Goal: Task Accomplishment & Management: Manage account settings

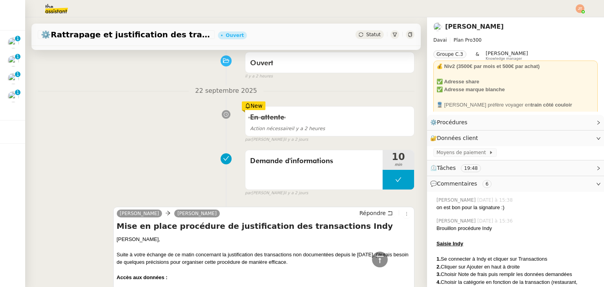
scroll to position [39, 0]
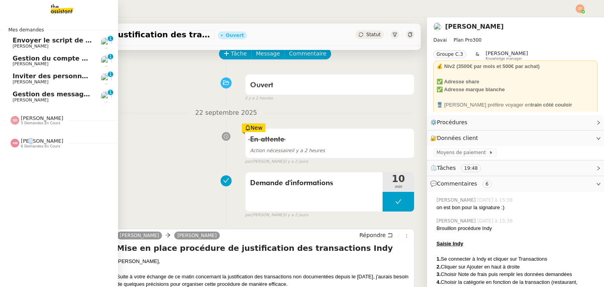
click at [32, 144] on span "[PERSON_NAME]" at bounding box center [42, 141] width 42 height 6
click at [20, 142] on div "[PERSON_NAME] 6 demandes en cours" at bounding box center [37, 143] width 53 height 10
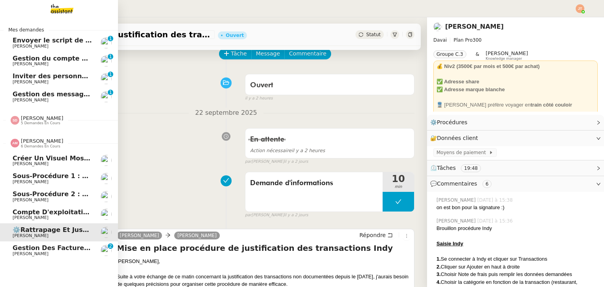
click at [43, 252] on span "[PERSON_NAME]" at bounding box center [52, 254] width 79 height 5
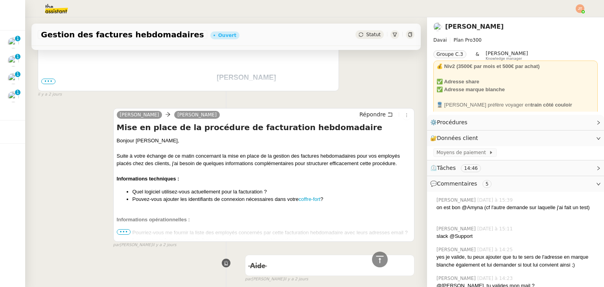
scroll to position [433, 0]
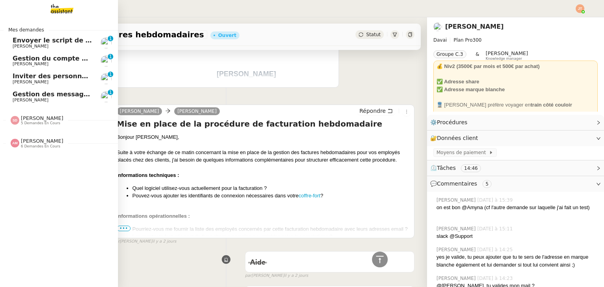
click at [33, 143] on span "[PERSON_NAME]" at bounding box center [42, 141] width 42 height 6
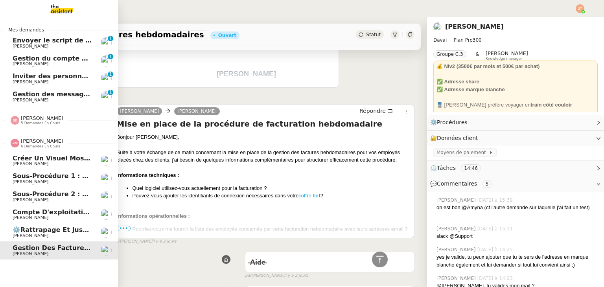
click at [62, 232] on span "⚙️Rattrapage et justification des transactions Indy" at bounding box center [104, 229] width 182 height 7
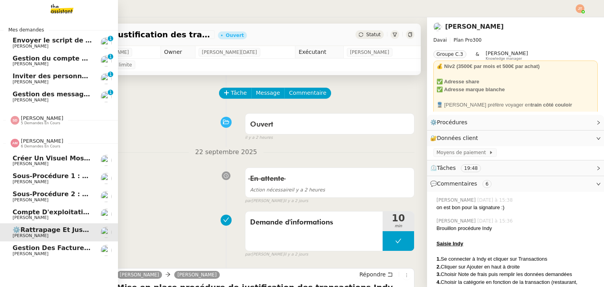
click at [36, 145] on span "6 demandes en cours" at bounding box center [40, 146] width 39 height 4
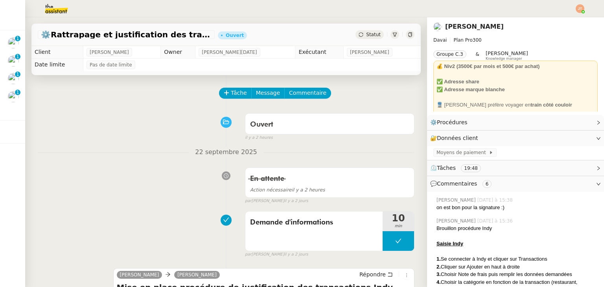
click at [155, 137] on div "Ouvert false il y a 2 heures" at bounding box center [226, 125] width 377 height 31
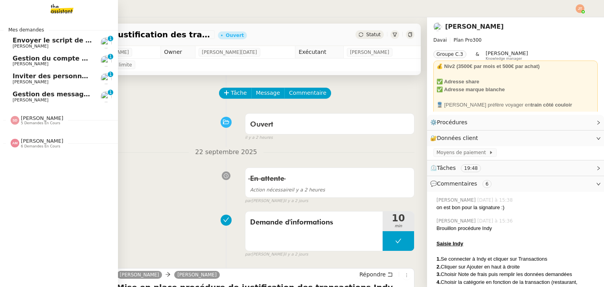
click at [39, 117] on span "[PERSON_NAME]" at bounding box center [42, 118] width 42 height 6
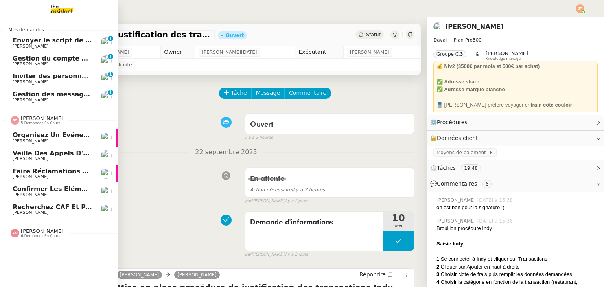
click at [39, 117] on span "[PERSON_NAME]" at bounding box center [42, 118] width 42 height 6
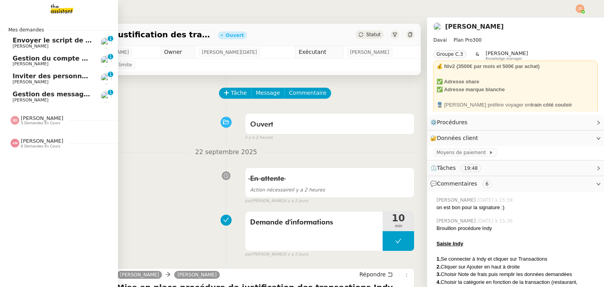
click at [44, 101] on span "[PERSON_NAME]" at bounding box center [52, 100] width 79 height 5
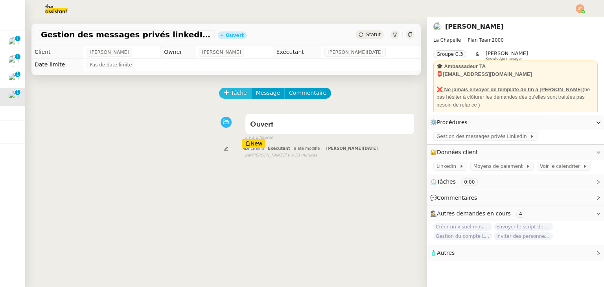
click at [236, 90] on span "Tâche" at bounding box center [239, 92] width 16 height 9
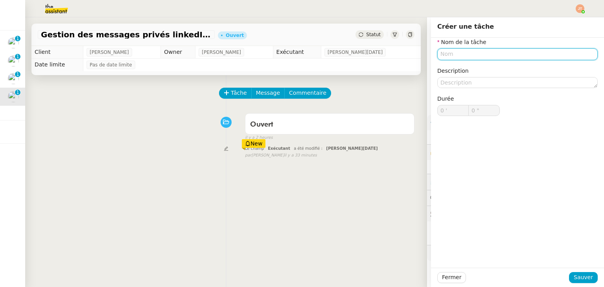
click at [480, 57] on input "text" at bounding box center [517, 53] width 160 height 11
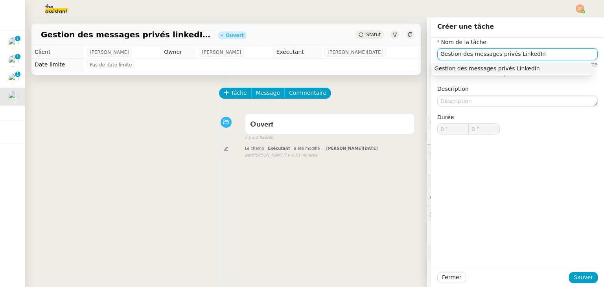
type input "Gestion des messages privés LinkedIn"
click at [574, 276] on span "Sauver" at bounding box center [583, 277] width 19 height 9
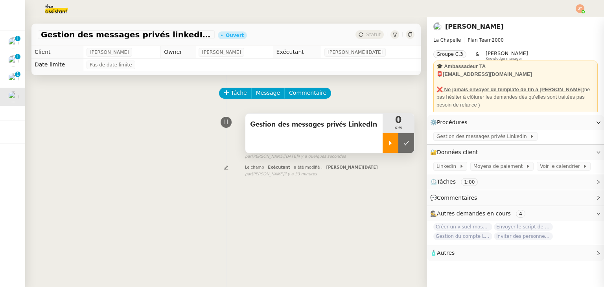
click at [384, 136] on div at bounding box center [391, 143] width 16 height 20
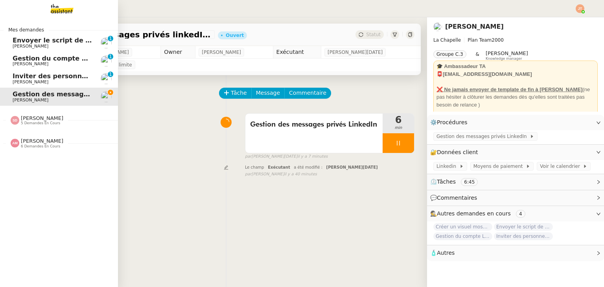
click at [52, 42] on span "Envoyer le script de la vidéo" at bounding box center [63, 40] width 101 height 7
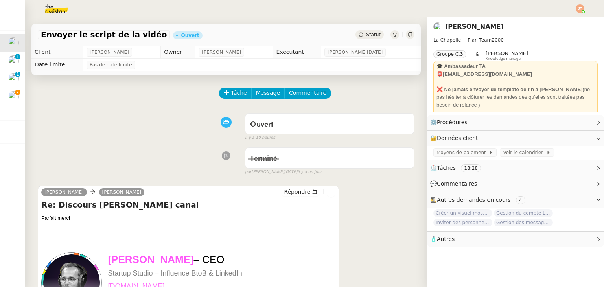
click at [371, 33] on div "Statut" at bounding box center [369, 34] width 28 height 9
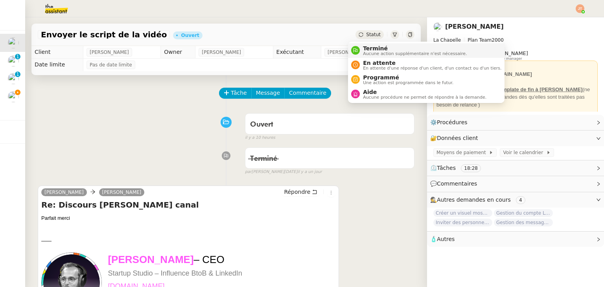
click at [361, 52] on div "Terminé Aucune action supplémentaire n'est nécessaire." at bounding box center [413, 50] width 107 height 11
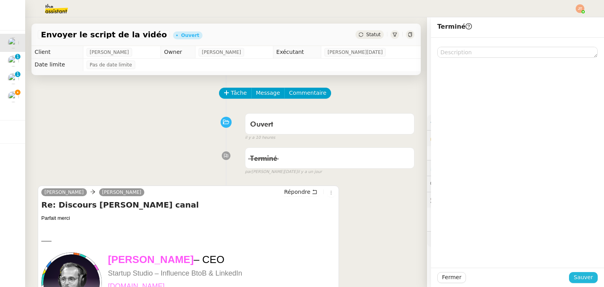
click at [574, 277] on span "Sauver" at bounding box center [583, 277] width 19 height 9
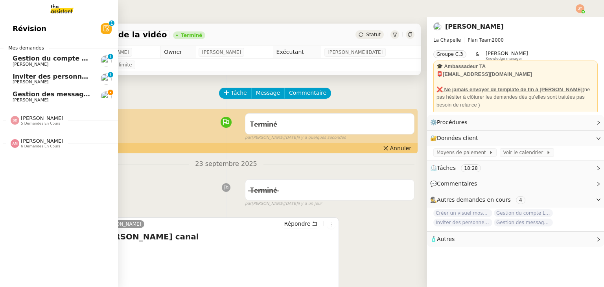
click at [33, 94] on span "Gestion des messages privés linkedIn - 24 septembre 2025" at bounding box center [118, 93] width 210 height 7
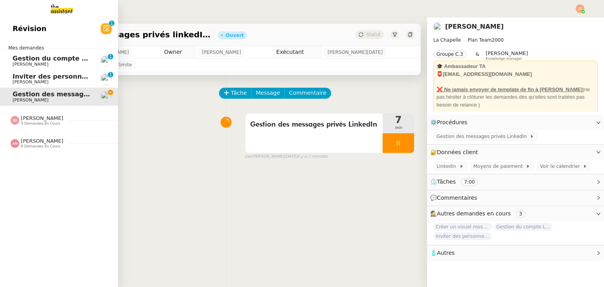
click at [48, 137] on span "[PERSON_NAME] 6 demandes en cours" at bounding box center [62, 140] width 118 height 17
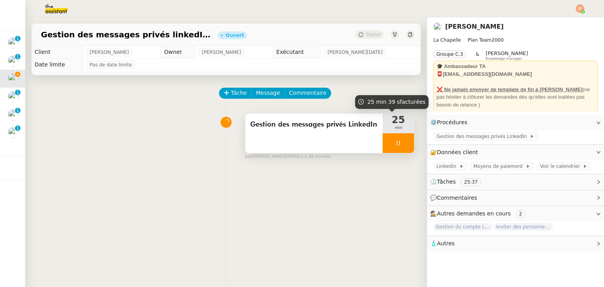
click at [383, 142] on div at bounding box center [398, 143] width 31 height 20
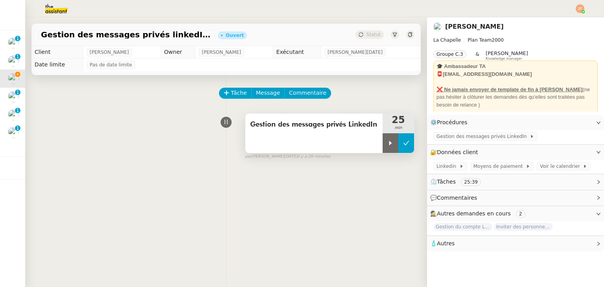
click at [398, 147] on button at bounding box center [406, 143] width 16 height 20
click at [52, 14] on img at bounding box center [50, 8] width 61 height 17
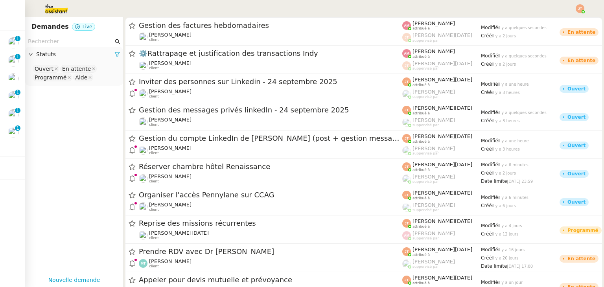
click at [60, 42] on input "text" at bounding box center [70, 41] width 85 height 9
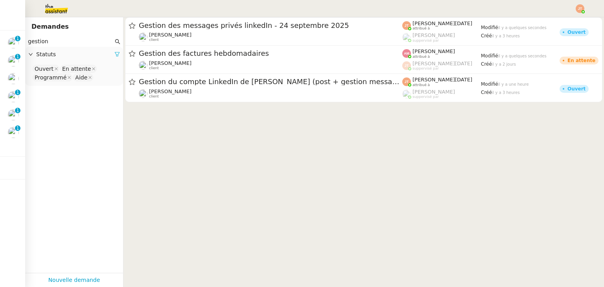
type input "gestion"
click at [114, 54] on icon at bounding box center [117, 55] width 6 height 6
click at [49, 57] on span "Statuts" at bounding box center [78, 54] width 84 height 9
click at [53, 69] on nz-select-top-control "Please select" at bounding box center [73, 69] width 85 height 10
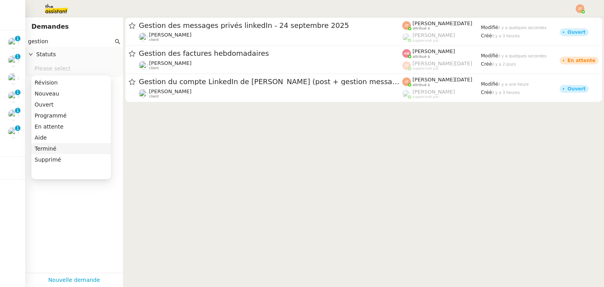
click at [46, 147] on div "Terminé" at bounding box center [71, 148] width 73 height 7
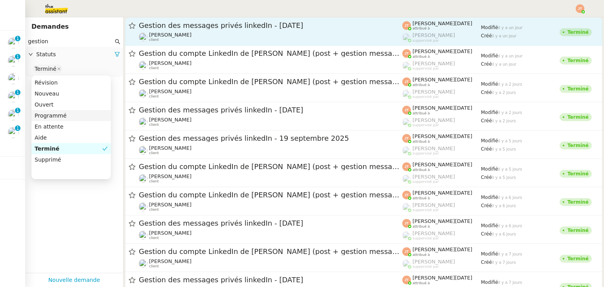
click at [169, 27] on span "Gestion des messages privés linkedIn - [DATE]" at bounding box center [270, 25] width 263 height 7
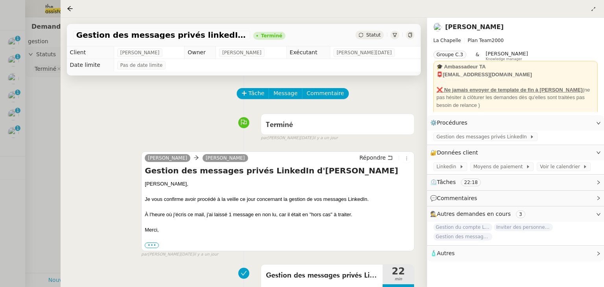
click at [37, 124] on div at bounding box center [302, 143] width 604 height 287
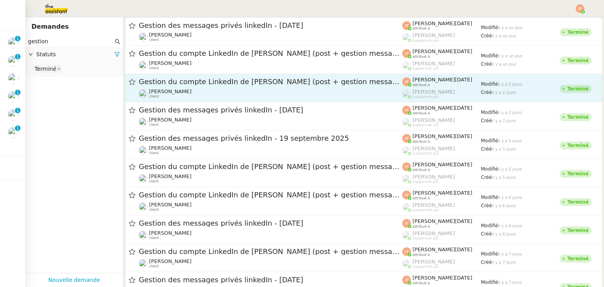
click at [173, 79] on span "Gestion du compte LinkedIn de [PERSON_NAME] (post + gestion messages) - [DATE]" at bounding box center [270, 81] width 263 height 7
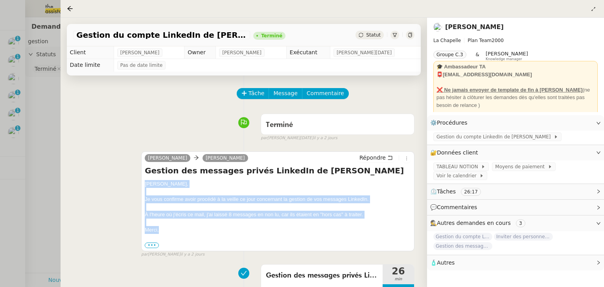
drag, startPoint x: 144, startPoint y: 186, endPoint x: 169, endPoint y: 230, distance: 51.1
click at [169, 230] on div "[PERSON_NAME] Répondre Gestion des messages privés LinkedIn de [PERSON_NAME], J…" at bounding box center [277, 200] width 273 height 99
copy div "[PERSON_NAME], Je vous confirme avoir procédé à la veille ce jour concernant la…"
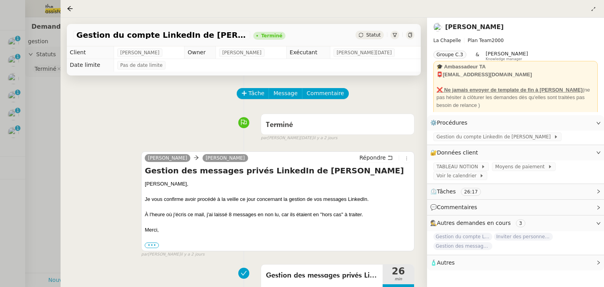
drag, startPoint x: 50, startPoint y: 121, endPoint x: 38, endPoint y: 103, distance: 22.4
click at [50, 121] on div at bounding box center [302, 143] width 604 height 287
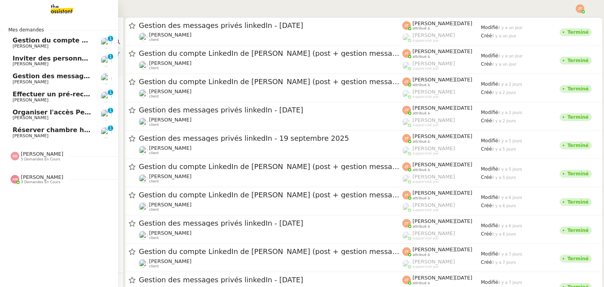
click at [18, 81] on span "[PERSON_NAME]" at bounding box center [31, 81] width 36 height 5
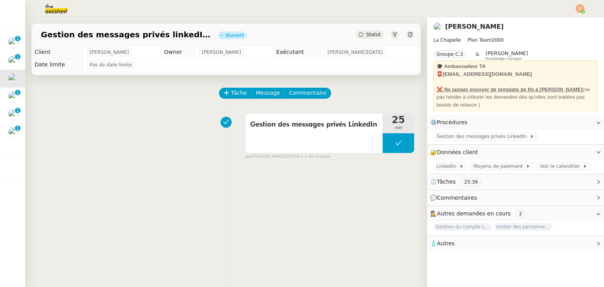
click at [266, 87] on div "Tâche Message Commentaire Veuillez patienter une erreur s'est produite 👌👌👌 mess…" at bounding box center [226, 218] width 402 height 287
click at [263, 94] on span "Message" at bounding box center [268, 92] width 24 height 9
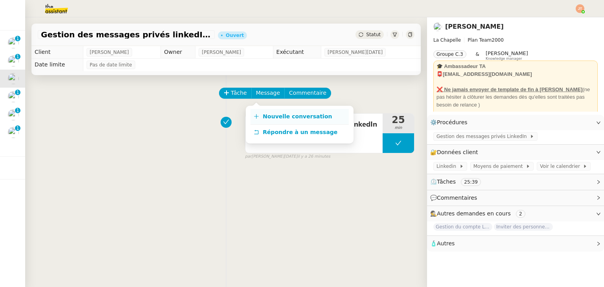
click at [263, 114] on span "Nouvelle conversation" at bounding box center [297, 116] width 69 height 6
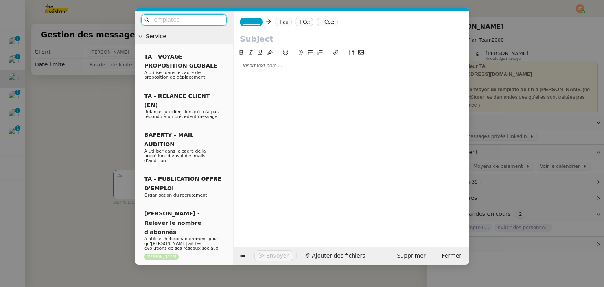
click at [256, 65] on div at bounding box center [351, 65] width 229 height 7
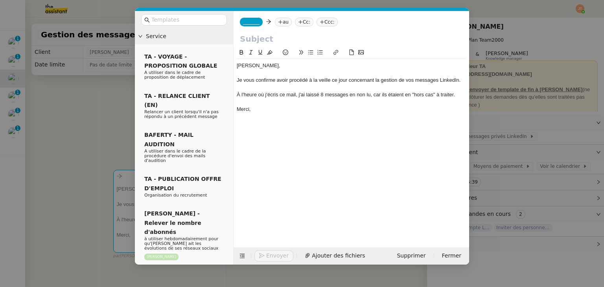
click at [322, 95] on div "À l'heure où j'écris ce mail, j'ai laissé 8 messages en non lu, car ils étaient…" at bounding box center [351, 94] width 229 height 7
drag, startPoint x: 49, startPoint y: 115, endPoint x: 83, endPoint y: 118, distance: 34.4
click at [49, 115] on nz-modal-container "Service TA - VOYAGE - PROPOSITION GLOBALE A utiliser dans le cadre de propositi…" at bounding box center [302, 143] width 604 height 287
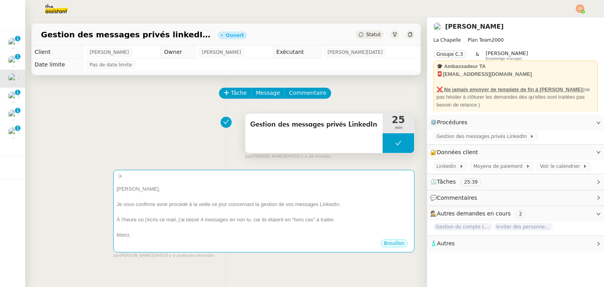
click at [341, 140] on div "Gestion des messages privés LinkedIn" at bounding box center [313, 133] width 137 height 39
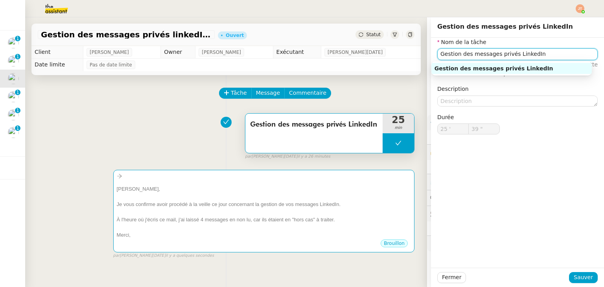
drag, startPoint x: 543, startPoint y: 59, endPoint x: 428, endPoint y: 58, distance: 115.2
click at [431, 58] on div "Nom de la tâche Gestion des messages privés LinkedIn ⚠️ Privilégiez un titre cl…" at bounding box center [517, 92] width 173 height 109
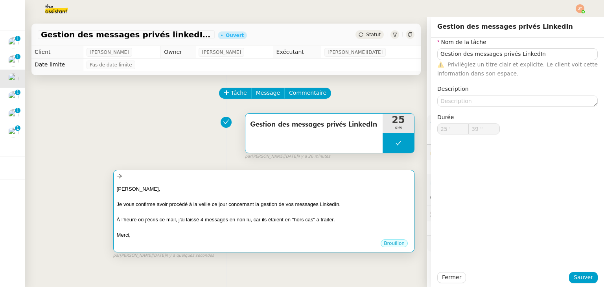
click at [218, 180] on div at bounding box center [264, 176] width 294 height 9
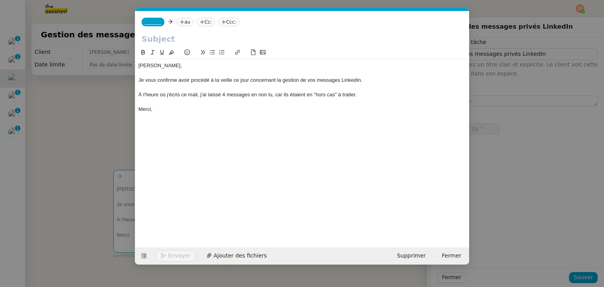
scroll to position [0, 17]
click at [184, 37] on input "text" at bounding box center [302, 39] width 321 height 12
paste input "Gestion des messages privés LinkedIn"
type input "Gestion des messages privés LinkedIn"
click at [181, 18] on div "_______ au Cc: Ccc:" at bounding box center [302, 22] width 334 height 22
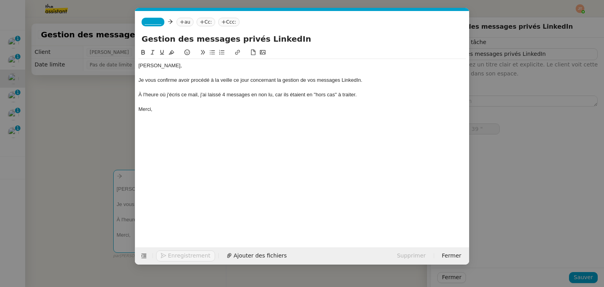
click at [180, 19] on nz-tag "au" at bounding box center [185, 22] width 17 height 9
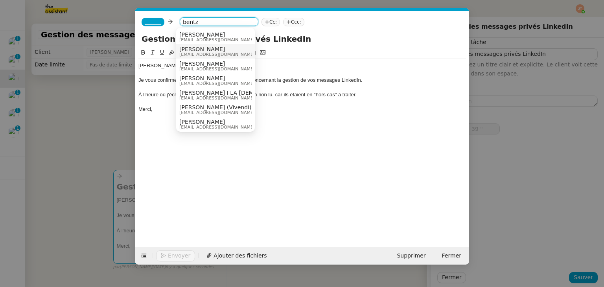
type input "bentz"
click at [193, 35] on span "[PERSON_NAME]" at bounding box center [216, 34] width 75 height 6
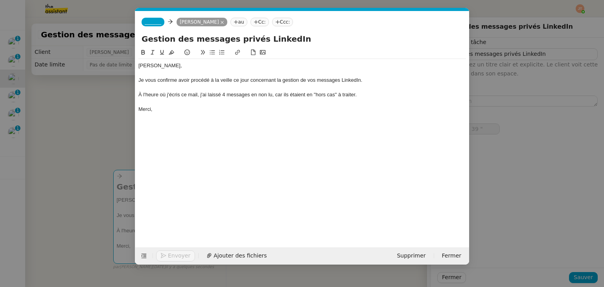
click at [152, 19] on span "_______" at bounding box center [153, 22] width 17 height 6
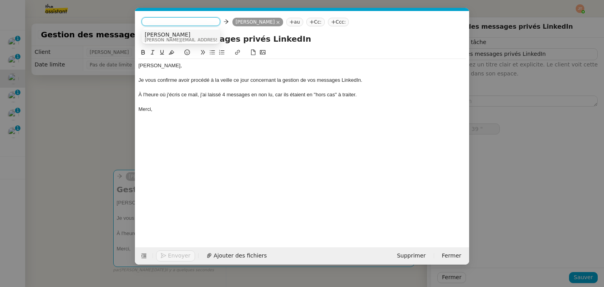
click at [153, 38] on span "[PERSON_NAME][EMAIL_ADDRESS][DOMAIN_NAME]" at bounding box center [201, 40] width 112 height 4
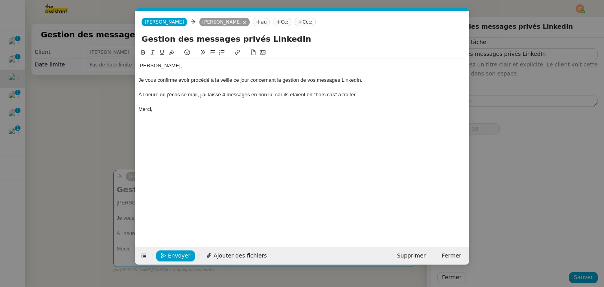
click at [208, 161] on div "[PERSON_NAME], Je vous confirme avoir procédé à la veille ce jour concernant la…" at bounding box center [302, 141] width 328 height 187
click at [181, 256] on span "Envoyer" at bounding box center [179, 255] width 22 height 9
click at [181, 256] on span "Confirmer l'envoi" at bounding box center [191, 255] width 47 height 9
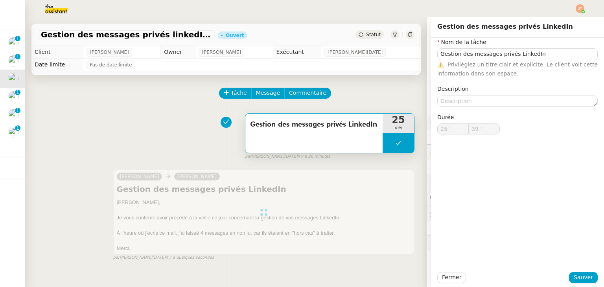
type input "Gestion des messages privés LinkedIn"
type input "25 '"
type input "39 ""
click at [442, 276] on span "Fermer" at bounding box center [451, 277] width 19 height 9
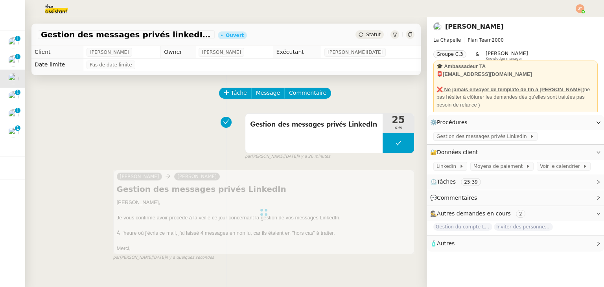
click at [359, 34] on icon at bounding box center [361, 34] width 5 height 5
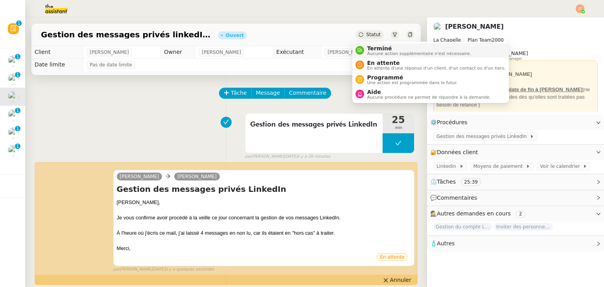
click at [376, 52] on span "Aucune action supplémentaire n'est nécessaire." at bounding box center [419, 54] width 104 height 4
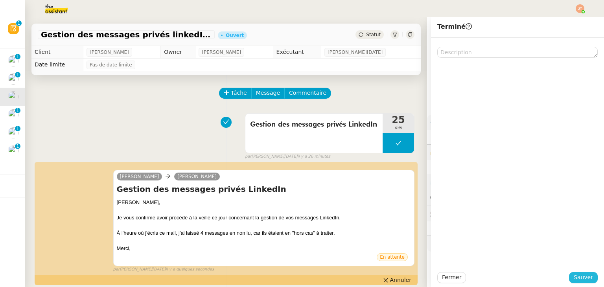
click at [575, 278] on span "Sauver" at bounding box center [583, 277] width 19 height 9
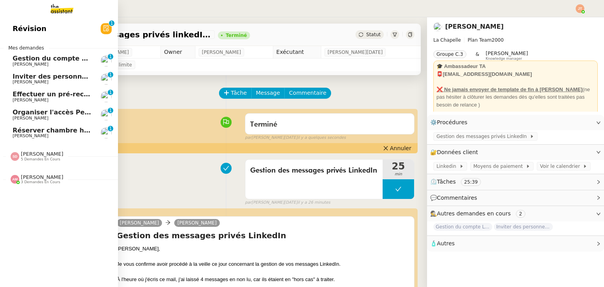
click at [55, 60] on span "Gestion du compte LinkedIn de [PERSON_NAME] (post + gestion messages) - [DATE]" at bounding box center [162, 58] width 299 height 7
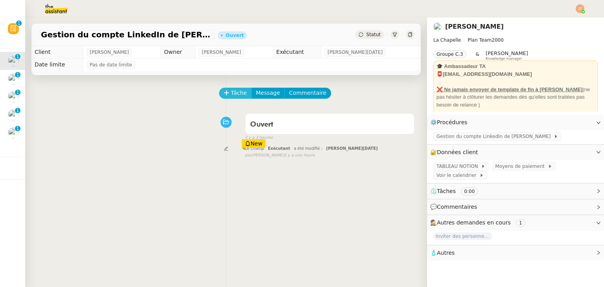
click at [240, 93] on span "Tâche" at bounding box center [239, 92] width 16 height 9
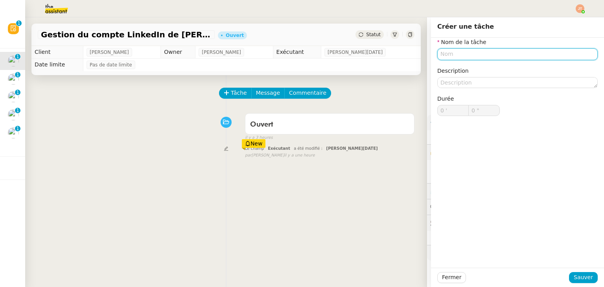
click at [447, 59] on input "text" at bounding box center [517, 53] width 160 height 11
click at [447, 55] on input "text" at bounding box center [517, 53] width 160 height 11
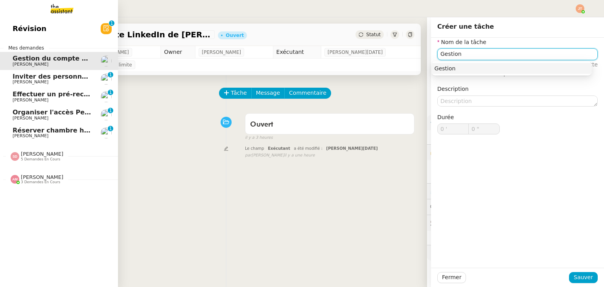
type input "Gestion"
click at [18, 23] on span "Révision" at bounding box center [30, 29] width 34 height 12
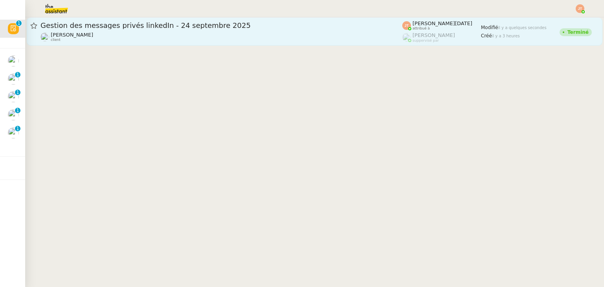
click at [252, 36] on div "[PERSON_NAME] client" at bounding box center [222, 37] width 362 height 10
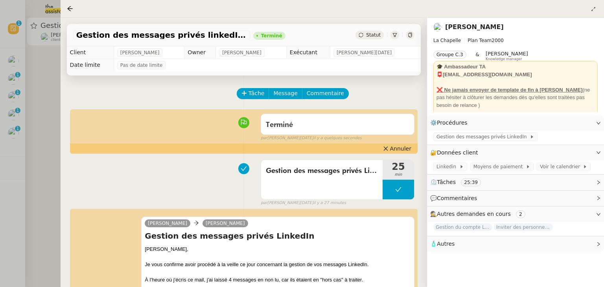
click at [19, 61] on div at bounding box center [302, 143] width 604 height 287
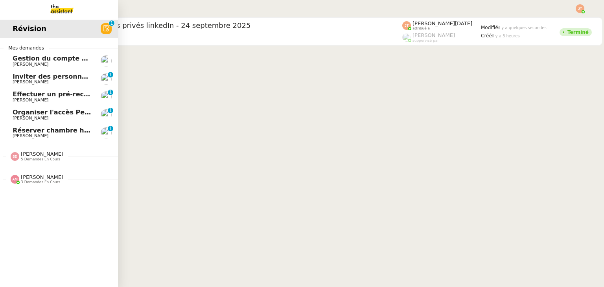
click at [20, 60] on span "Gestion du compte LinkedIn de [PERSON_NAME] (post + gestion messages) - [DATE]" at bounding box center [162, 58] width 299 height 7
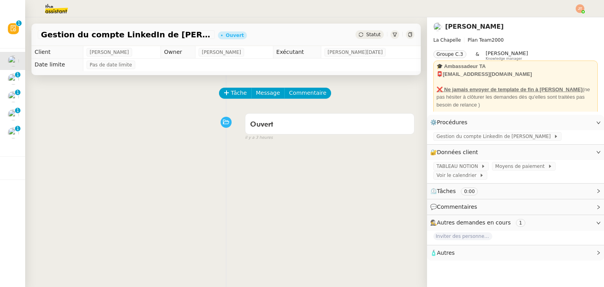
click at [236, 100] on div "Tâche Message Commentaire" at bounding box center [317, 97] width 195 height 19
click at [232, 93] on span "Tâche" at bounding box center [239, 92] width 16 height 9
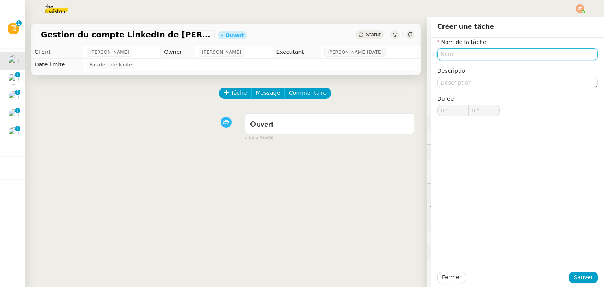
click at [437, 56] on input "text" at bounding box center [517, 53] width 160 height 11
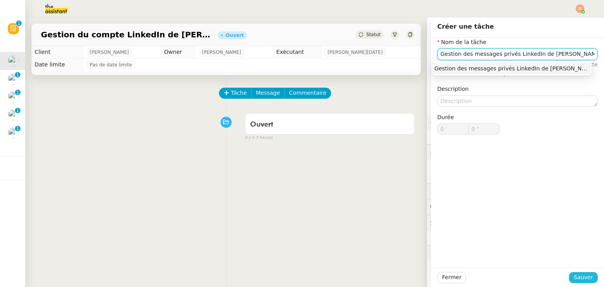
type input "Gestion des messages privés LinkedIn de [PERSON_NAME]"
click at [569, 276] on button "Sauver" at bounding box center [583, 277] width 29 height 11
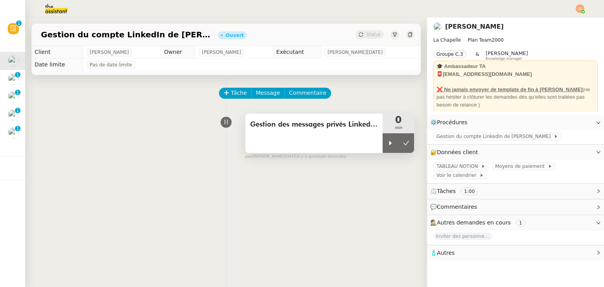
click at [376, 145] on div "Gestion des messages privés LinkedIn de [PERSON_NAME]" at bounding box center [313, 133] width 137 height 39
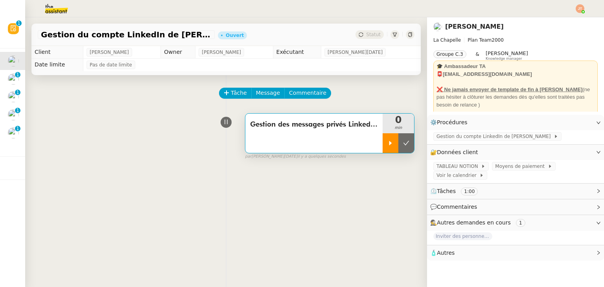
click at [383, 145] on div at bounding box center [391, 143] width 16 height 20
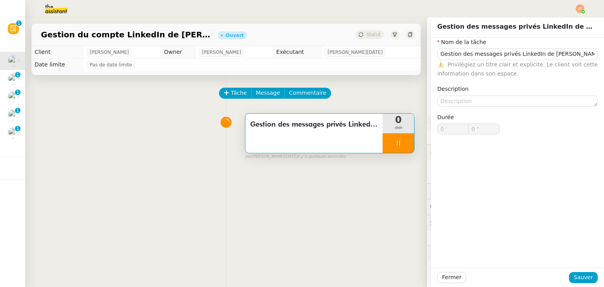
type input "Gestion des messages privés LinkedIn de [PERSON_NAME]"
type input "0 '"
type input "0 ""
type input "Gestion des messages privés LinkedIn de [PERSON_NAME]"
type input "0 '"
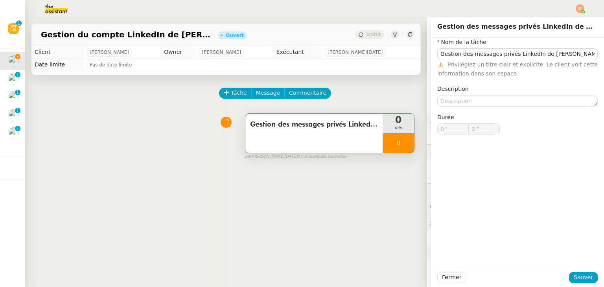
type input "0 ""
click at [444, 276] on span "Fermer" at bounding box center [451, 277] width 19 height 9
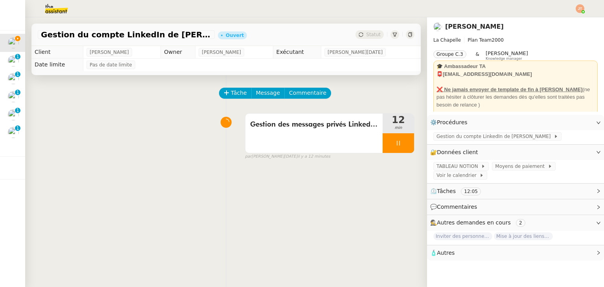
click at [82, 137] on div "Gestion des messages privés LinkedIn de Charly 12 min false par [PERSON_NAME][D…" at bounding box center [226, 135] width 377 height 50
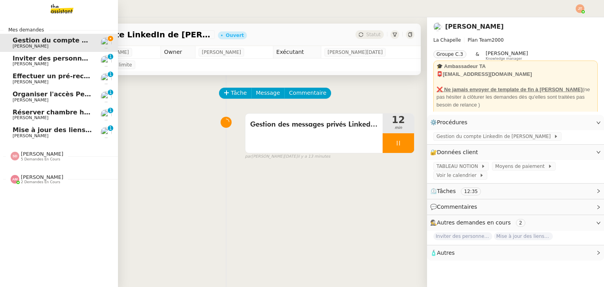
click at [28, 161] on span "5 demandes en cours" at bounding box center [40, 159] width 39 height 4
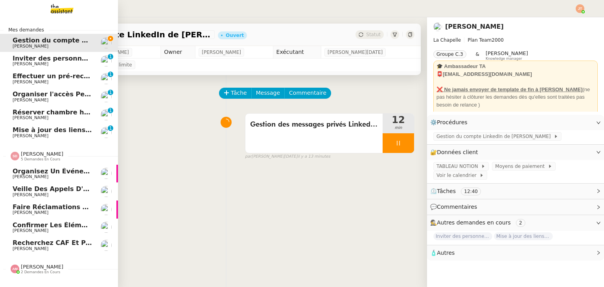
click at [39, 158] on span "5 demandes en cours" at bounding box center [40, 159] width 39 height 4
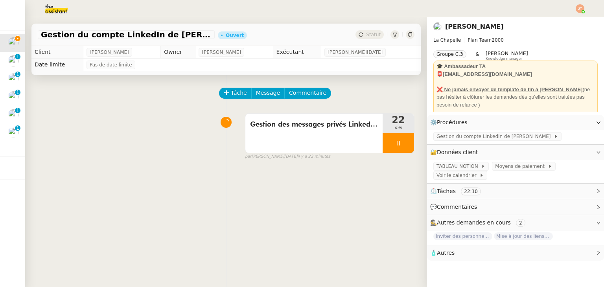
click at [64, 10] on img at bounding box center [50, 8] width 61 height 17
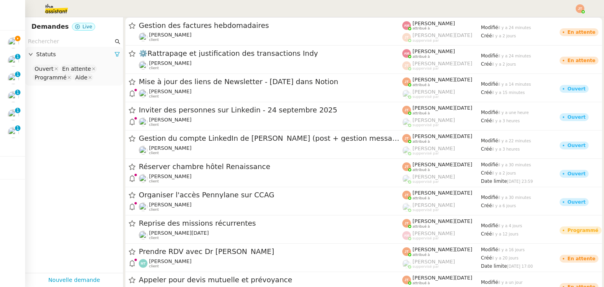
click at [60, 44] on input "text" at bounding box center [70, 41] width 85 height 9
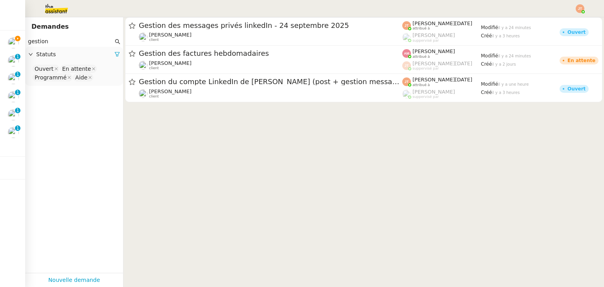
type input "gestion"
click at [107, 52] on span "Statuts" at bounding box center [75, 54] width 78 height 9
click at [114, 56] on icon at bounding box center [117, 55] width 6 height 6
click at [90, 60] on div "Statuts" at bounding box center [74, 54] width 98 height 15
click at [87, 58] on span "Statuts" at bounding box center [78, 54] width 84 height 9
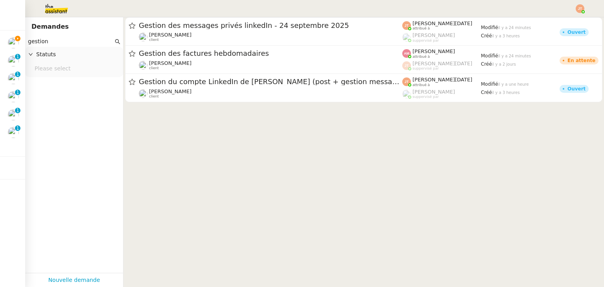
click at [80, 71] on nz-select-top-control "Please select" at bounding box center [73, 69] width 85 height 10
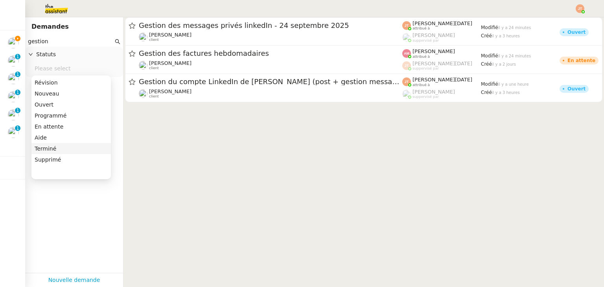
click at [54, 147] on div "Terminé" at bounding box center [71, 148] width 73 height 7
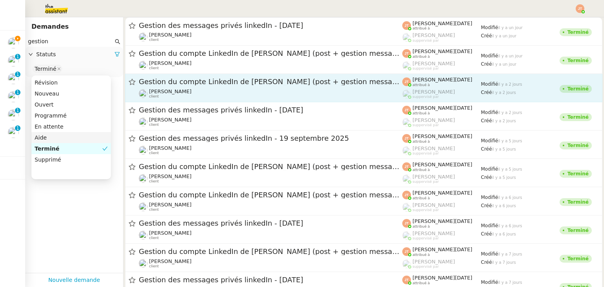
click at [191, 78] on span "Gestion du compte LinkedIn de [PERSON_NAME] (post + gestion messages) - [DATE]" at bounding box center [270, 81] width 263 height 7
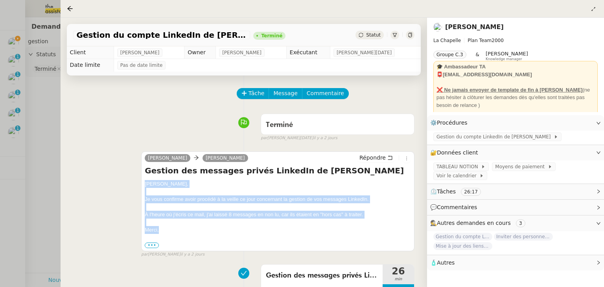
drag, startPoint x: 145, startPoint y: 183, endPoint x: 159, endPoint y: 233, distance: 51.8
click at [159, 233] on div "[PERSON_NAME], Je vous confirme avoir procédé à la veille ce jour concernant la…" at bounding box center [278, 214] width 266 height 69
copy div "[PERSON_NAME], Je vous confirme avoir procédé à la veille ce jour concernant la…"
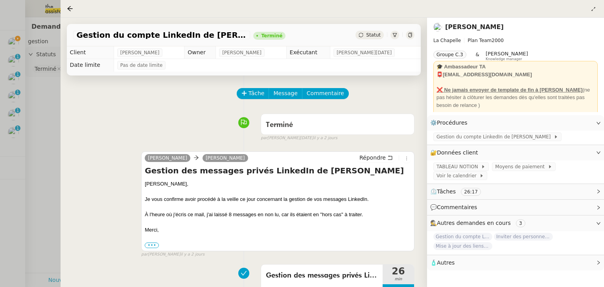
click at [37, 114] on div at bounding box center [302, 143] width 604 height 287
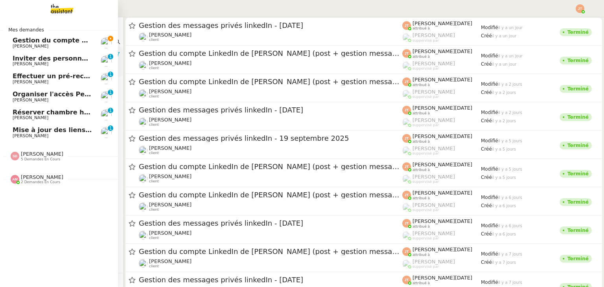
click at [55, 38] on span "Gestion du compte LinkedIn de [PERSON_NAME] (post + gestion messages) - [DATE]" at bounding box center [162, 40] width 299 height 7
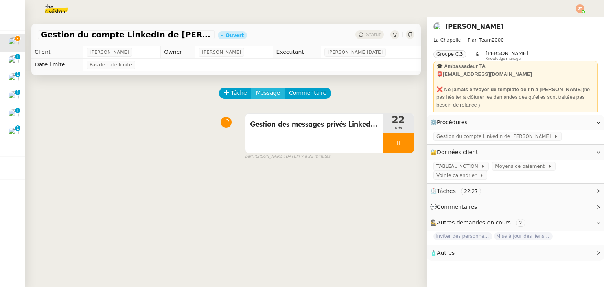
click at [265, 92] on span "Message" at bounding box center [268, 92] width 24 height 9
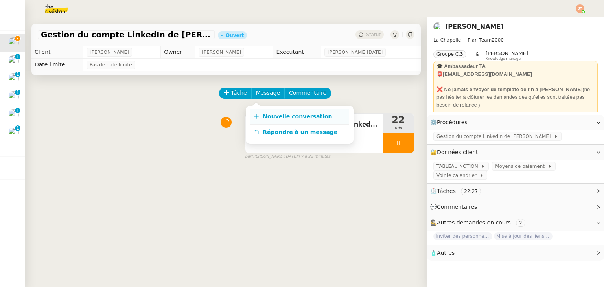
click at [263, 116] on span "Nouvelle conversation" at bounding box center [297, 116] width 69 height 6
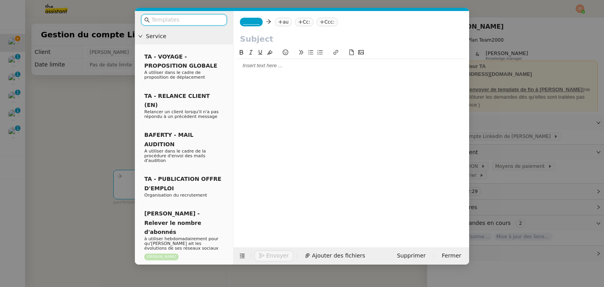
click at [267, 67] on div at bounding box center [351, 65] width 229 height 7
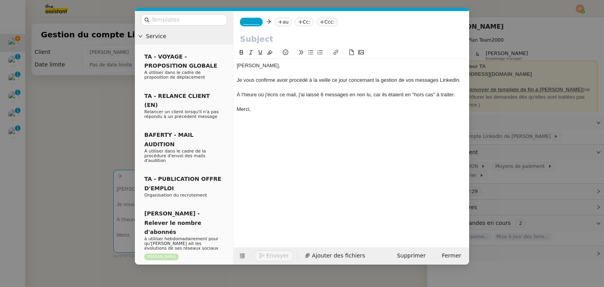
click at [322, 95] on div "À l'heure où j'écris ce mail, j'ai laissé 8 messages en non lu, car ils étaient…" at bounding box center [351, 94] width 229 height 7
click at [107, 103] on nz-modal-container "Service TA - VOYAGE - PROPOSITION GLOBALE A utiliser dans le cadre de propositi…" at bounding box center [302, 143] width 604 height 287
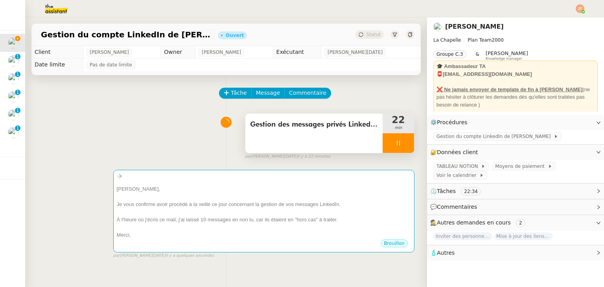
click at [280, 132] on div "Gestion des messages privés LinkedIn de [PERSON_NAME]" at bounding box center [313, 133] width 137 height 39
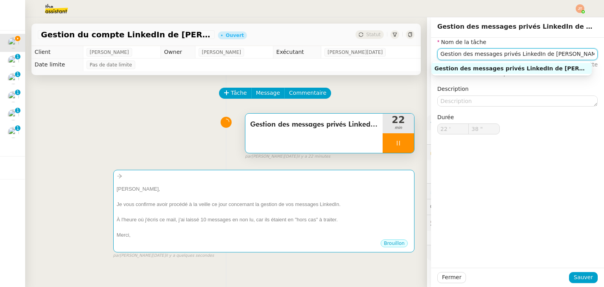
drag, startPoint x: 557, startPoint y: 55, endPoint x: 420, endPoint y: 55, distance: 137.2
click at [420, 55] on app-ticket "Gestion du compte LinkedIn de [PERSON_NAME] (post + gestion messages) - [DATE] …" at bounding box center [314, 152] width 579 height 270
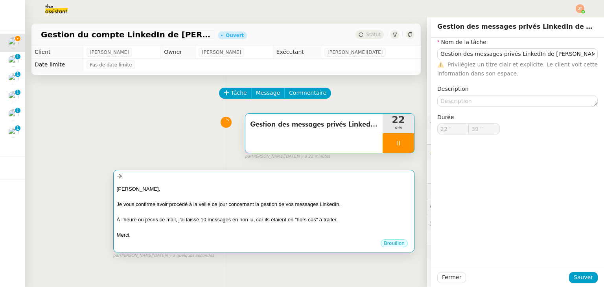
click at [204, 174] on div at bounding box center [264, 176] width 294 height 9
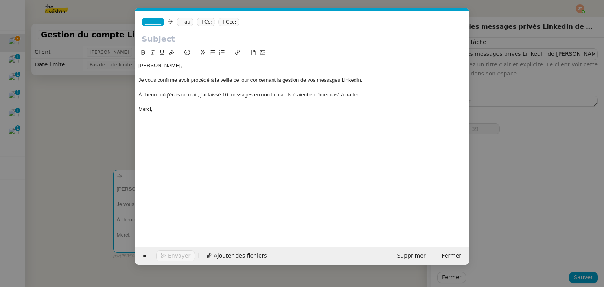
scroll to position [0, 17]
click at [199, 42] on input "text" at bounding box center [302, 39] width 321 height 12
type input "40 ""
paste input "Gestion des messages privés LinkedIn de [PERSON_NAME]"
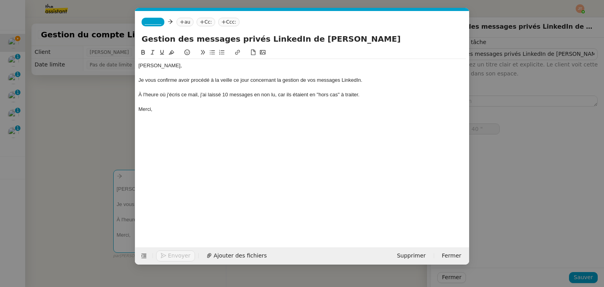
type input "Gestion des messages privés LinkedIn de [PERSON_NAME]"
click at [180, 24] on icon at bounding box center [182, 22] width 5 height 5
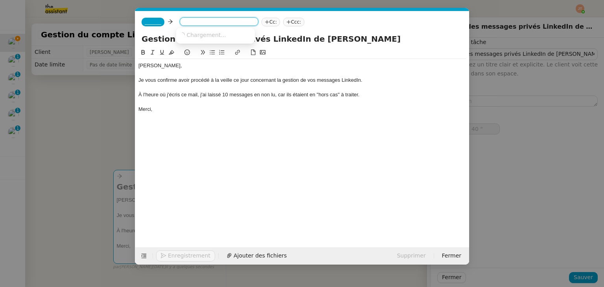
type input "41 ""
type input "v"
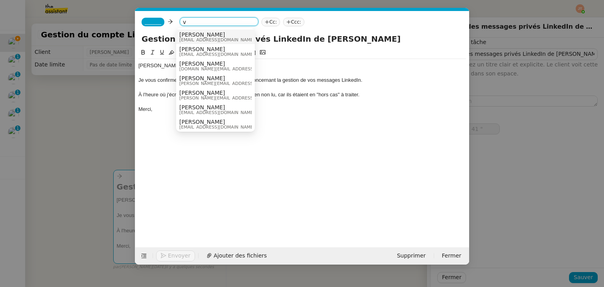
type input "42 ""
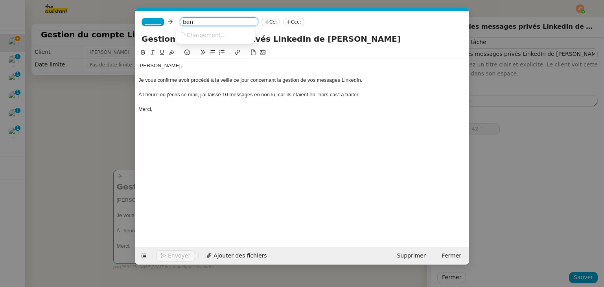
type input "bent"
type input "43 ""
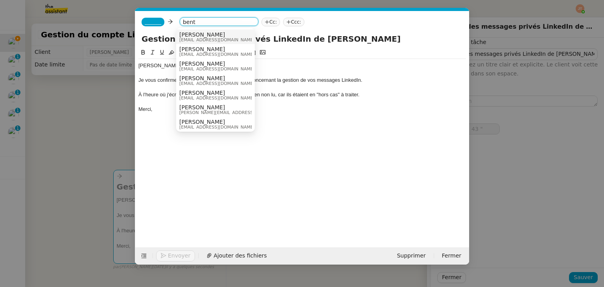
type input "bent"
click at [195, 35] on span "[PERSON_NAME]" at bounding box center [216, 34] width 75 height 6
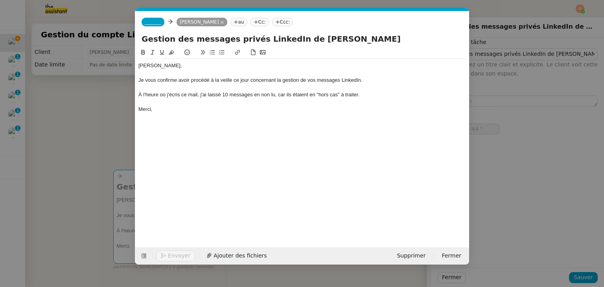
click at [157, 26] on nz-tag "_______" at bounding box center [153, 22] width 23 height 9
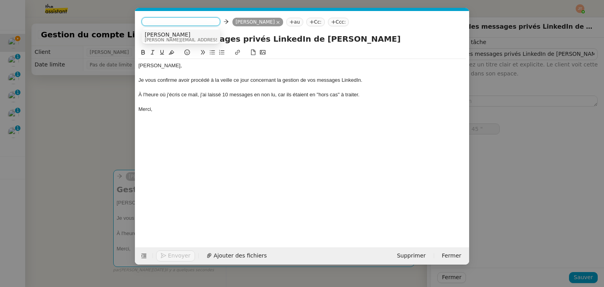
click at [164, 40] on span "[PERSON_NAME][EMAIL_ADDRESS][DOMAIN_NAME]" at bounding box center [201, 40] width 112 height 4
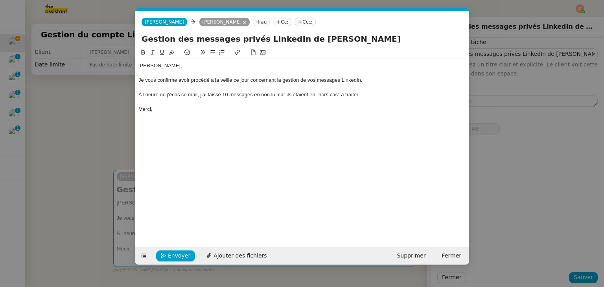
click at [171, 110] on div "Merci," at bounding box center [302, 109] width 328 height 7
type input "59 ""
type input "23 '"
click at [93, 109] on nz-modal-container "Service TA - VOYAGE - PROPOSITION GLOBALE A utiliser dans le cadre de propositi…" at bounding box center [302, 143] width 604 height 287
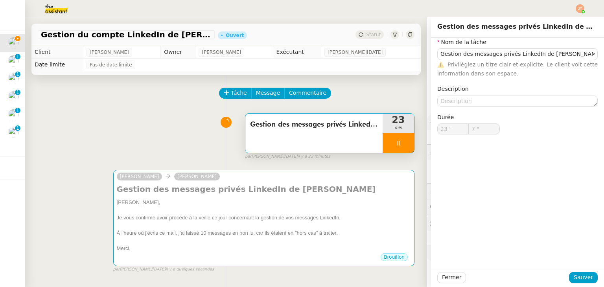
type input "8 ""
click at [448, 276] on span "Fermer" at bounding box center [451, 277] width 19 height 9
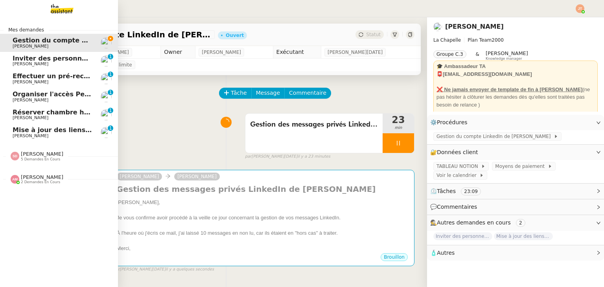
click at [52, 61] on span "Inviter des personnes sur Linkedin - 24 septembre 2025" at bounding box center [112, 58] width 199 height 7
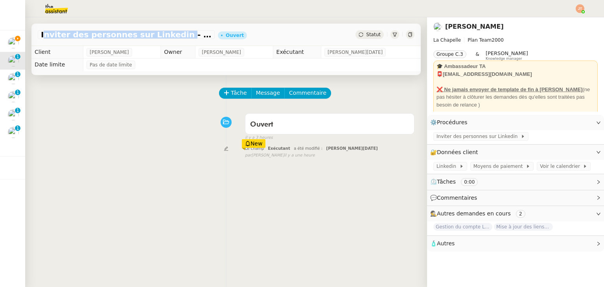
drag, startPoint x: 41, startPoint y: 34, endPoint x: 161, endPoint y: 37, distance: 120.4
click at [161, 37] on span "Inviter des personnes sur Linkedin - 24 septembre 2025" at bounding box center [126, 35] width 171 height 8
copy span "Inviter des personnes sur Linkedin"
click at [231, 96] on span "Tâche" at bounding box center [239, 92] width 16 height 9
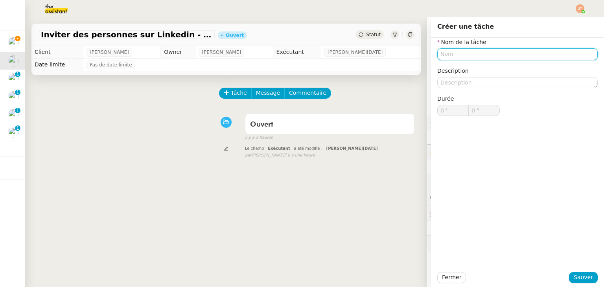
click at [456, 57] on input "text" at bounding box center [517, 53] width 160 height 11
paste input "Inviter des personnes sur Linkedin"
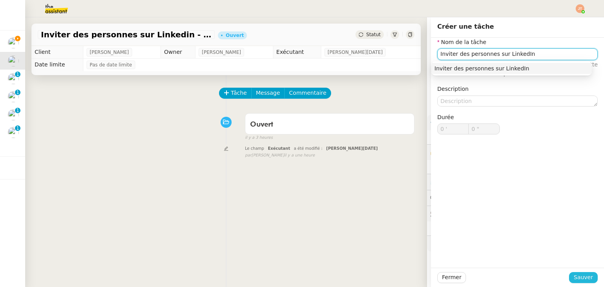
type input "Inviter des personnes sur LinkedIn"
click at [575, 277] on span "Sauver" at bounding box center [583, 277] width 19 height 9
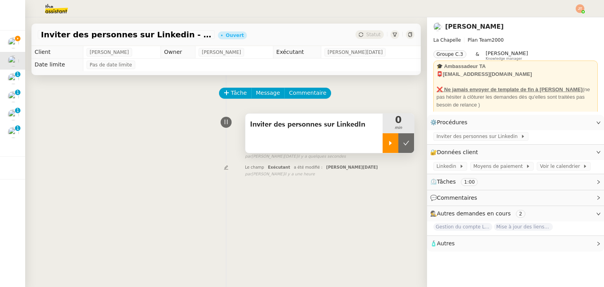
click at [387, 146] on icon at bounding box center [390, 143] width 6 height 6
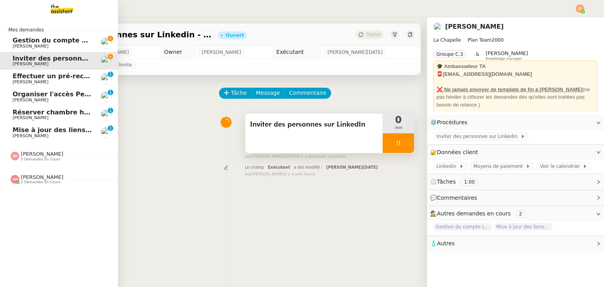
click at [35, 41] on span "Gestion du compte LinkedIn de [PERSON_NAME] (post + gestion messages) - [DATE]" at bounding box center [162, 40] width 299 height 7
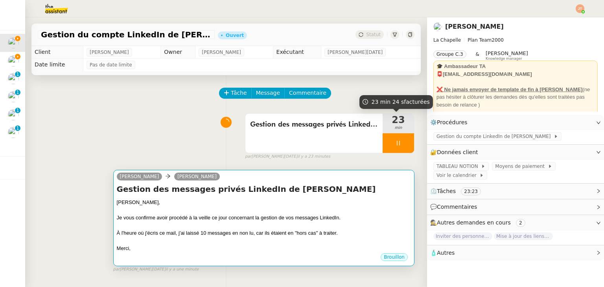
click at [289, 220] on div "Je vous confirme avoir procédé à la veille ce jour concernant la gestion de vos…" at bounding box center [264, 218] width 294 height 8
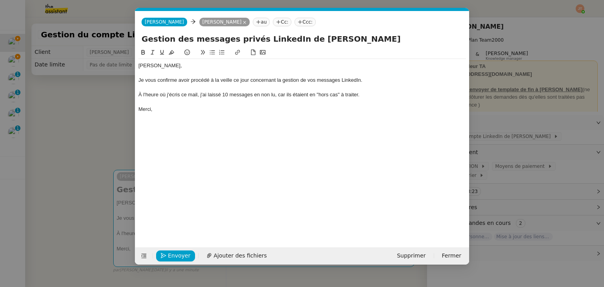
scroll to position [0, 17]
click at [164, 256] on icon "button" at bounding box center [164, 256] width 6 height 6
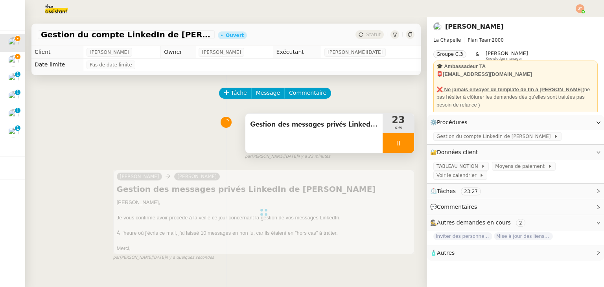
click at [395, 139] on div at bounding box center [398, 143] width 31 height 20
click at [403, 143] on icon at bounding box center [406, 143] width 6 height 4
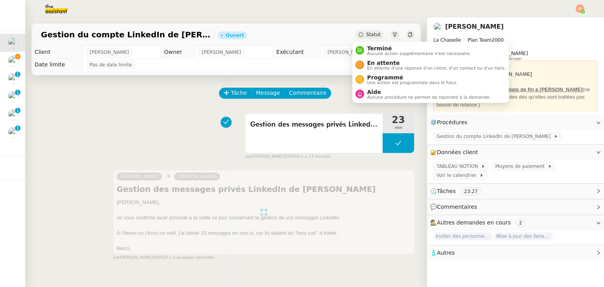
click at [363, 31] on div "Statut" at bounding box center [369, 34] width 28 height 9
click at [367, 49] on span "Terminé" at bounding box center [419, 48] width 104 height 6
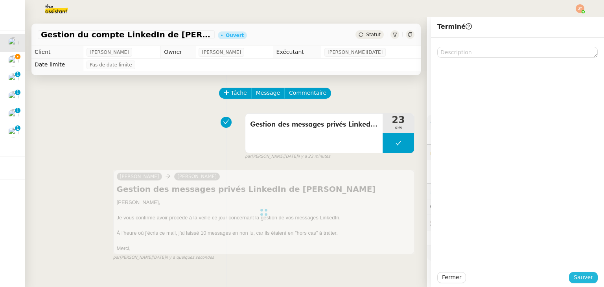
drag, startPoint x: 575, startPoint y: 274, endPoint x: 510, endPoint y: 229, distance: 79.7
click at [575, 274] on span "Sauver" at bounding box center [583, 277] width 19 height 9
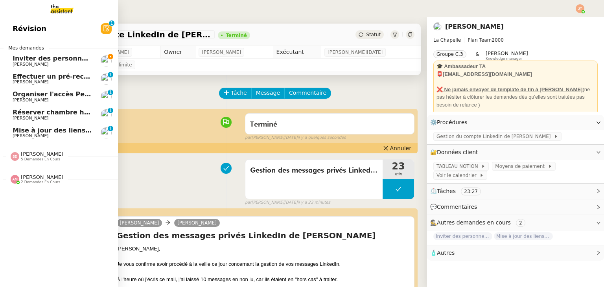
click at [37, 65] on span "[PERSON_NAME]" at bounding box center [52, 64] width 79 height 5
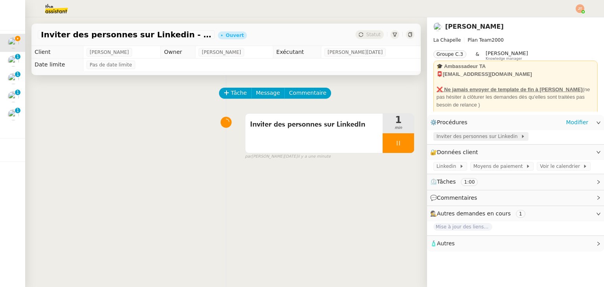
click at [467, 139] on span "Inviter des personnes sur Linkedin" at bounding box center [478, 137] width 84 height 8
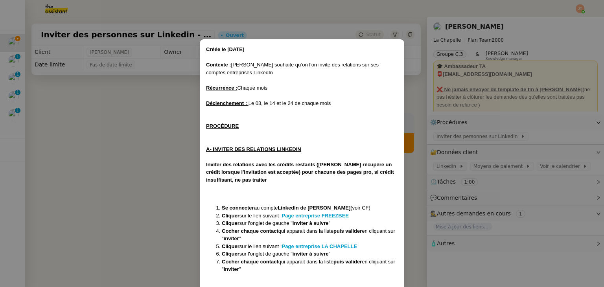
click at [144, 116] on nz-modal-container "Créée le [DATE] Contexte : [PERSON_NAME] souhaite qu’on l'on invite des relatio…" at bounding box center [302, 143] width 604 height 287
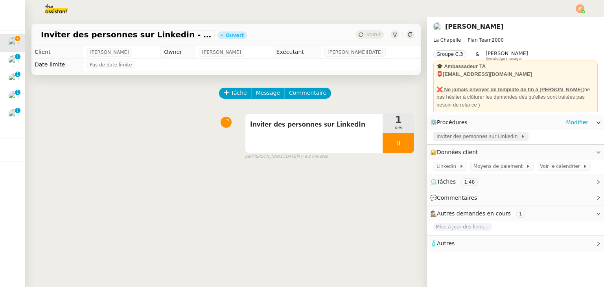
click at [452, 135] on span "Inviter des personnes sur Linkedin" at bounding box center [478, 137] width 84 height 8
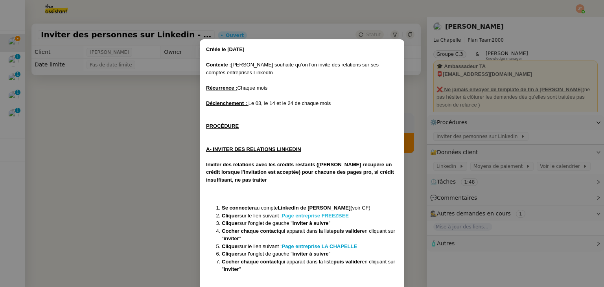
click at [307, 217] on strong "Page entreprise FREEZBEE" at bounding box center [315, 216] width 67 height 6
click at [314, 247] on strong "Page entreprise LA CHAPELLE" at bounding box center [319, 246] width 75 height 6
click at [80, 186] on nz-modal-container "Créée le [DATE] Contexte : [PERSON_NAME] souhaite qu’on l'on invite des relatio…" at bounding box center [302, 143] width 604 height 287
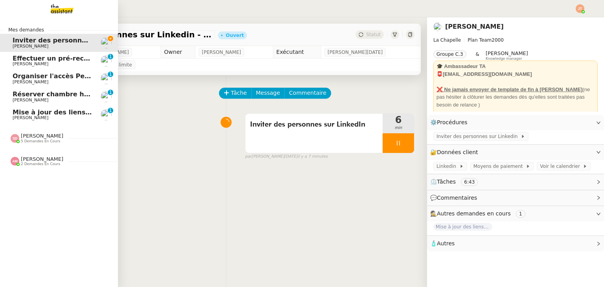
click at [31, 109] on span "Mise à jour des liens de Newsletter - [DATE] dans Notion" at bounding box center [113, 112] width 201 height 7
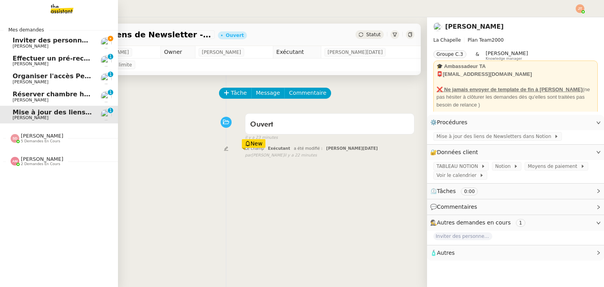
click at [30, 41] on span "Inviter des personnes sur Linkedin - 24 septembre 2025" at bounding box center [112, 40] width 199 height 7
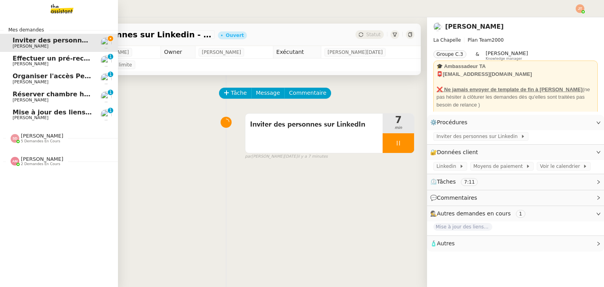
click at [38, 64] on span "[PERSON_NAME]" at bounding box center [52, 64] width 79 height 5
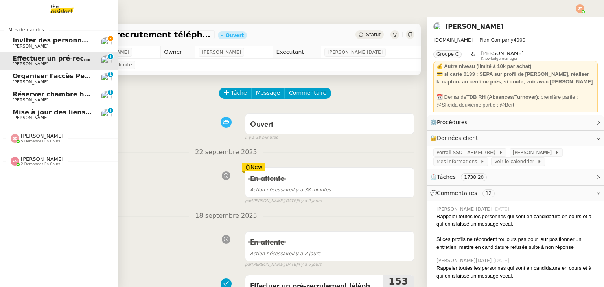
click at [25, 43] on span "Inviter des personnes sur Linkedin - 24 septembre 2025" at bounding box center [112, 40] width 199 height 7
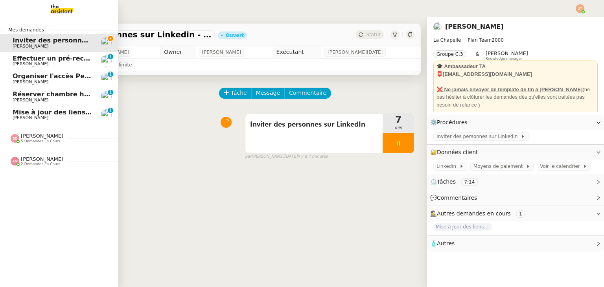
click at [74, 99] on span "[PERSON_NAME]" at bounding box center [52, 100] width 79 height 5
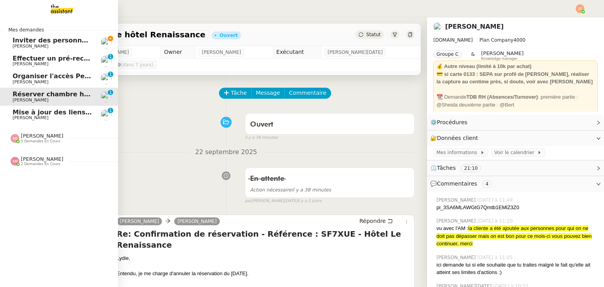
click at [17, 43] on span "Inviter des personnes sur Linkedin - 24 septembre 2025" at bounding box center [112, 40] width 199 height 7
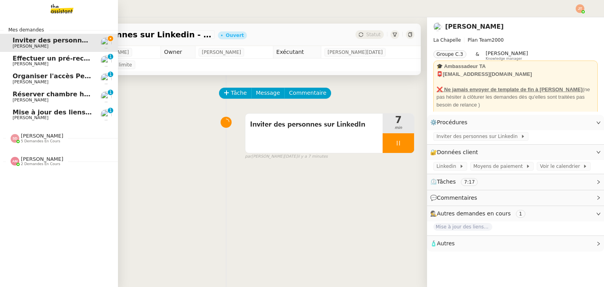
click at [81, 76] on span "Organiser l'accès Pennylane sur CCAG" at bounding box center [80, 75] width 135 height 7
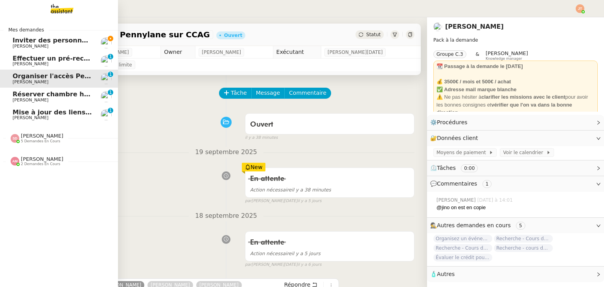
click at [13, 41] on span "Inviter des personnes sur Linkedin - 24 septembre 2025" at bounding box center [112, 40] width 199 height 7
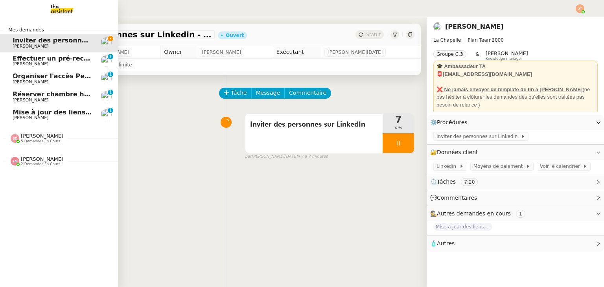
click at [31, 139] on span "5 demandes en cours" at bounding box center [40, 141] width 39 height 4
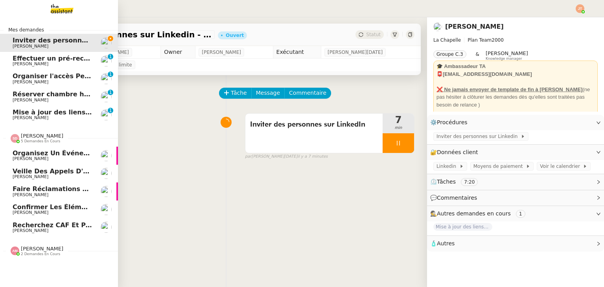
click at [31, 139] on span "5 demandes en cours" at bounding box center [40, 141] width 39 height 4
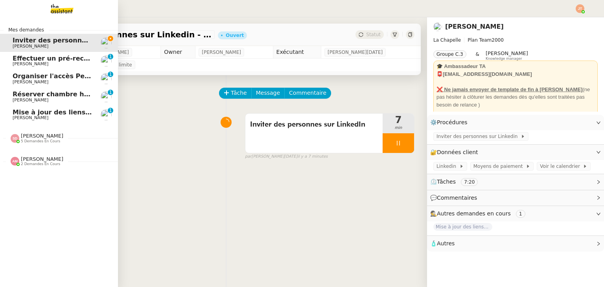
click at [39, 164] on span "2 demandes en cours" at bounding box center [40, 164] width 39 height 4
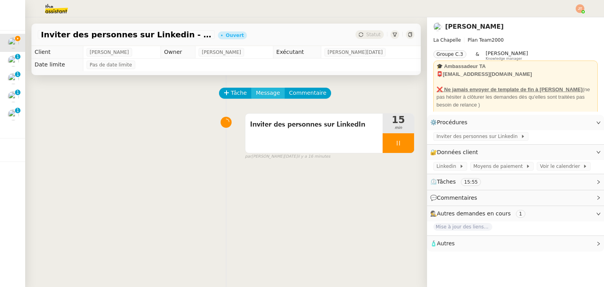
click at [264, 96] on span "Message" at bounding box center [268, 92] width 24 height 9
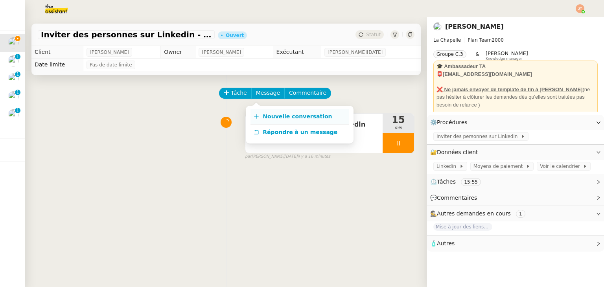
click at [284, 122] on link "Nouvelle conversation" at bounding box center [299, 117] width 98 height 16
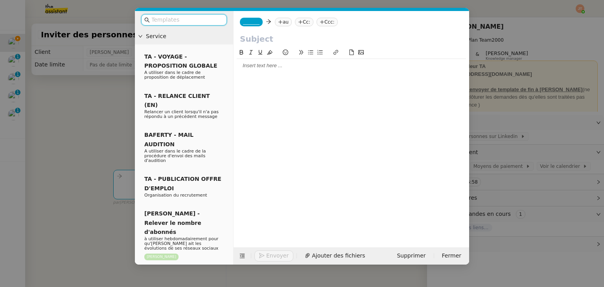
click at [319, 74] on div at bounding box center [351, 141] width 229 height 187
click at [271, 66] on div at bounding box center [351, 65] width 229 height 7
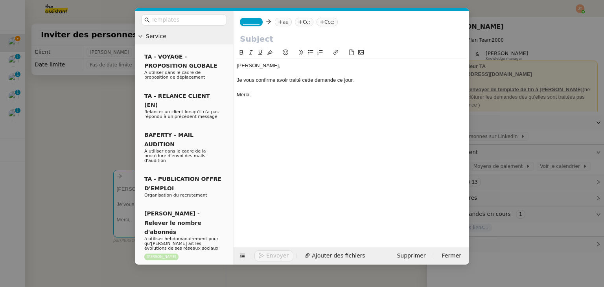
click at [280, 20] on nz-tag "au" at bounding box center [283, 22] width 17 height 9
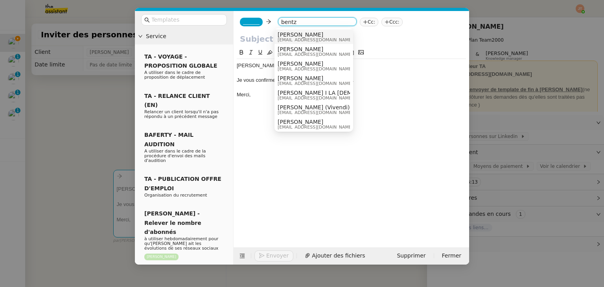
type input "bentz"
click at [297, 31] on nz-option-item "[PERSON_NAME] [PERSON_NAME][EMAIL_ADDRESS][DOMAIN_NAME]" at bounding box center [313, 36] width 79 height 15
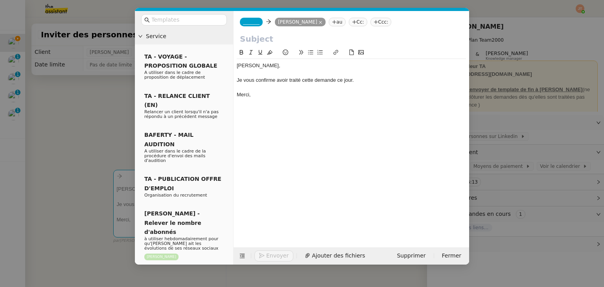
click at [247, 22] on span "_______" at bounding box center [251, 22] width 17 height 6
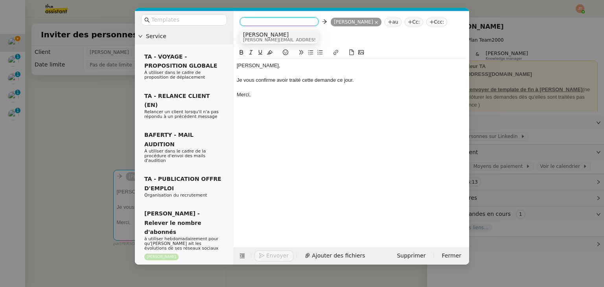
click at [252, 35] on span "[PERSON_NAME]" at bounding box center [299, 34] width 112 height 6
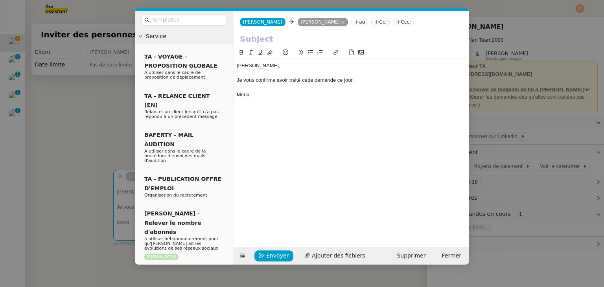
click at [78, 106] on nz-modal-container "Service TA - VOYAGE - PROPOSITION GLOBALE A utiliser dans le cadre de propositi…" at bounding box center [302, 143] width 604 height 287
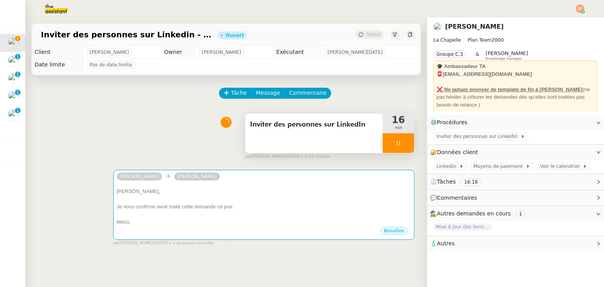
click at [264, 130] on span "Inviter des personnes sur LinkedIn" at bounding box center [314, 125] width 128 height 12
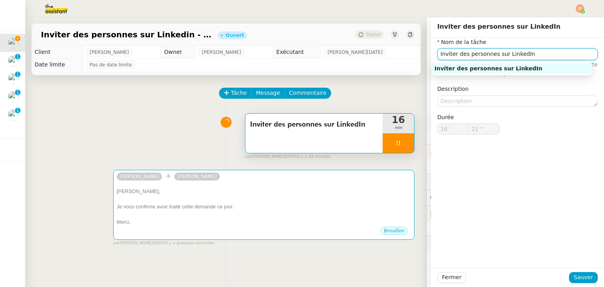
drag, startPoint x: 528, startPoint y: 58, endPoint x: 425, endPoint y: 58, distance: 103.0
click at [431, 58] on div "Nom de la tâche Inviter des personnes sur LinkedIn ⚠️ Privilégiez un titre clai…" at bounding box center [517, 92] width 173 height 109
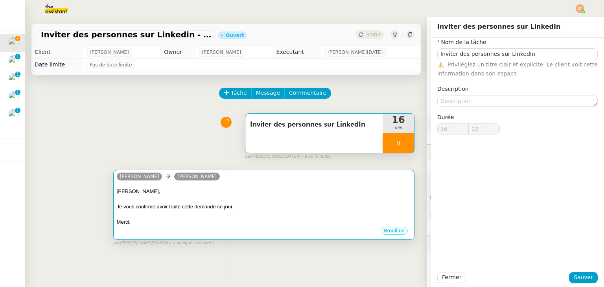
click at [234, 189] on div "[PERSON_NAME]," at bounding box center [264, 192] width 294 height 8
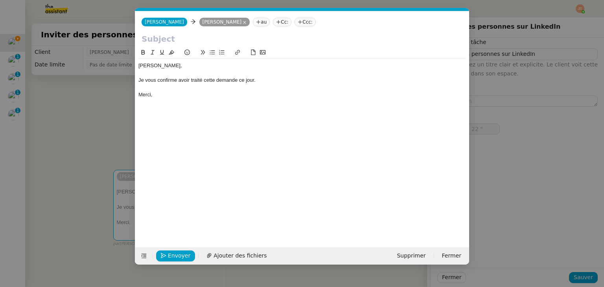
type input "23 ""
click at [197, 38] on input "text" at bounding box center [302, 39] width 321 height 12
paste input "Inviter des personnes sur LinkedIn"
type input "Inviter des personnes sur LinkedIn"
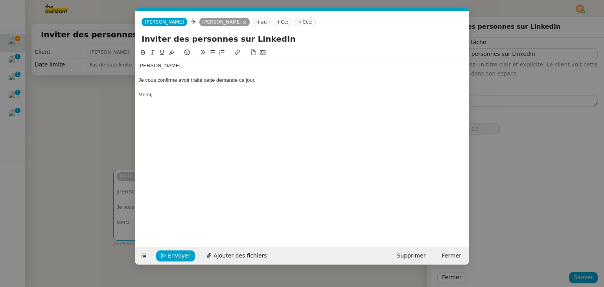
type input "24 ""
type input "Inviter des personnes sur LinkedIn"
click at [79, 114] on nz-modal-container "Service TA - VOYAGE - PROPOSITION GLOBALE A utiliser dans le cadre de propositi…" at bounding box center [302, 143] width 604 height 287
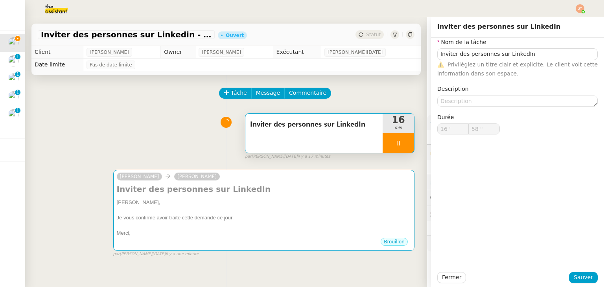
type input "59 ""
type input "17 '"
type input "25 ""
type input "18 '"
type input "15 ""
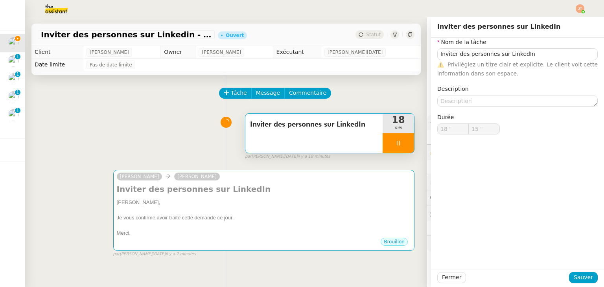
type input "19 '"
type input "7 ""
click at [442, 278] on span "Fermer" at bounding box center [451, 277] width 19 height 9
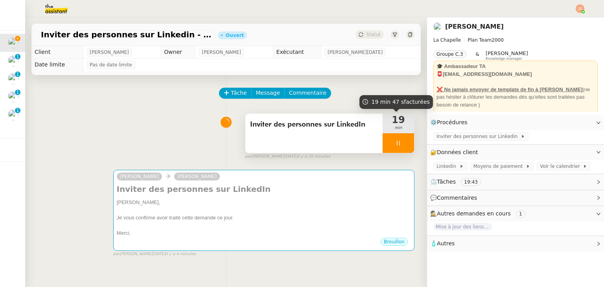
click at [389, 136] on div at bounding box center [398, 143] width 31 height 20
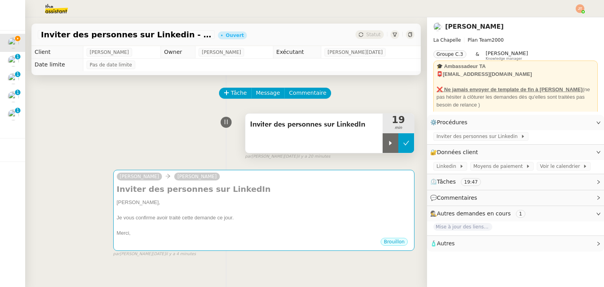
click at [398, 144] on button at bounding box center [406, 143] width 16 height 20
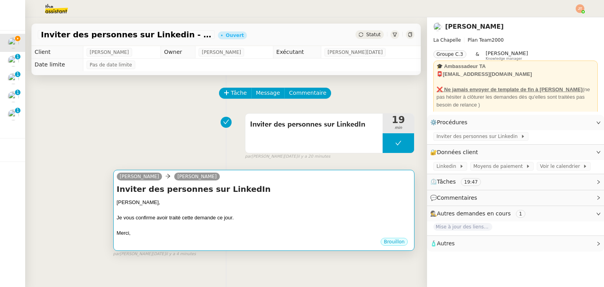
click at [263, 209] on div at bounding box center [264, 210] width 294 height 8
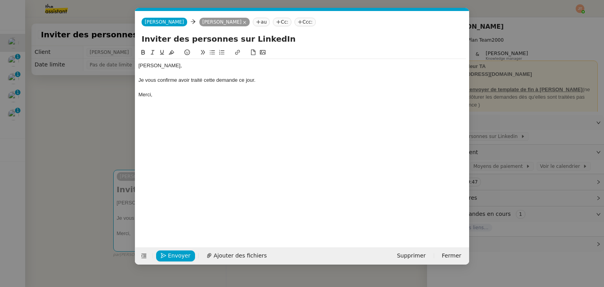
scroll to position [0, 17]
click at [186, 254] on span "Envoyer" at bounding box center [179, 255] width 22 height 9
click at [186, 254] on span "Confirmer l'envoi" at bounding box center [191, 255] width 47 height 9
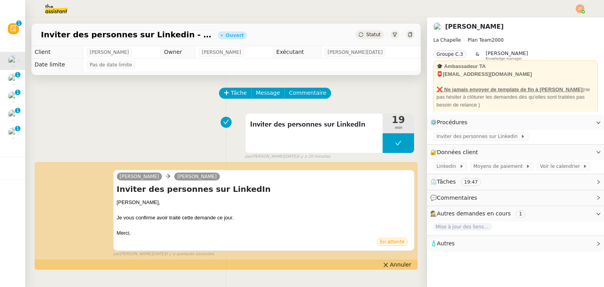
click at [366, 37] on span "Statut" at bounding box center [373, 35] width 15 height 6
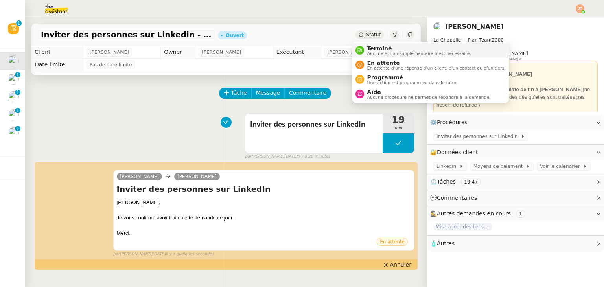
click at [369, 52] on span "Aucune action supplémentaire n'est nécessaire." at bounding box center [419, 54] width 104 height 4
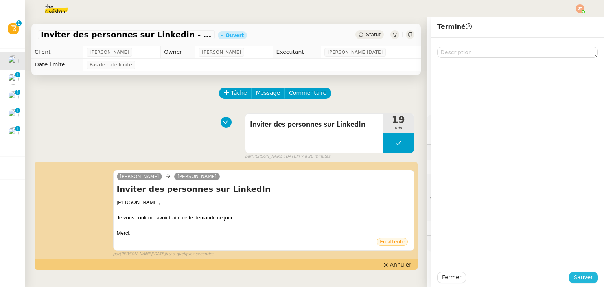
click at [574, 278] on span "Sauver" at bounding box center [583, 277] width 19 height 9
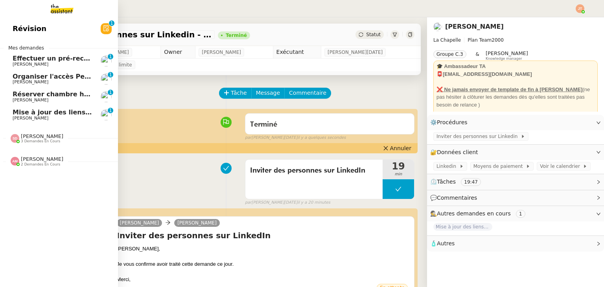
click at [30, 113] on span "Mise à jour des liens de Newsletter - [DATE] dans Notion" at bounding box center [113, 112] width 201 height 7
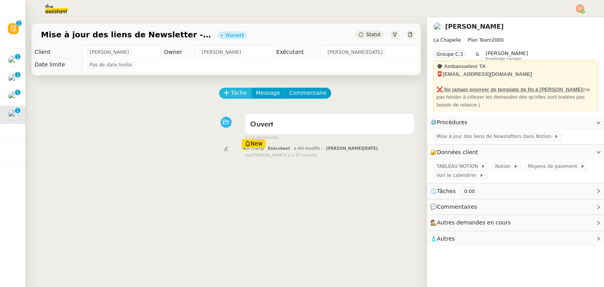
click at [231, 94] on span "Tâche" at bounding box center [239, 92] width 16 height 9
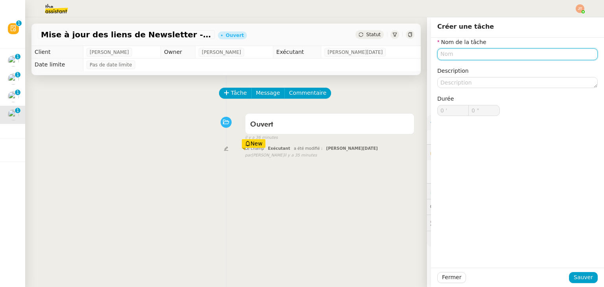
click at [460, 57] on input "text" at bounding box center [517, 53] width 160 height 11
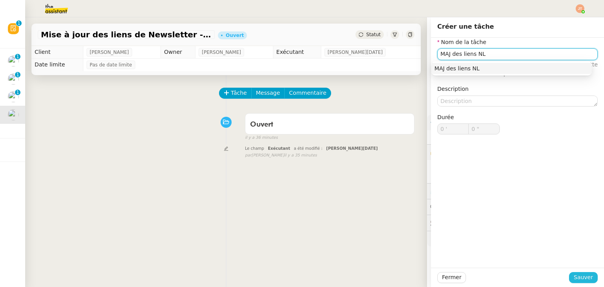
type input "MAJ des liens NL"
click at [582, 276] on span "Sauver" at bounding box center [583, 277] width 19 height 9
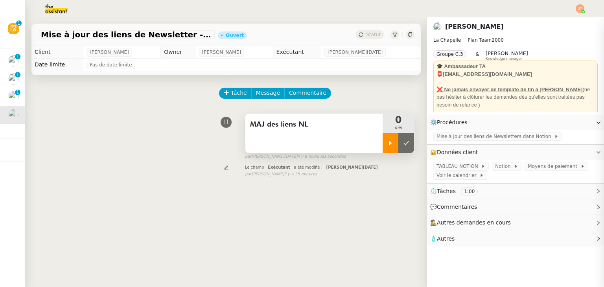
click at [389, 145] on icon at bounding box center [390, 143] width 3 height 4
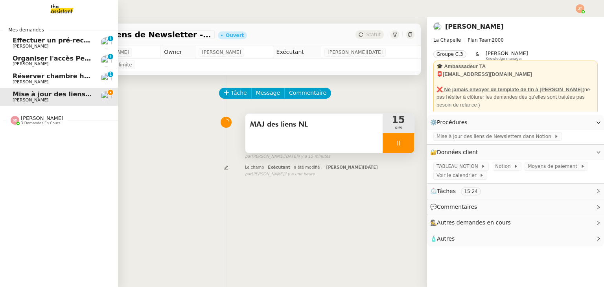
click at [34, 122] on span "3 demandes en cours" at bounding box center [40, 123] width 39 height 4
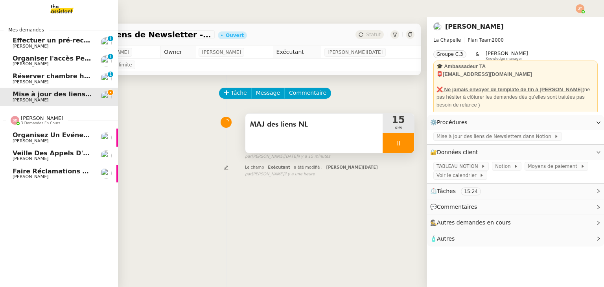
click at [34, 122] on span "3 demandes en cours" at bounding box center [40, 123] width 39 height 4
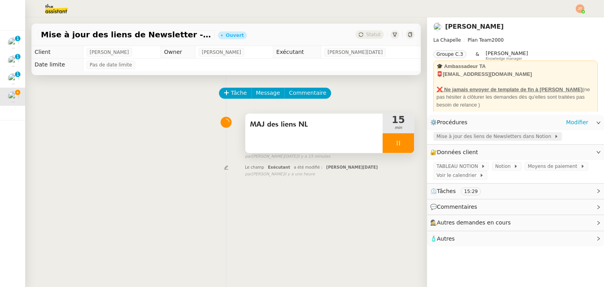
click at [448, 133] on div "Mise à jour des liens de Newsletters dans Notion" at bounding box center [497, 136] width 129 height 9
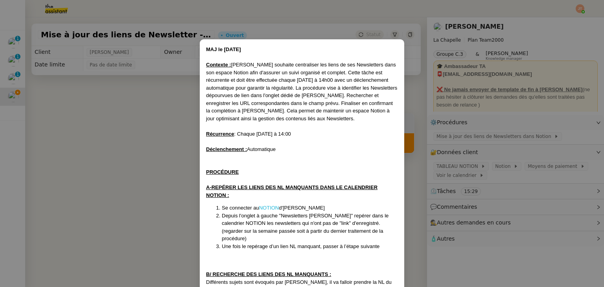
click at [272, 209] on link "NOTION" at bounding box center [269, 208] width 20 height 6
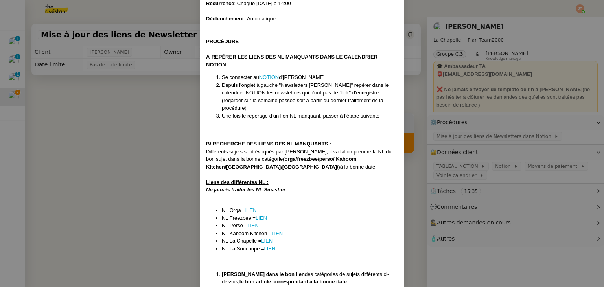
scroll to position [157, 0]
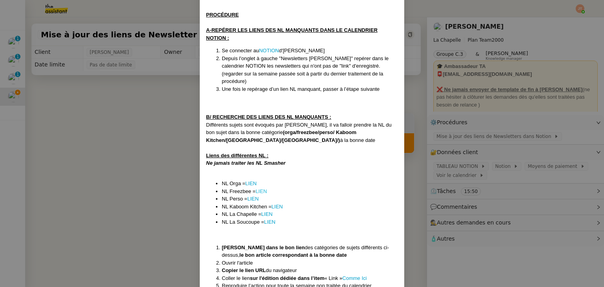
click at [263, 188] on link "LIEN" at bounding box center [261, 191] width 11 height 6
click at [252, 180] on link "LIEN" at bounding box center [250, 183] width 11 height 6
click at [260, 188] on link "LIEN" at bounding box center [261, 191] width 11 height 6
click at [250, 196] on link "LIEN" at bounding box center [252, 199] width 11 height 6
click at [260, 188] on link "LIEN" at bounding box center [261, 191] width 11 height 6
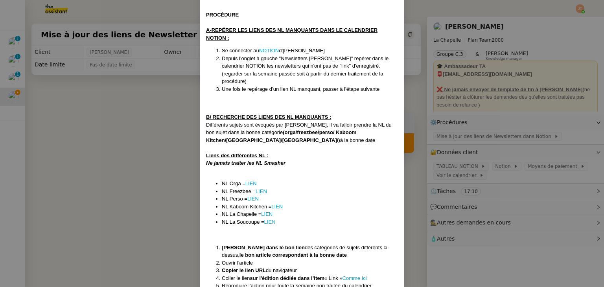
click at [267, 219] on link "LIEN" at bounding box center [269, 222] width 11 height 6
click at [250, 180] on link "LIEN" at bounding box center [250, 183] width 11 height 6
click at [149, 131] on nz-modal-container "MAJ le [DATE] Contexte : [PERSON_NAME] souhaite centraliser les liens de ses Ne…" at bounding box center [302, 143] width 604 height 287
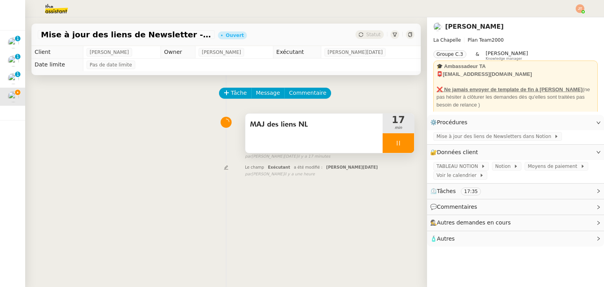
scroll to position [149, 0]
click at [256, 95] on span "Message" at bounding box center [268, 92] width 24 height 9
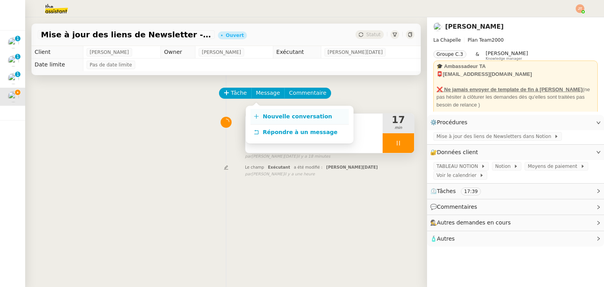
click at [266, 114] on span "Nouvelle conversation" at bounding box center [297, 116] width 69 height 6
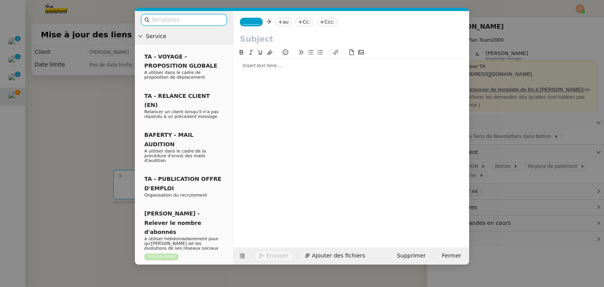
click at [266, 74] on div at bounding box center [351, 141] width 229 height 187
click at [263, 66] on div at bounding box center [351, 65] width 229 height 7
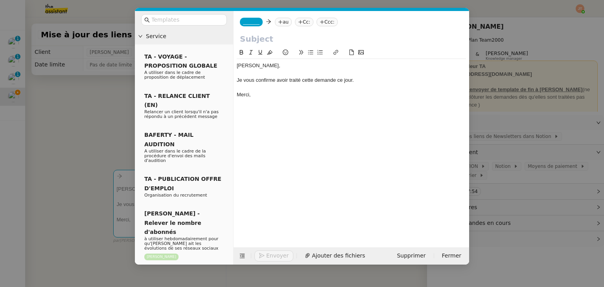
click at [105, 106] on nz-modal-container "Service TA - VOYAGE - PROPOSITION GLOBALE A utiliser dans le cadre de propositi…" at bounding box center [302, 143] width 604 height 287
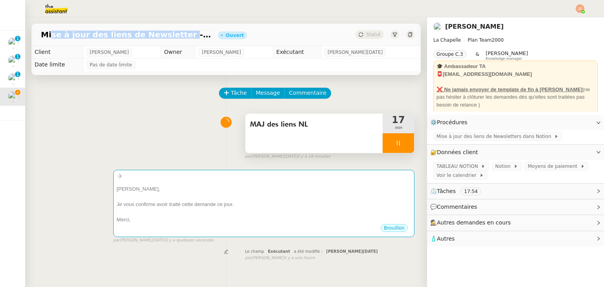
drag, startPoint x: 42, startPoint y: 35, endPoint x: 164, endPoint y: 37, distance: 121.9
click at [164, 37] on span "Mise à jour des liens de Newsletter - [DATE] dans Notion" at bounding box center [126, 35] width 171 height 8
copy span "Mise à jour des liens de Newsletter"
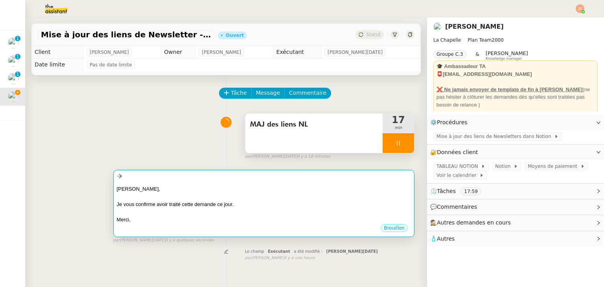
click at [180, 196] on div at bounding box center [264, 197] width 294 height 8
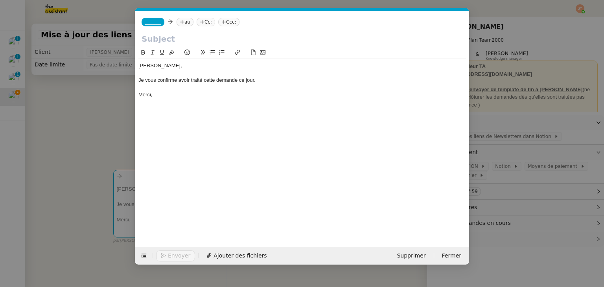
scroll to position [0, 17]
click at [167, 36] on input "text" at bounding box center [302, 39] width 321 height 12
paste input "Mise à jour des liens de Newsletter"
type input "Mise à jour des liens de Newsletter"
click at [185, 24] on nz-tag "au" at bounding box center [185, 22] width 17 height 9
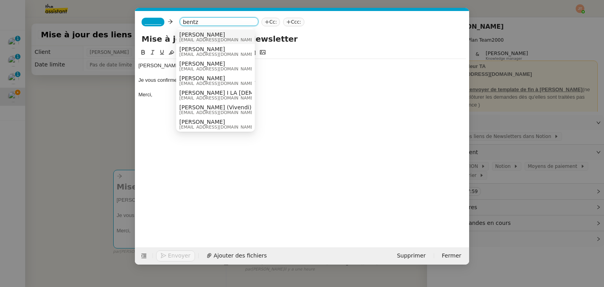
type input "bentz"
drag, startPoint x: 198, startPoint y: 35, endPoint x: 187, endPoint y: 31, distance: 11.3
click at [197, 34] on span "[PERSON_NAME]" at bounding box center [216, 34] width 75 height 6
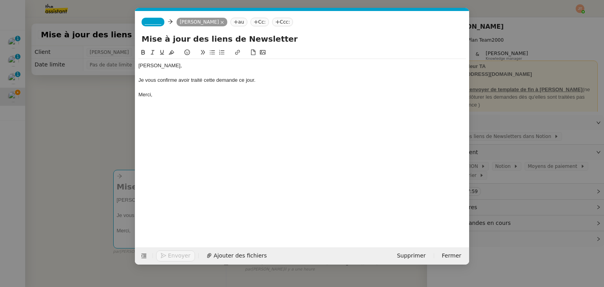
click at [150, 18] on nz-tag "_______" at bounding box center [153, 22] width 23 height 9
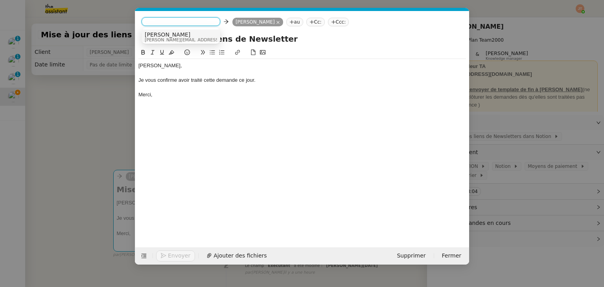
click at [158, 38] on span "[PERSON_NAME][EMAIL_ADDRESS][DOMAIN_NAME]" at bounding box center [201, 40] width 112 height 4
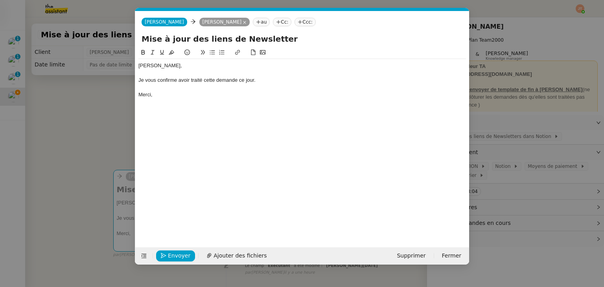
click at [107, 93] on nz-modal-container "Service TA - VOYAGE - PROPOSITION GLOBALE A utiliser dans le cadre de propositi…" at bounding box center [302, 143] width 604 height 287
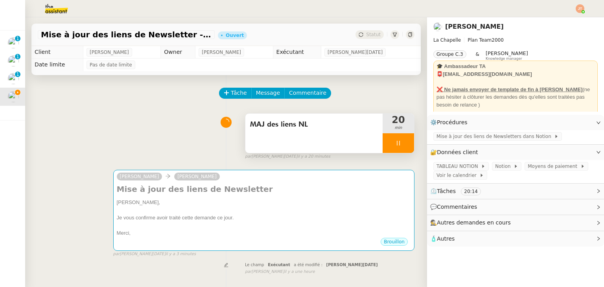
click at [172, 135] on div "MAJ des liens NL 20 min false par [PERSON_NAME][DATE] il y a 20 minutes" at bounding box center [226, 135] width 377 height 50
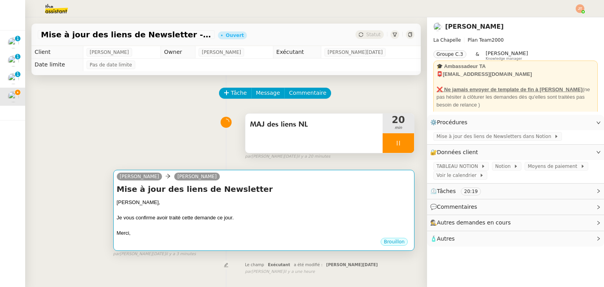
click at [269, 217] on div "Je vous confirme avoir traité cette demande ce jour." at bounding box center [264, 218] width 294 height 8
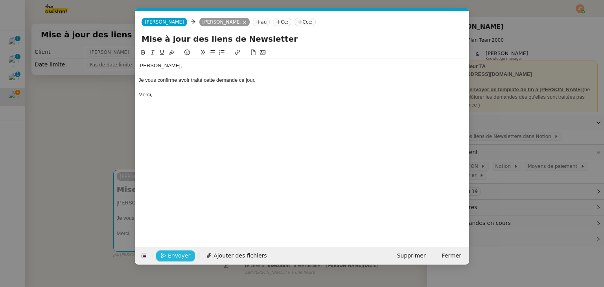
click at [182, 253] on span "Envoyer" at bounding box center [179, 255] width 22 height 9
click at [182, 253] on span "Confirmer l'envoi" at bounding box center [191, 255] width 47 height 9
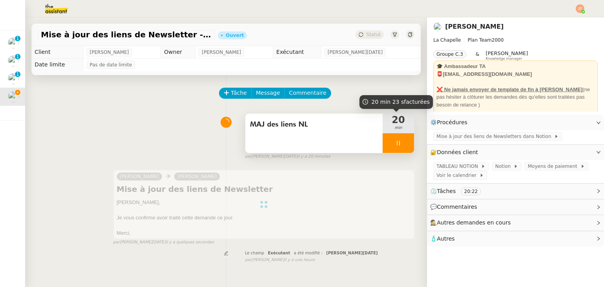
click at [395, 145] on icon at bounding box center [398, 143] width 6 height 6
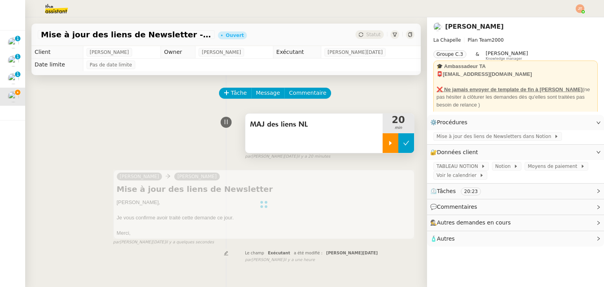
click at [402, 148] on button at bounding box center [406, 143] width 16 height 20
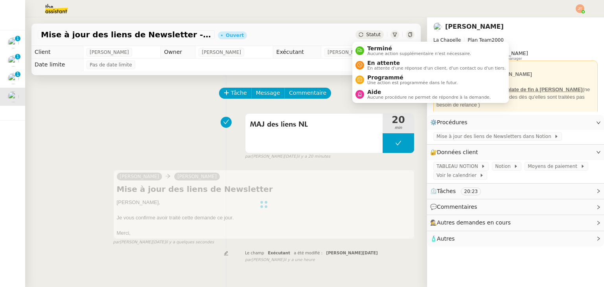
click at [373, 35] on span "Statut" at bounding box center [373, 35] width 15 height 6
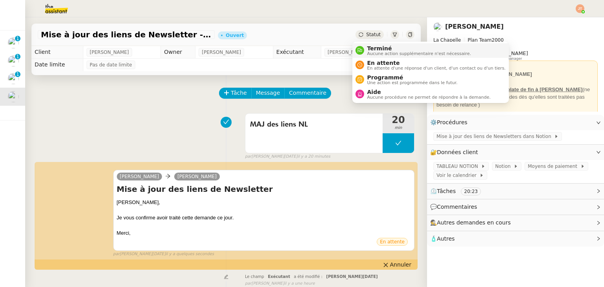
click at [377, 55] on span "Aucune action supplémentaire n'est nécessaire." at bounding box center [419, 54] width 104 height 4
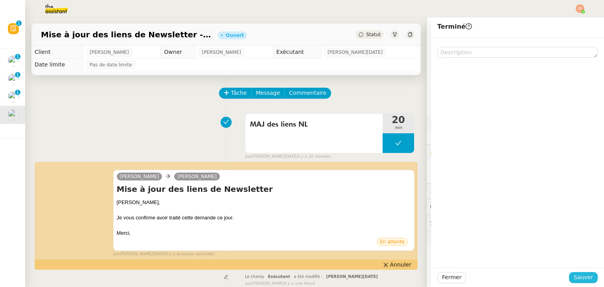
click at [574, 277] on span "Sauver" at bounding box center [583, 277] width 19 height 9
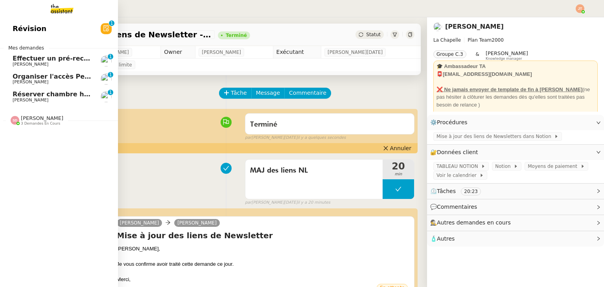
click at [22, 61] on span "Effectuer un pré-recrutement téléphonique" at bounding box center [89, 58] width 153 height 7
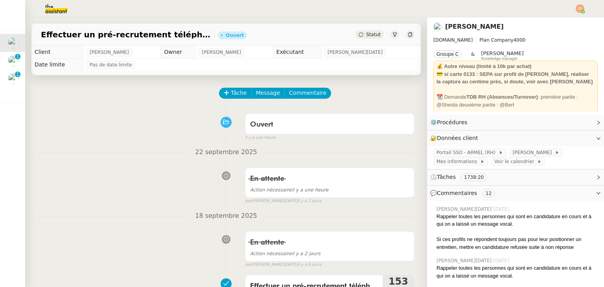
click at [149, 117] on div "Ouvert false il y a une heure" at bounding box center [226, 125] width 377 height 31
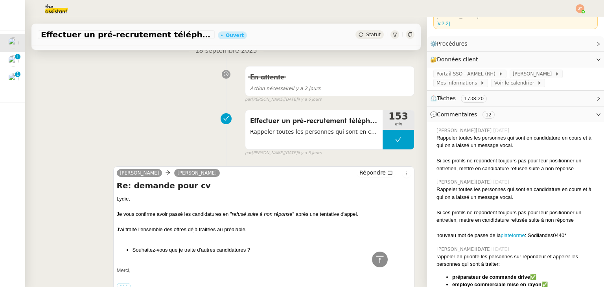
scroll to position [157, 0]
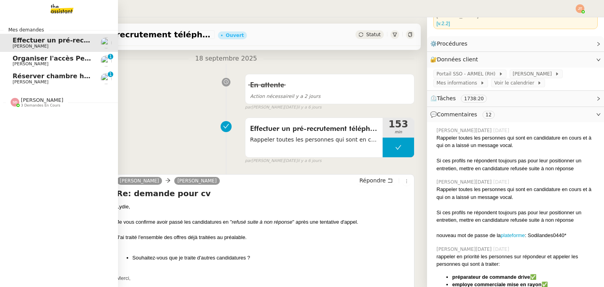
click at [45, 108] on div "[PERSON_NAME] 3 demandes en cours" at bounding box center [59, 99] width 118 height 23
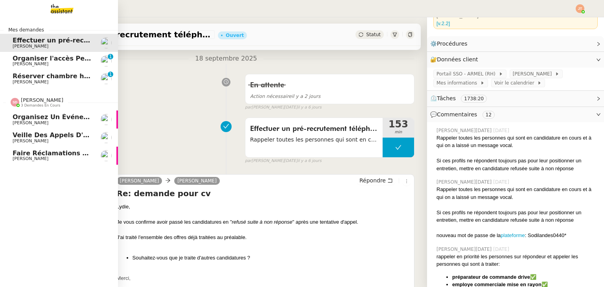
click at [45, 108] on div "[PERSON_NAME] 3 demandes en cours" at bounding box center [59, 99] width 118 height 23
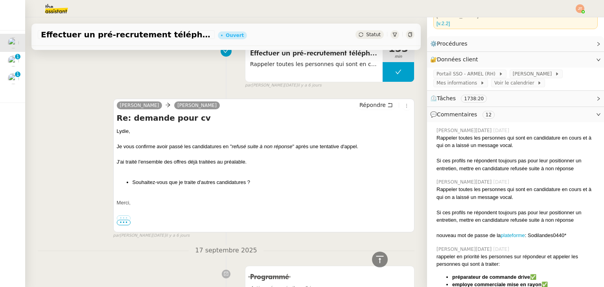
scroll to position [236, 0]
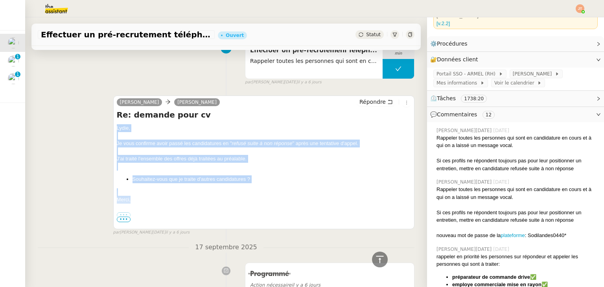
drag, startPoint x: 115, startPoint y: 129, endPoint x: 146, endPoint y: 197, distance: 74.4
click at [146, 197] on div "[PERSON_NAME], Je vous confirme avoir passé les candidatures en " refusé suite …" at bounding box center [264, 202] width 294 height 156
copy div "[PERSON_NAME], Je vous confirme avoir passé les candidatures en " refusé suite …"
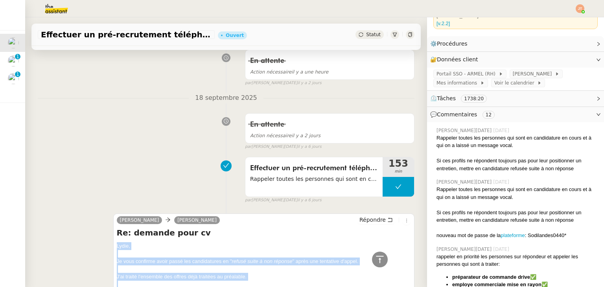
scroll to position [0, 0]
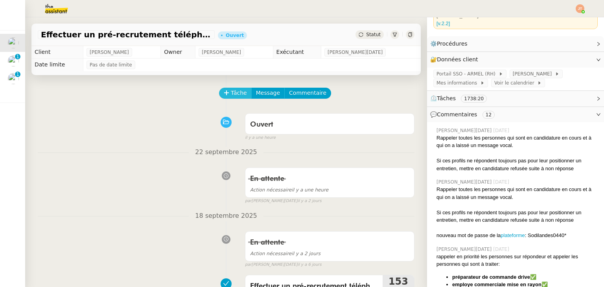
click at [231, 93] on span "Tâche" at bounding box center [239, 92] width 16 height 9
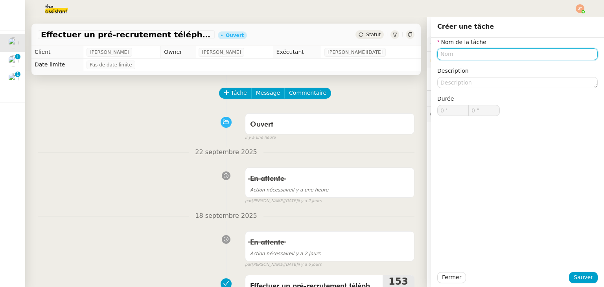
click at [455, 54] on input "text" at bounding box center [517, 53] width 160 height 11
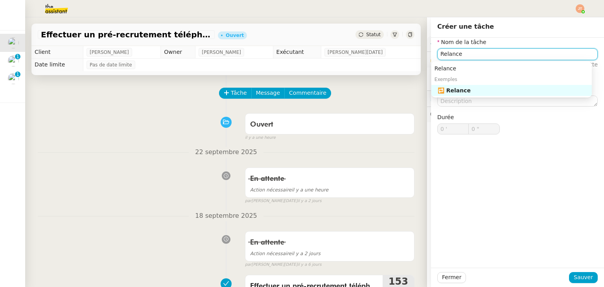
click at [480, 86] on nz-auto-option "🔁 Relance" at bounding box center [511, 90] width 160 height 11
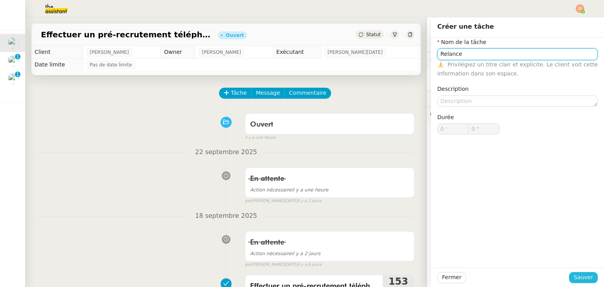
type input "Relance"
click at [574, 279] on span "Sauver" at bounding box center [583, 277] width 19 height 9
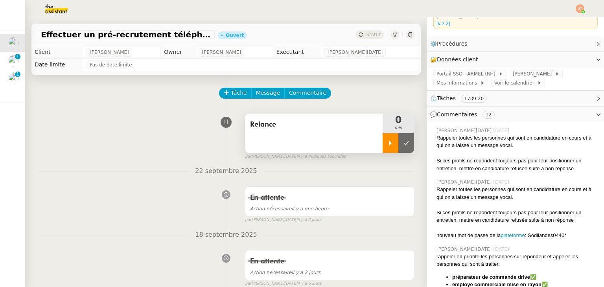
click at [383, 147] on div at bounding box center [391, 143] width 16 height 20
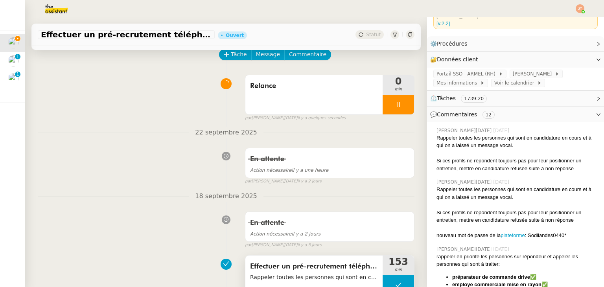
scroll to position [197, 0]
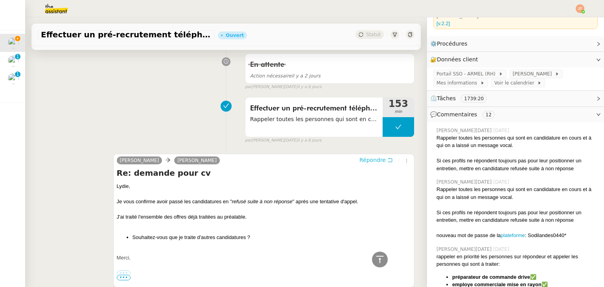
click at [360, 161] on span "Répondre" at bounding box center [372, 160] width 26 height 8
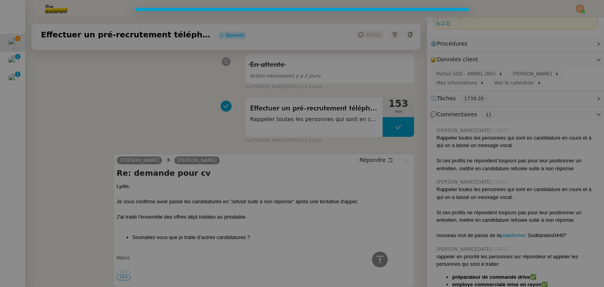
scroll to position [257, 0]
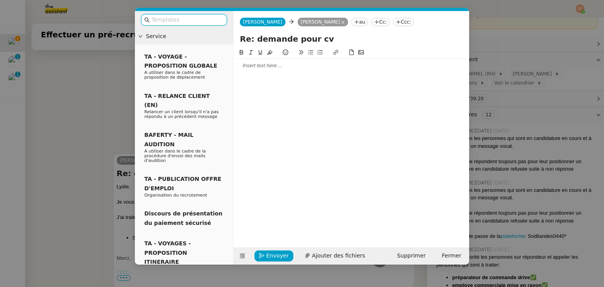
click at [253, 65] on div at bounding box center [351, 65] width 229 height 7
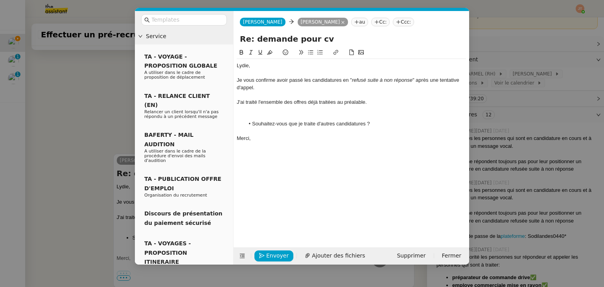
scroll to position [344, 0]
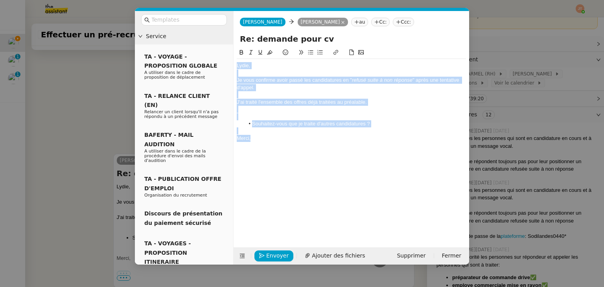
drag, startPoint x: 266, startPoint y: 139, endPoint x: 237, endPoint y: 63, distance: 81.6
click at [237, 63] on div "[PERSON_NAME], Je vous confirme avoir passé les candidatures en " refusé suite …" at bounding box center [351, 102] width 229 height 86
copy div "[PERSON_NAME], Je vous confirme avoir passé les candidatures en " refusé suite …"
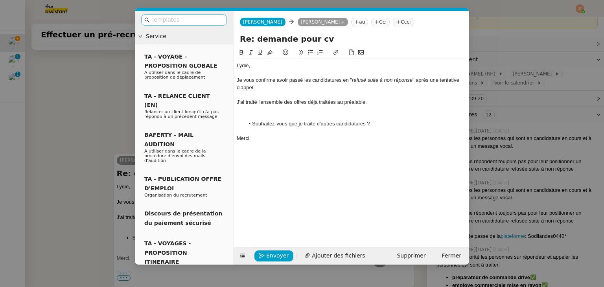
click at [171, 17] on input "text" at bounding box center [186, 19] width 71 height 9
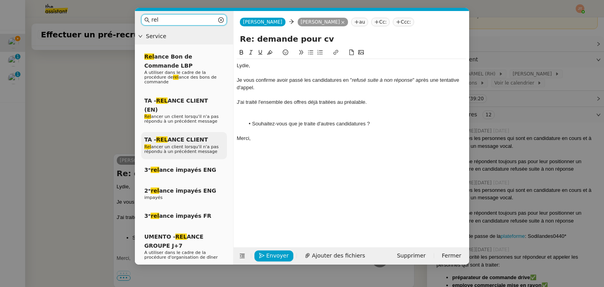
type input "rel"
click at [196, 136] on span "TA - REL ANCE CLIENT" at bounding box center [176, 139] width 64 height 6
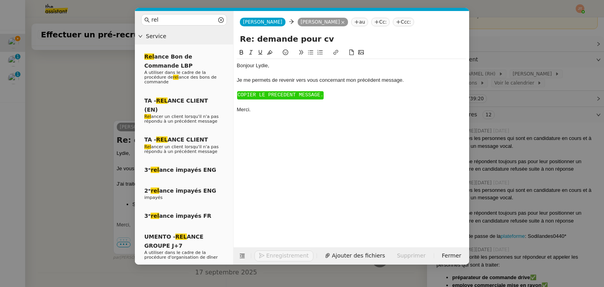
scroll to position [311, 0]
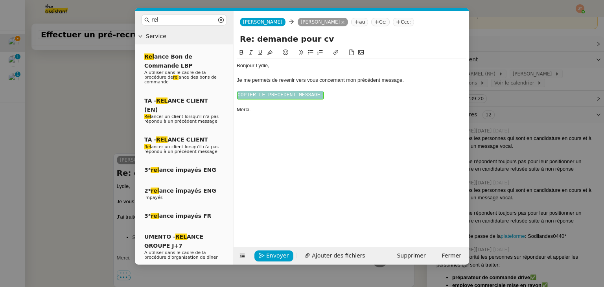
drag, startPoint x: 340, startPoint y: 99, endPoint x: 233, endPoint y: 92, distance: 107.6
click at [233, 92] on nz-layout "rel Service Rel ance Bon de Commande LBP A utiliser dans le cadre de la procédu…" at bounding box center [302, 138] width 334 height 254
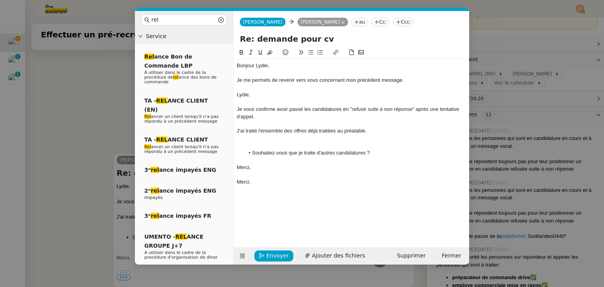
scroll to position [360, 0]
drag, startPoint x: 247, startPoint y: 95, endPoint x: 233, endPoint y: 94, distance: 13.8
click at [233, 94] on nz-layout "rel Service Rel ance Bon de Commande LBP A utiliser dans le cadre de la procédu…" at bounding box center [302, 138] width 334 height 254
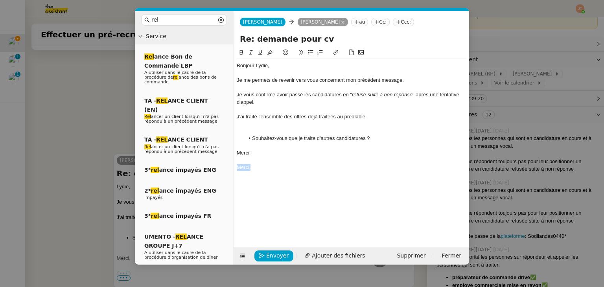
drag, startPoint x: 255, startPoint y: 167, endPoint x: 213, endPoint y: 167, distance: 41.7
click at [213, 167] on nz-layout "rel Service Rel ance Bon de Commande LBP A utiliser dans le cadre de la procédu…" at bounding box center [302, 138] width 334 height 254
click at [255, 66] on div "Bonjour ﻿Lydie﻿," at bounding box center [351, 65] width 229 height 7
click at [394, 97] on em "refusé suite à non réponse" at bounding box center [382, 95] width 61 height 6
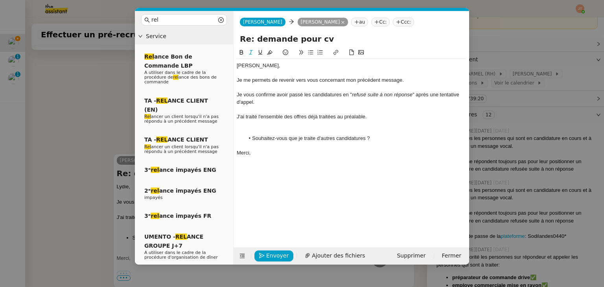
click at [0, 0] on lt-em "non-réponse" at bounding box center [0, 0] width 0 height 0
click at [336, 107] on div at bounding box center [351, 109] width 229 height 7
click at [274, 258] on span "Envoyer" at bounding box center [277, 255] width 22 height 9
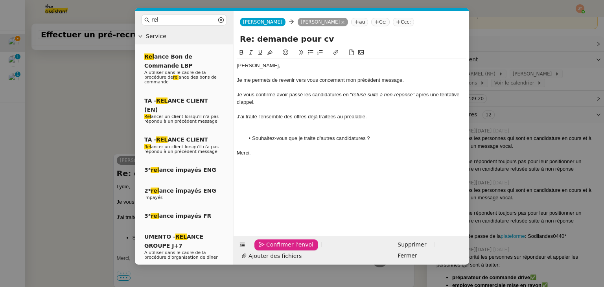
click at [274, 249] on span "Confirmer l'envoi" at bounding box center [289, 244] width 47 height 9
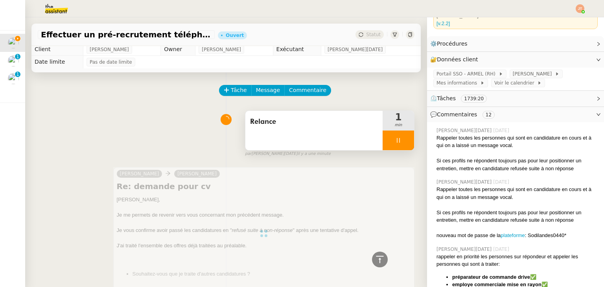
scroll to position [0, 0]
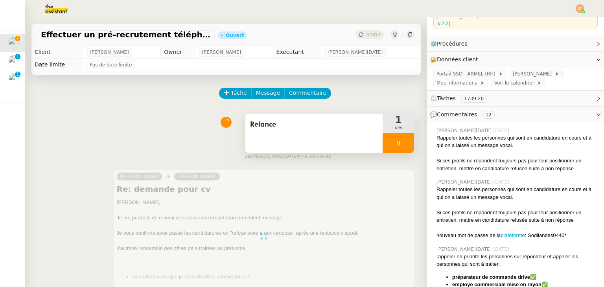
click at [383, 147] on div at bounding box center [398, 143] width 31 height 20
click at [398, 147] on button at bounding box center [406, 143] width 16 height 20
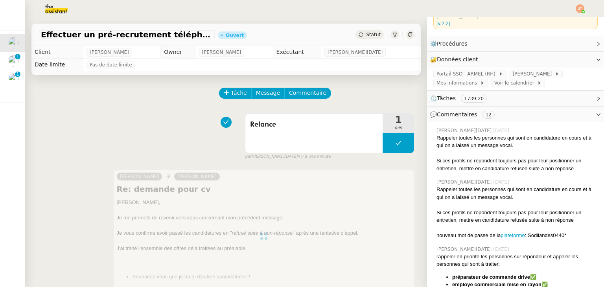
click at [366, 32] on span "Statut" at bounding box center [373, 35] width 15 height 6
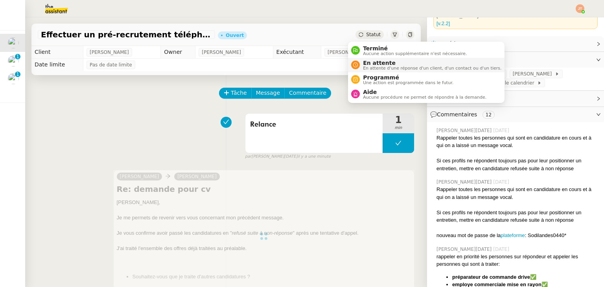
click at [376, 69] on span "En attente d'une réponse d'un client, d'un contact ou d'un tiers." at bounding box center [432, 68] width 138 height 4
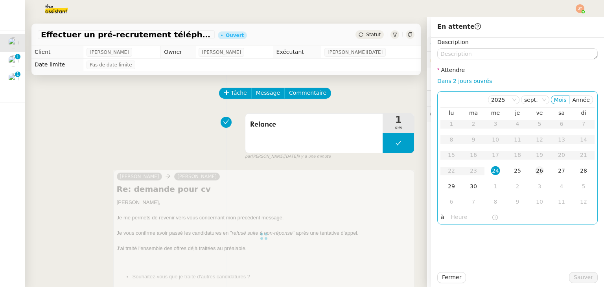
click at [538, 170] on td "26" at bounding box center [539, 171] width 22 height 16
click at [451, 213] on input "text" at bounding box center [471, 217] width 41 height 9
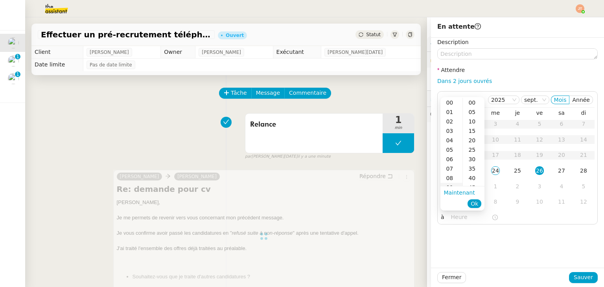
click at [451, 185] on div "09" at bounding box center [451, 187] width 22 height 9
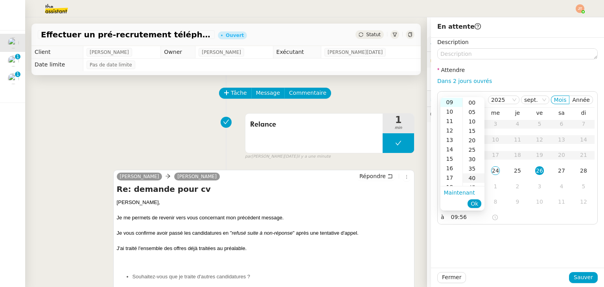
scroll to position [85, 0]
click at [470, 179] on div "40" at bounding box center [474, 177] width 22 height 9
type input "09:40"
click at [480, 206] on button "Ok" at bounding box center [475, 203] width 14 height 9
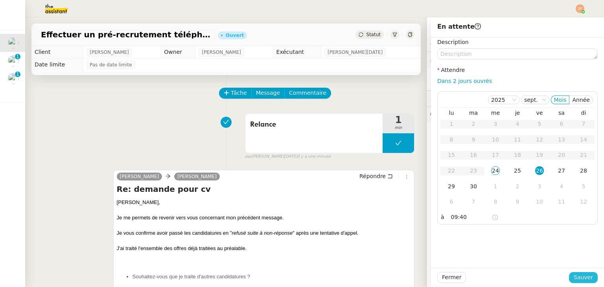
click at [569, 274] on button "Sauver" at bounding box center [583, 277] width 29 height 11
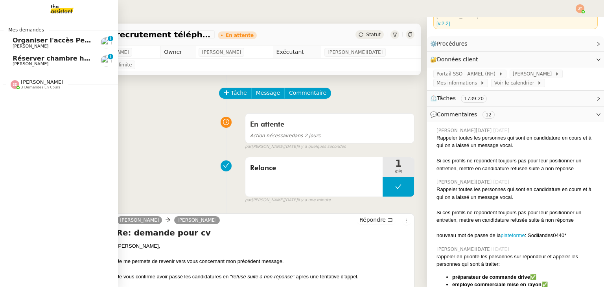
click at [25, 61] on span "Réserver chambre hôtel Renaissance" at bounding box center [79, 58] width 132 height 7
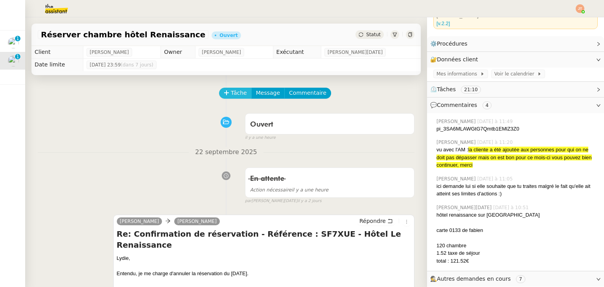
click at [235, 98] on span "Tâche" at bounding box center [239, 92] width 16 height 9
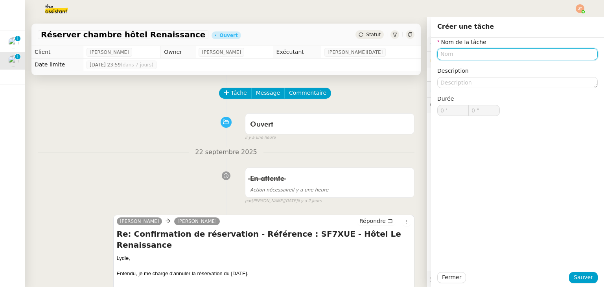
click at [462, 49] on input "text" at bounding box center [517, 53] width 160 height 11
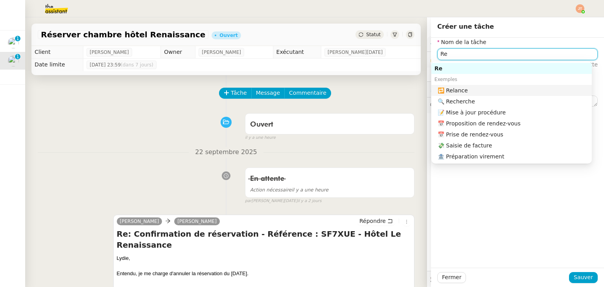
click at [455, 90] on div "🔁 Relance" at bounding box center [513, 90] width 151 height 7
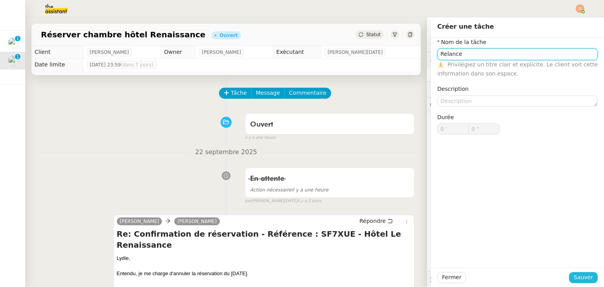
type input "Relance"
click at [574, 275] on span "Sauver" at bounding box center [583, 277] width 19 height 9
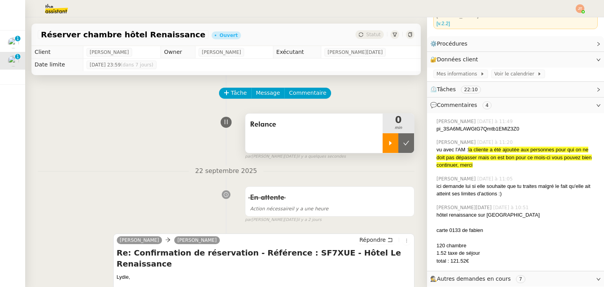
click at [383, 140] on div at bounding box center [391, 143] width 16 height 20
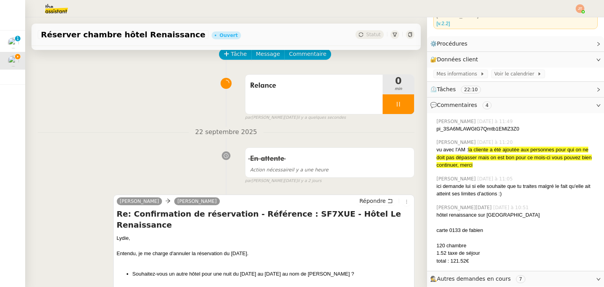
scroll to position [118, 0]
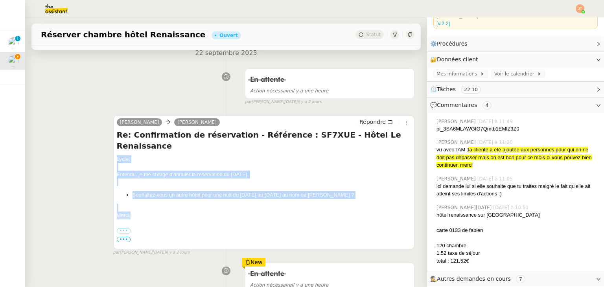
drag, startPoint x: 132, startPoint y: 206, endPoint x: 109, endPoint y: 152, distance: 58.7
click at [109, 152] on div "[PERSON_NAME] Re: Confirmation de réservation - Référence : SF7XUE - Hôtel Le R…" at bounding box center [226, 182] width 377 height 147
copy div "[PERSON_NAME], Entendu, je me charge d'annuler la réservation du [DATE]. Souhai…"
click at [368, 123] on span "Répondre" at bounding box center [372, 122] width 26 height 8
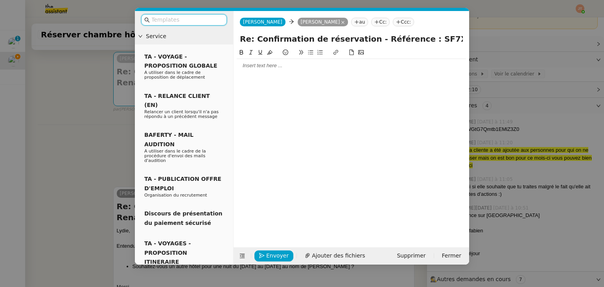
click at [258, 65] on div at bounding box center [351, 65] width 229 height 7
click at [185, 22] on input "text" at bounding box center [186, 19] width 71 height 9
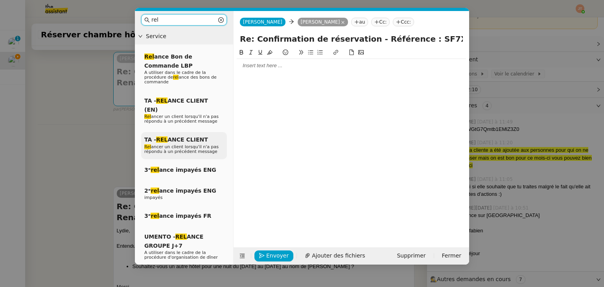
type input "rel"
click at [189, 136] on span "TA - REL ANCE CLIENT" at bounding box center [176, 139] width 64 height 6
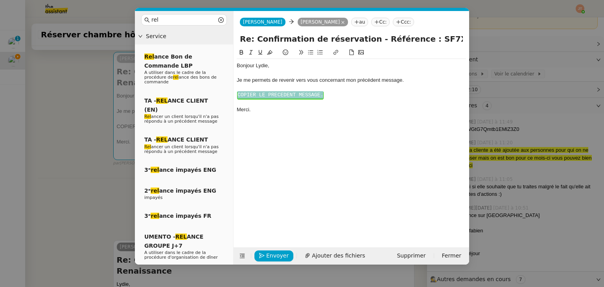
drag, startPoint x: 310, startPoint y: 96, endPoint x: 234, endPoint y: 96, distance: 76.7
click at [234, 96] on nz-spin "Bonjour ﻿[PERSON_NAME]﻿, Je me permets de revenir vers vous concernant mon préc…" at bounding box center [352, 143] width 236 height 190
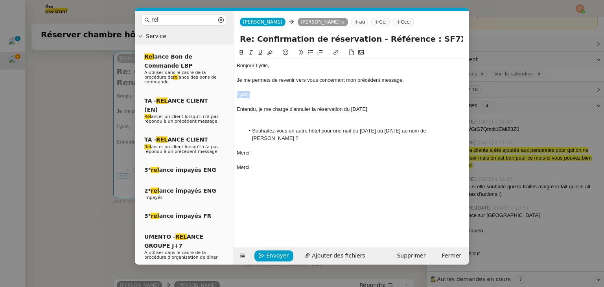
drag, startPoint x: 258, startPoint y: 96, endPoint x: 232, endPoint y: 92, distance: 26.2
click at [232, 92] on nz-layout "rel Service Rel ance Bon de Commande LBP A utiliser dans le cadre de la procédu…" at bounding box center [302, 138] width 334 height 254
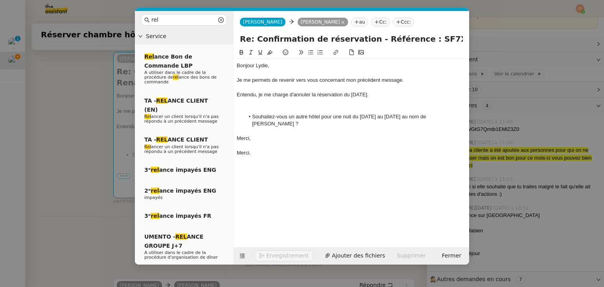
click at [273, 63] on div "Bonjour ﻿Lydie﻿," at bounding box center [351, 65] width 229 height 7
click at [255, 66] on div "Bonjour ﻿Lydie﻿," at bounding box center [351, 65] width 229 height 7
click at [267, 107] on div at bounding box center [351, 109] width 229 height 7
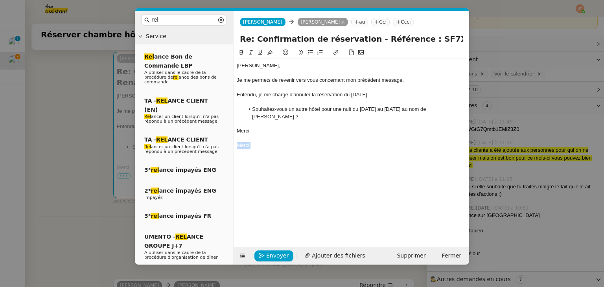
drag, startPoint x: 260, startPoint y: 147, endPoint x: 222, endPoint y: 147, distance: 37.7
click at [222, 147] on nz-layout "rel Service Rel ance Bon de Commande LBP A utiliser dans le cadre de la procédu…" at bounding box center [302, 138] width 334 height 254
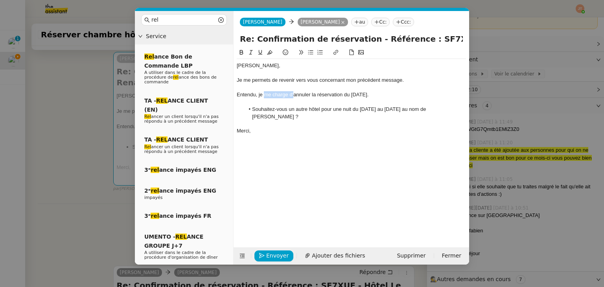
drag, startPoint x: 294, startPoint y: 94, endPoint x: 265, endPoint y: 94, distance: 29.1
click at [265, 94] on div "Entendu, je me charge d'annuler la réservation du [DATE]." at bounding box center [351, 94] width 229 height 7
click at [327, 94] on div "Entendu, je vous confirme avoir annuler la réservation du [DATE]." at bounding box center [351, 94] width 229 height 7
click at [322, 110] on li "Souhaitez-vous un autre hôtel pour une nuit du [DATE] au [DATE] au nom de [PERS…" at bounding box center [356, 113] width 222 height 15
click at [0, 134] on nz-modal-container "rel Service Rel ance Bon de Commande LBP A utiliser dans le cadre de la procédu…" at bounding box center [302, 143] width 604 height 287
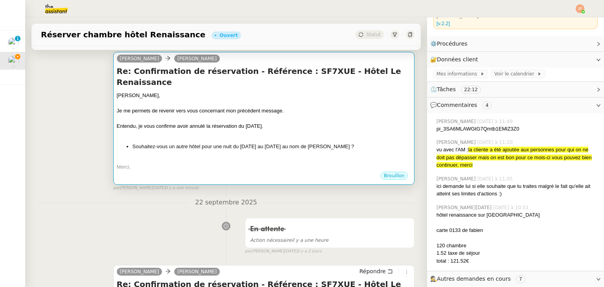
click at [263, 122] on div "Entendu, je vous confirme avoir annulé la réservation du [DATE]." at bounding box center [264, 126] width 294 height 8
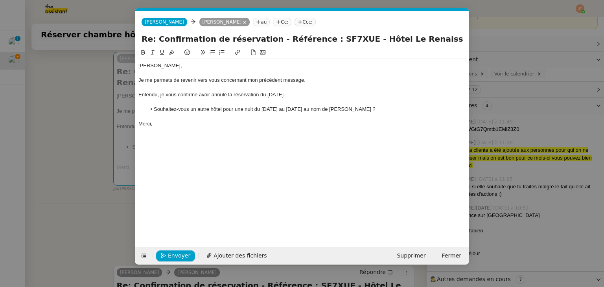
scroll to position [0, 22]
click at [189, 124] on div "Merci," at bounding box center [302, 123] width 328 height 7
click at [181, 254] on span "Envoyer" at bounding box center [179, 255] width 22 height 9
click at [181, 254] on span "Confirmer l'envoi" at bounding box center [191, 255] width 47 height 9
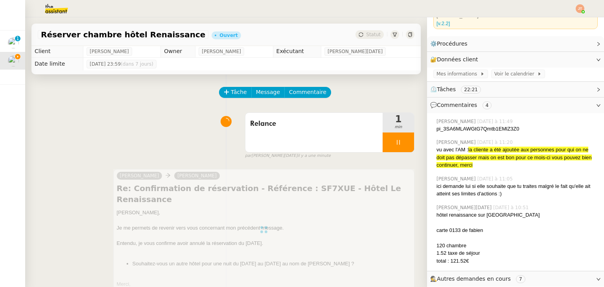
scroll to position [0, 0]
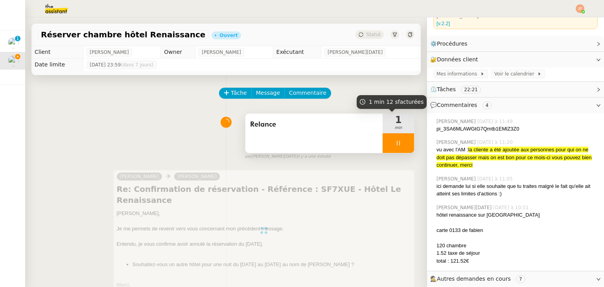
click at [385, 148] on div at bounding box center [398, 143] width 31 height 20
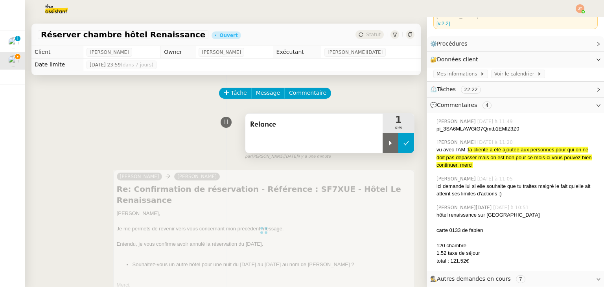
click at [403, 144] on icon at bounding box center [406, 143] width 6 height 6
click at [366, 33] on span "Statut" at bounding box center [373, 35] width 15 height 6
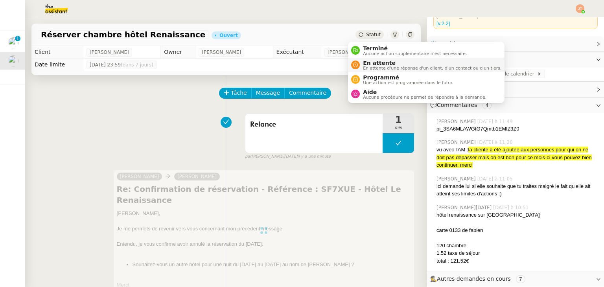
click at [371, 66] on span "En attente d'une réponse d'un client, d'un contact ou d'un tiers." at bounding box center [432, 68] width 138 height 4
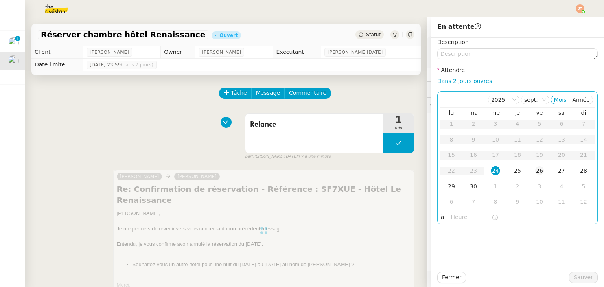
drag, startPoint x: 537, startPoint y: 172, endPoint x: 532, endPoint y: 171, distance: 4.7
click at [536, 171] on div "26" at bounding box center [539, 170] width 9 height 9
click at [451, 219] on input "text" at bounding box center [471, 217] width 41 height 9
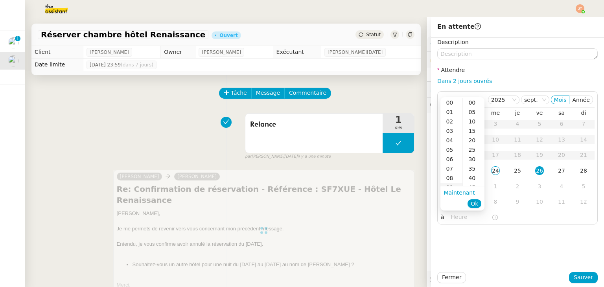
click at [448, 185] on div "09" at bounding box center [451, 187] width 22 height 9
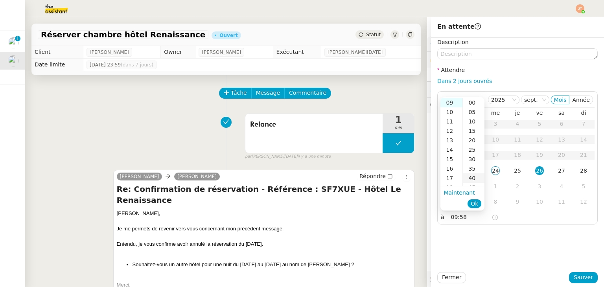
click at [476, 177] on div "40" at bounding box center [474, 177] width 22 height 9
type input "09:40"
click at [473, 204] on span "Ok" at bounding box center [474, 204] width 7 height 8
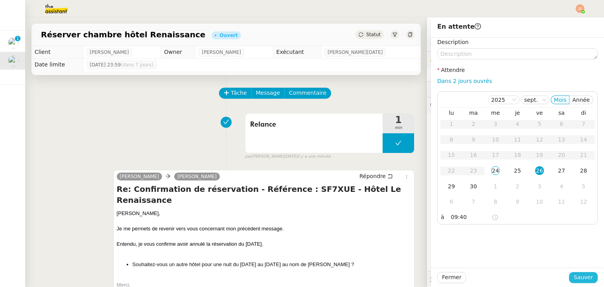
click at [574, 274] on span "Sauver" at bounding box center [583, 277] width 19 height 9
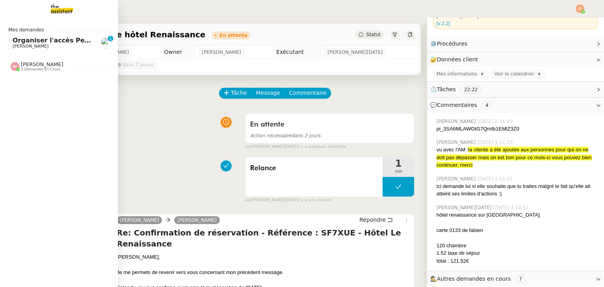
click at [34, 40] on span "Organiser l'accès Pennylane sur CCAG" at bounding box center [80, 40] width 135 height 7
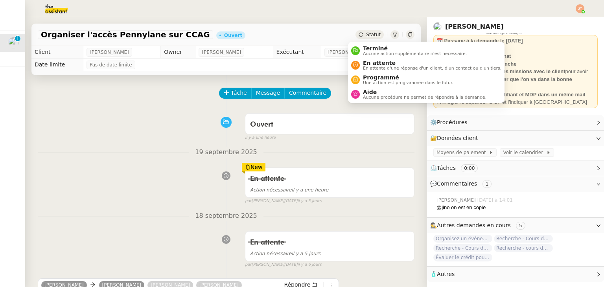
click at [359, 36] on icon at bounding box center [361, 34] width 5 height 5
click at [364, 63] on span "En attente" at bounding box center [432, 63] width 138 height 6
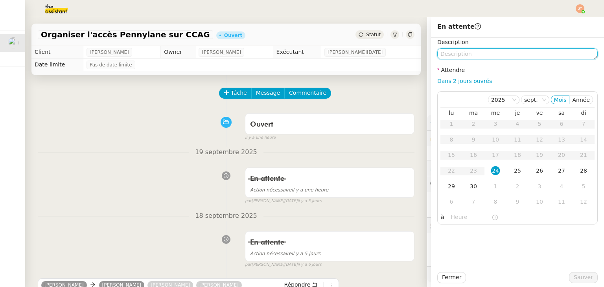
click at [448, 53] on textarea at bounding box center [517, 53] width 160 height 11
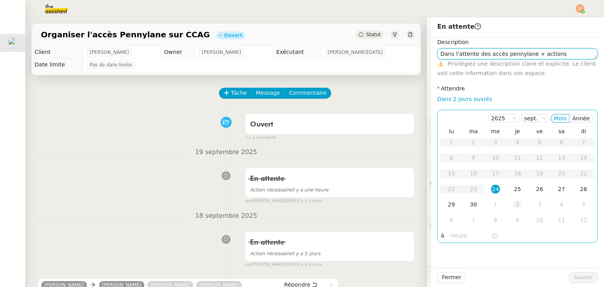
type textarea "Dans l'attente des accès pennylane + actions"
click at [514, 206] on div "2" at bounding box center [517, 204] width 9 height 9
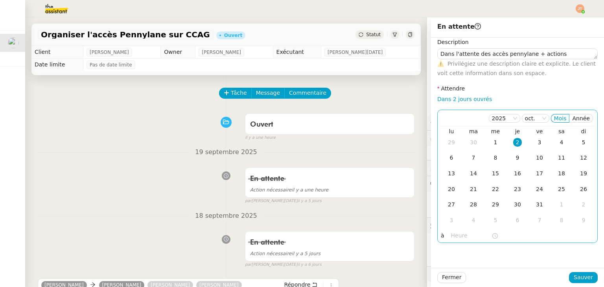
click at [455, 232] on input "text" at bounding box center [471, 235] width 41 height 9
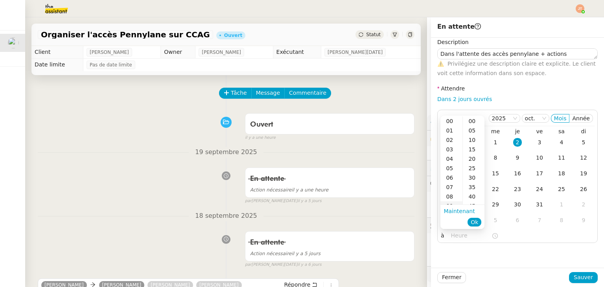
click at [450, 203] on div "09" at bounding box center [451, 205] width 22 height 9
click at [467, 195] on div "40" at bounding box center [474, 196] width 22 height 9
type input "09:40"
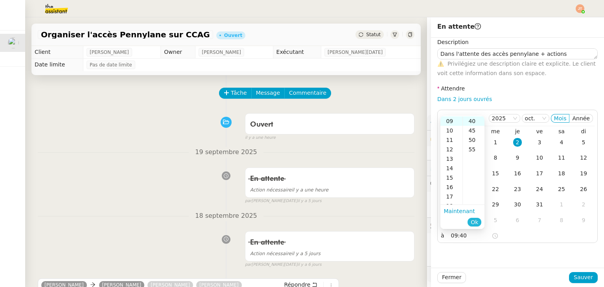
click at [477, 222] on span "Ok" at bounding box center [474, 222] width 7 height 8
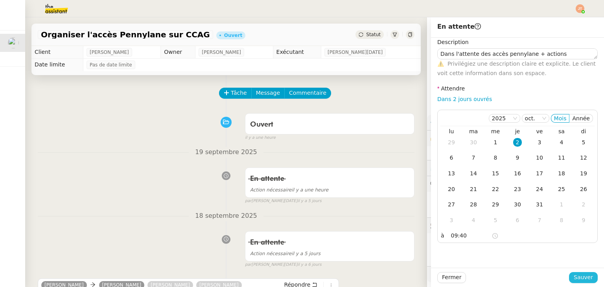
click at [575, 276] on span "Sauver" at bounding box center [583, 277] width 19 height 9
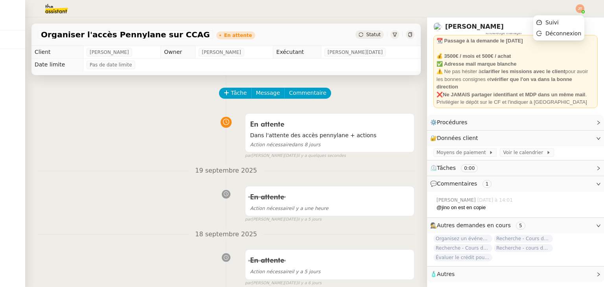
click at [577, 11] on img at bounding box center [580, 8] width 9 height 9
click at [551, 21] on div "[PERSON_NAME]" at bounding box center [515, 26] width 164 height 13
click at [585, 9] on nz-header at bounding box center [302, 8] width 604 height 17
click at [584, 9] on img at bounding box center [580, 8] width 9 height 9
click at [557, 22] on span "Suivi" at bounding box center [551, 22] width 13 height 6
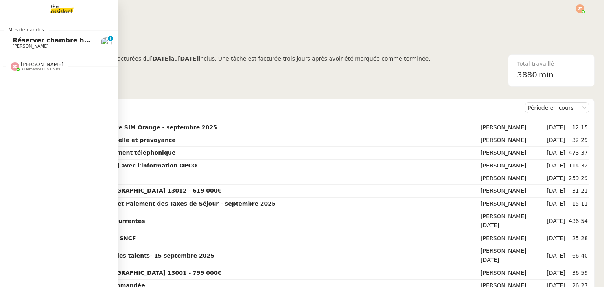
click at [35, 40] on span "Réserver chambre hôtel Renaissance" at bounding box center [79, 40] width 132 height 7
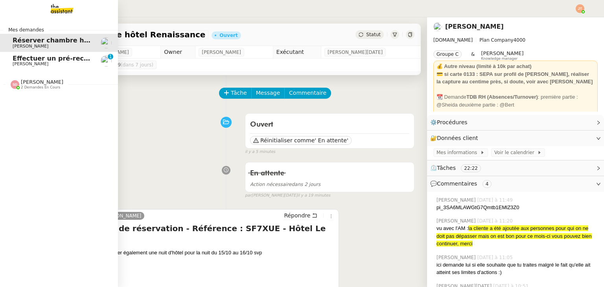
drag, startPoint x: 44, startPoint y: 58, endPoint x: 145, endPoint y: 90, distance: 106.7
click at [44, 58] on span "Effectuer un pré-recrutement téléphonique" at bounding box center [89, 58] width 153 height 7
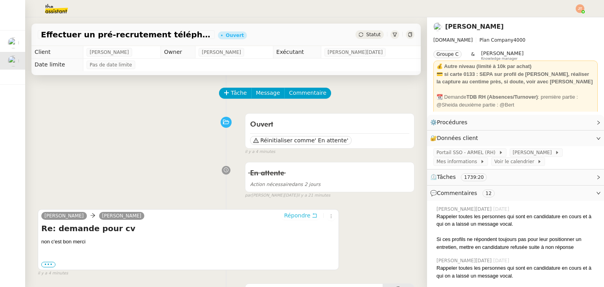
click at [292, 218] on span "Répondre" at bounding box center [297, 216] width 26 height 8
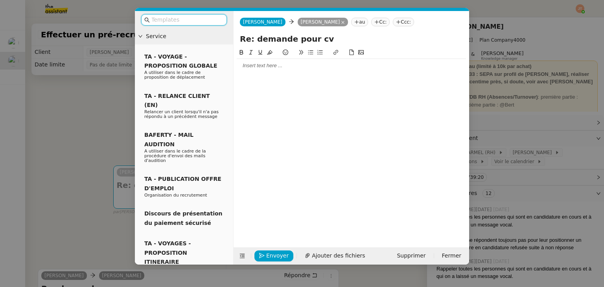
click at [180, 20] on input "text" at bounding box center [186, 19] width 71 height 9
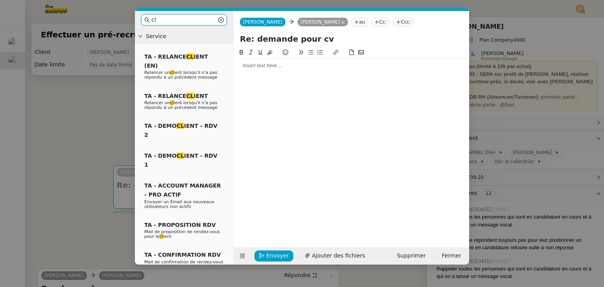
type input "c"
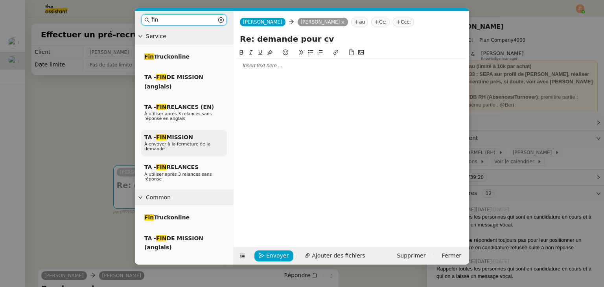
type input "fin"
click at [171, 145] on span "À envoyer à la fermeture de la demande" at bounding box center [177, 147] width 66 height 10
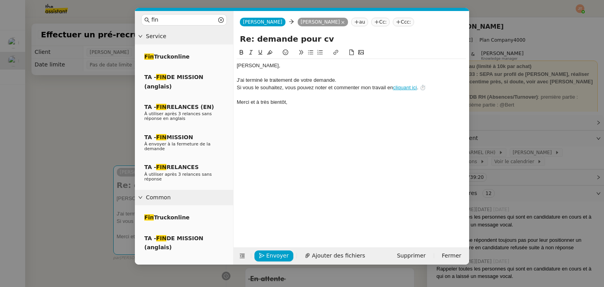
click at [346, 78] on div "J'ai terminé le traitement de votre demande." at bounding box center [351, 80] width 229 height 7
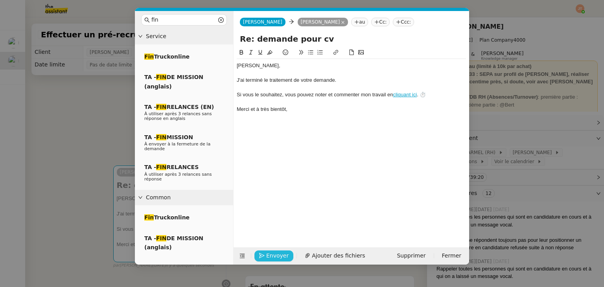
click at [270, 255] on span "Envoyer" at bounding box center [277, 255] width 22 height 9
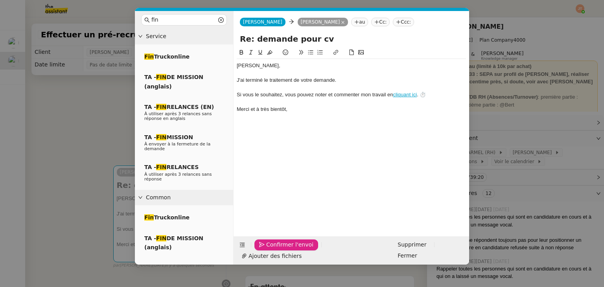
click at [270, 249] on span "Confirmer l'envoi" at bounding box center [289, 244] width 47 height 9
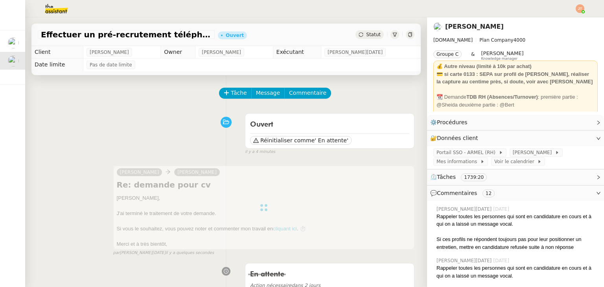
click at [361, 41] on div "Effectuer un pré-recrutement téléphonique Ouvert Statut" at bounding box center [225, 35] width 389 height 22
click at [366, 35] on span "Statut" at bounding box center [373, 35] width 15 height 6
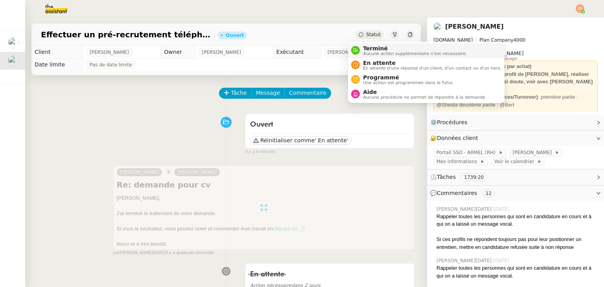
click at [363, 49] on span "Terminé" at bounding box center [415, 48] width 104 height 6
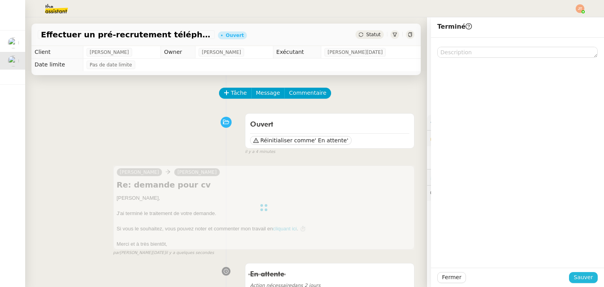
click at [569, 275] on button "Sauver" at bounding box center [583, 277] width 29 height 11
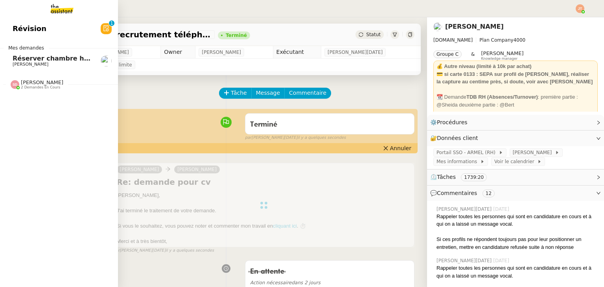
click at [41, 67] on link "Réserver chambre hôtel Renaissance [PERSON_NAME]" at bounding box center [59, 61] width 118 height 18
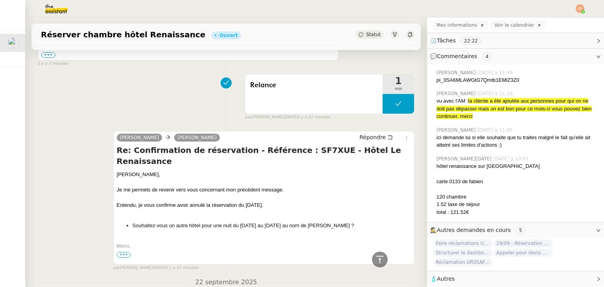
scroll to position [132, 0]
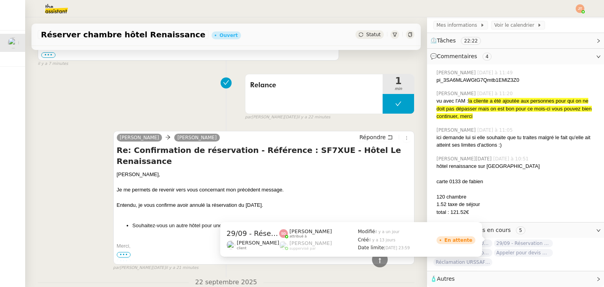
click at [519, 239] on span "29/09 - Réservation hôtel Renaissance" at bounding box center [523, 243] width 59 height 8
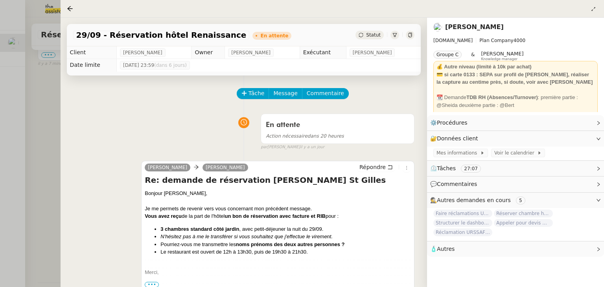
click at [49, 123] on div at bounding box center [302, 143] width 604 height 287
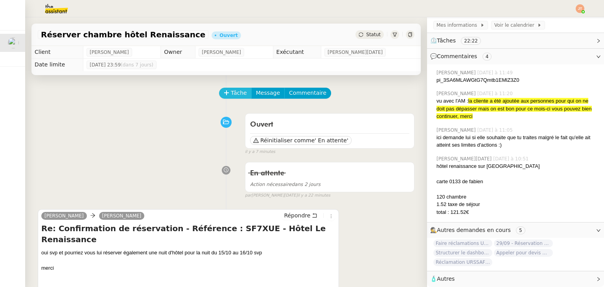
click at [224, 93] on icon at bounding box center [227, 93] width 6 height 6
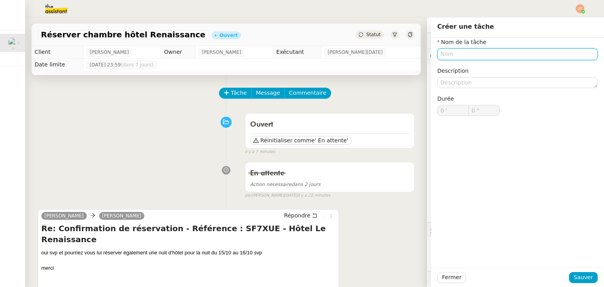
click at [449, 52] on input "text" at bounding box center [517, 53] width 160 height 11
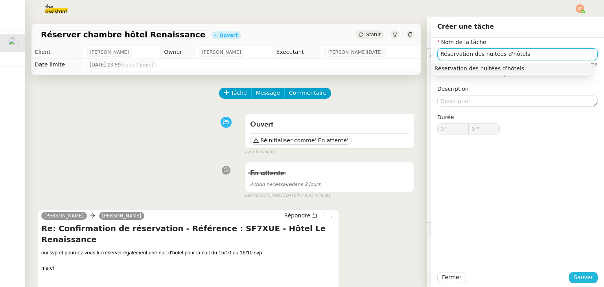
type input "Réservation des nuitées d'hôtels"
click at [583, 274] on span "Sauver" at bounding box center [583, 277] width 19 height 9
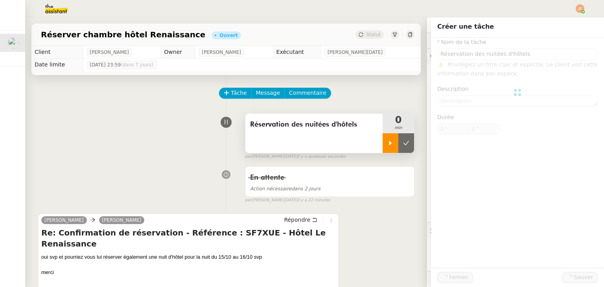
click at [387, 143] on icon at bounding box center [390, 143] width 6 height 6
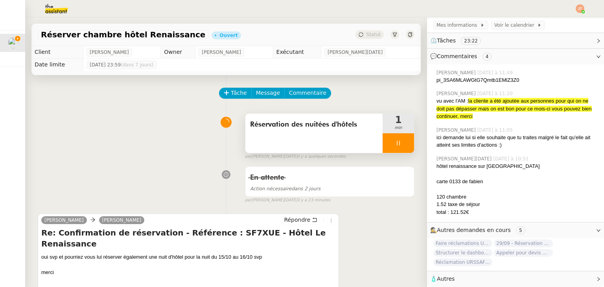
click at [506, 241] on span "29/09 - Réservation hôtel Renaissance" at bounding box center [523, 243] width 59 height 8
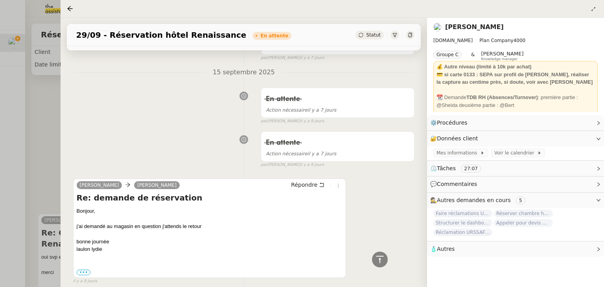
scroll to position [224, 0]
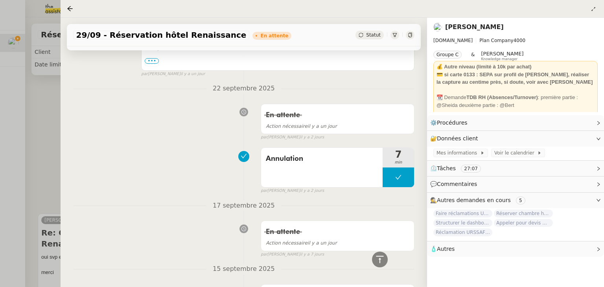
click at [51, 113] on div at bounding box center [302, 143] width 604 height 287
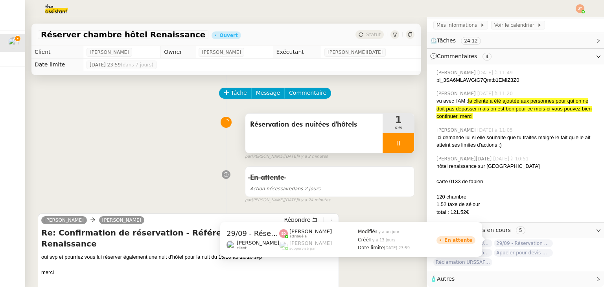
click at [517, 240] on span "29/09 - Réservation hôtel Renaissance" at bounding box center [523, 243] width 59 height 8
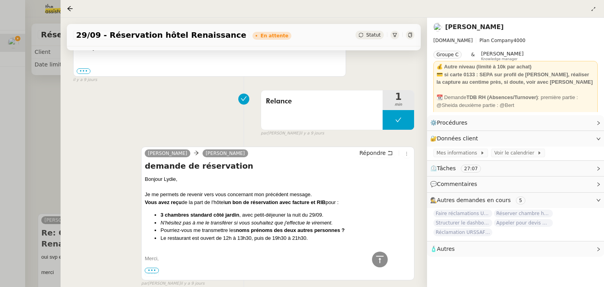
scroll to position [656, 0]
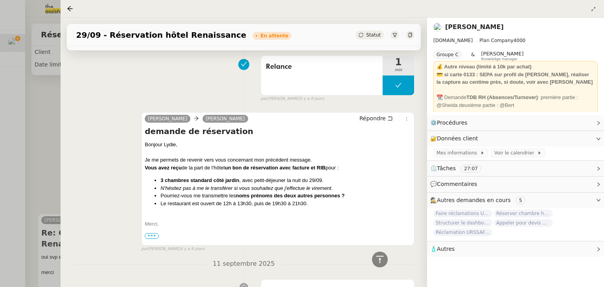
click at [37, 115] on div at bounding box center [302, 143] width 604 height 287
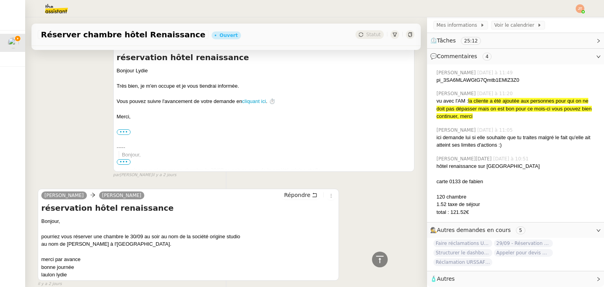
scroll to position [1814, 0]
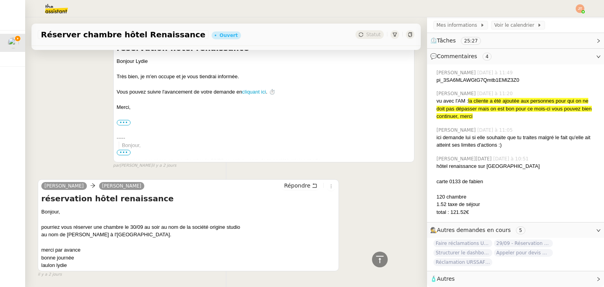
drag, startPoint x: 152, startPoint y: 202, endPoint x: 129, endPoint y: 199, distance: 23.1
click at [129, 231] on div "au nom de [PERSON_NAME] à l'[GEOGRAPHIC_DATA]." at bounding box center [188, 235] width 294 height 8
click at [101, 223] on div "pourriez vous réserver une chambre le 30/09 au soir au nom de la société origin…" at bounding box center [188, 227] width 294 height 8
drag, startPoint x: 152, startPoint y: 202, endPoint x: 41, endPoint y: 194, distance: 111.2
click at [41, 208] on div "Bonjour, pourriez vous réserver une chambre le 30/09 au soir au nom de la socié…" at bounding box center [188, 238] width 294 height 61
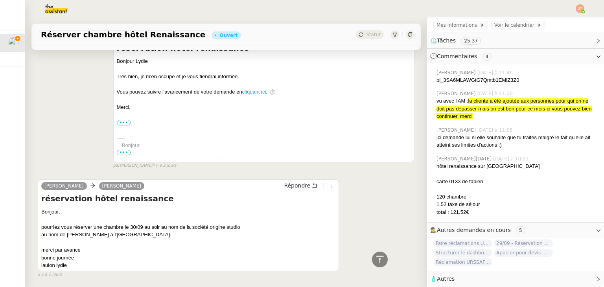
click at [41, 223] on div "pourriez vous réserver une chambre le 30/09 au soir au nom de la société origin…" at bounding box center [188, 227] width 294 height 8
drag, startPoint x: 153, startPoint y: 202, endPoint x: 39, endPoint y: 197, distance: 113.8
click at [39, 197] on div "[PERSON_NAME] réservation hôtel renaissance Bonjour, pourriez vous réserver une…" at bounding box center [188, 225] width 301 height 92
click at [42, 223] on div "pourriez vous réserver une chambre le 30/09 au soir au nom de la société origin…" at bounding box center [188, 227] width 294 height 8
drag, startPoint x: 41, startPoint y: 193, endPoint x: 159, endPoint y: 200, distance: 117.8
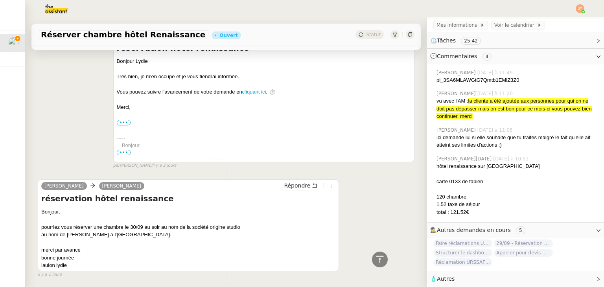
click at [159, 208] on div "Bonjour, pourriez vous réserver une chambre le 30/09 au soir au nom de la socié…" at bounding box center [188, 238] width 294 height 61
click at [152, 231] on div "au nom de [PERSON_NAME] à l'[GEOGRAPHIC_DATA]." at bounding box center [188, 235] width 294 height 8
drag, startPoint x: 210, startPoint y: 195, endPoint x: 239, endPoint y: 194, distance: 29.9
click at [239, 223] on div "pourriez vous réserver une chambre le 30/09 au soir au nom de la société origin…" at bounding box center [188, 227] width 294 height 8
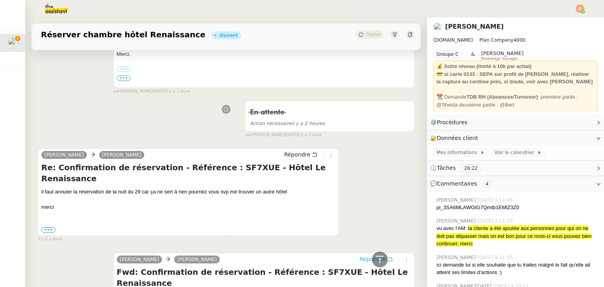
scroll to position [511, 0]
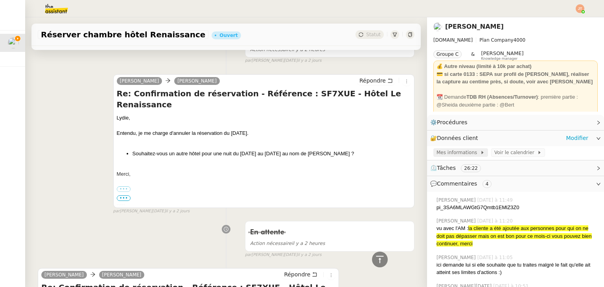
click at [460, 155] on span "Mes informations" at bounding box center [458, 153] width 44 height 8
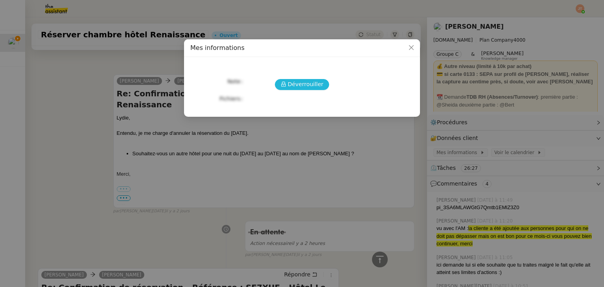
click at [294, 88] on span "Déverrouiller" at bounding box center [306, 84] width 36 height 9
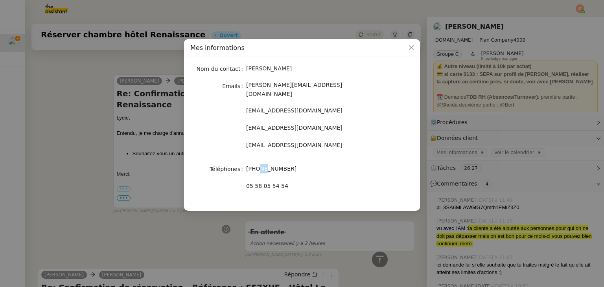
drag, startPoint x: 258, startPoint y: 162, endPoint x: 264, endPoint y: 161, distance: 5.5
click at [264, 166] on span "[PHONE_NUMBER]" at bounding box center [271, 169] width 50 height 6
click at [269, 166] on span "[PHONE_NUMBER]" at bounding box center [271, 169] width 50 height 6
drag, startPoint x: 271, startPoint y: 161, endPoint x: 276, endPoint y: 161, distance: 5.5
click at [276, 166] on span "[PHONE_NUMBER]" at bounding box center [271, 169] width 50 height 6
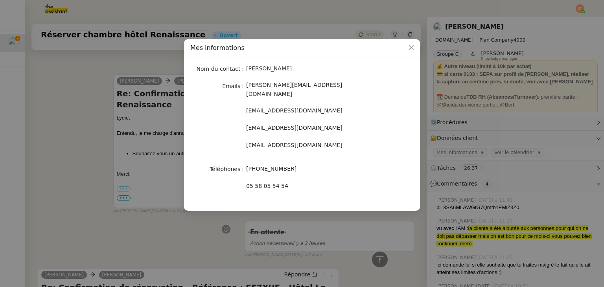
click at [78, 125] on nz-modal-container "Mes informations Nom du contact [PERSON_NAME] Emails [PERSON_NAME][EMAIL_ADDRES…" at bounding box center [302, 143] width 604 height 287
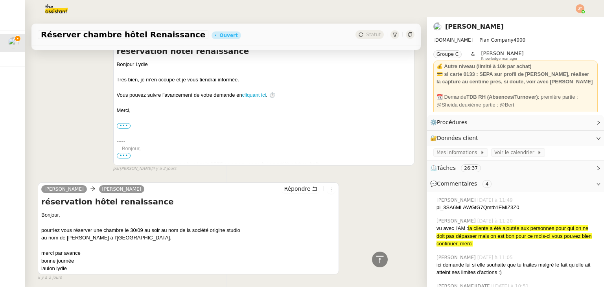
scroll to position [1814, 0]
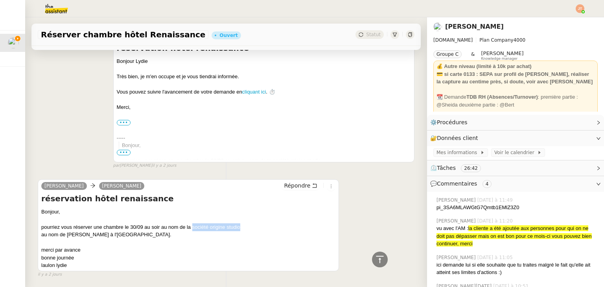
drag, startPoint x: 193, startPoint y: 192, endPoint x: 240, endPoint y: 192, distance: 47.2
click at [240, 223] on div "pourriez vous réserver une chambre le 30/09 au soir au nom de la société origin…" at bounding box center [188, 227] width 294 height 8
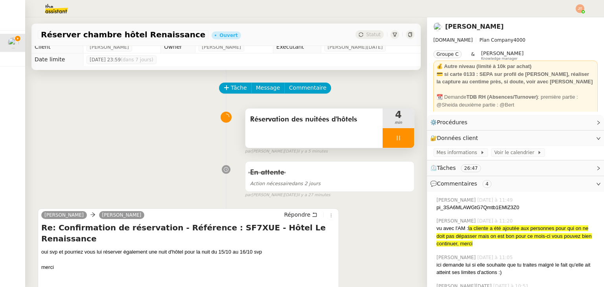
scroll to position [0, 0]
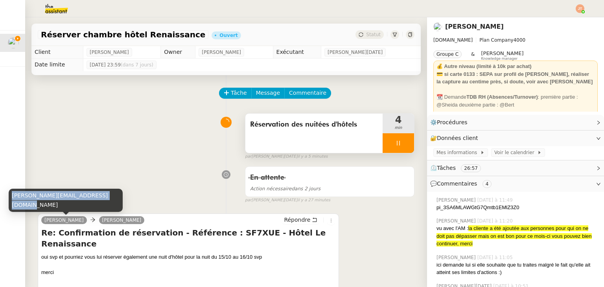
drag, startPoint x: 11, startPoint y: 203, endPoint x: 101, endPoint y: 203, distance: 90.0
click at [101, 203] on div "[PERSON_NAME][EMAIL_ADDRESS][DOMAIN_NAME]" at bounding box center [66, 200] width 114 height 23
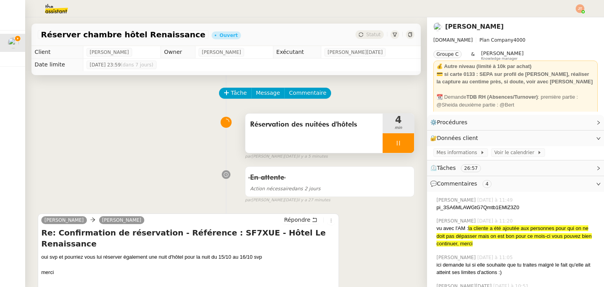
click at [138, 184] on div "En attente Action nécessaire dans 2 jours false par [PERSON_NAME][DATE] il y a …" at bounding box center [226, 183] width 377 height 41
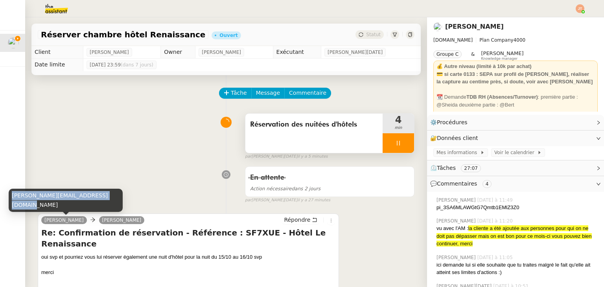
drag, startPoint x: 12, startPoint y: 203, endPoint x: 102, endPoint y: 203, distance: 90.0
click at [102, 203] on div "[PERSON_NAME][EMAIL_ADDRESS][DOMAIN_NAME]" at bounding box center [66, 200] width 114 height 23
drag, startPoint x: 11, startPoint y: 204, endPoint x: 101, endPoint y: 205, distance: 89.7
click at [101, 205] on div "[PERSON_NAME][EMAIL_ADDRESS][DOMAIN_NAME]" at bounding box center [66, 200] width 114 height 23
copy div "[PERSON_NAME][EMAIL_ADDRESS][DOMAIN_NAME]"
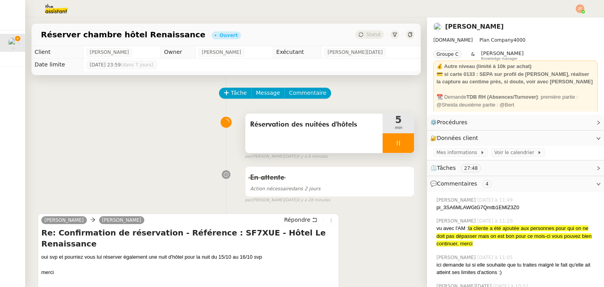
click at [160, 145] on div "Réservation des nuitées d'hôtels 5 min false par [PERSON_NAME][DATE] il y a 6 m…" at bounding box center [226, 135] width 377 height 50
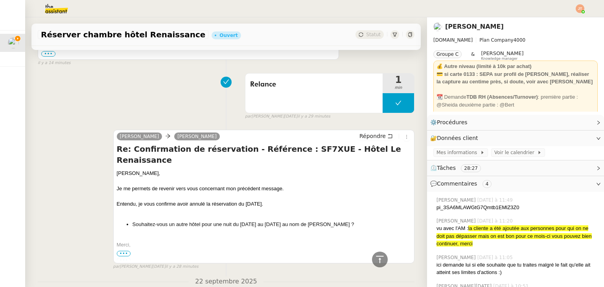
scroll to position [275, 0]
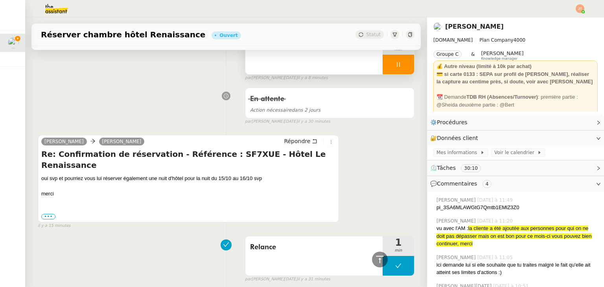
scroll to position [0, 0]
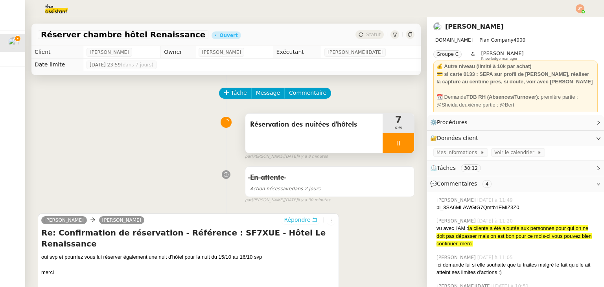
click at [293, 224] on span "Répondre" at bounding box center [297, 220] width 26 height 8
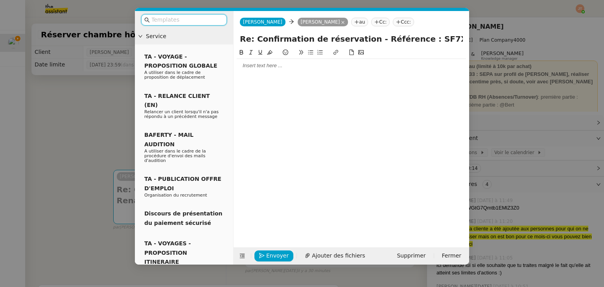
click at [258, 68] on div at bounding box center [351, 65] width 229 height 7
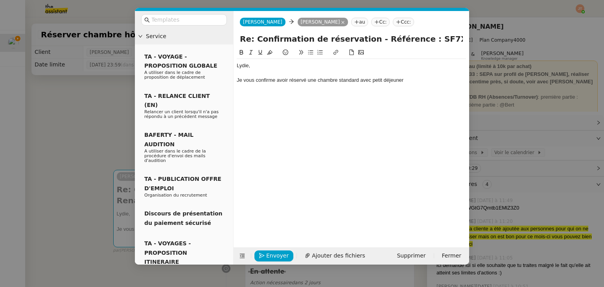
click at [60, 116] on nz-modal-container "Service TA - VOYAGE - PROPOSITION GLOBALE A utiliser dans le cadre de propositi…" at bounding box center [302, 143] width 604 height 287
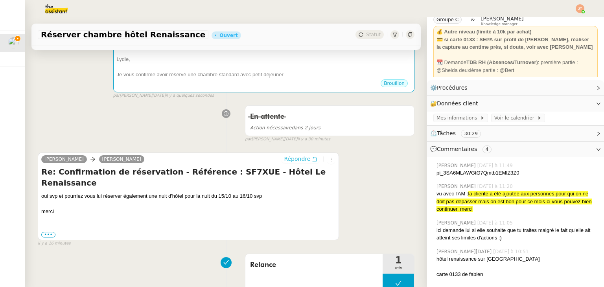
scroll to position [132, 0]
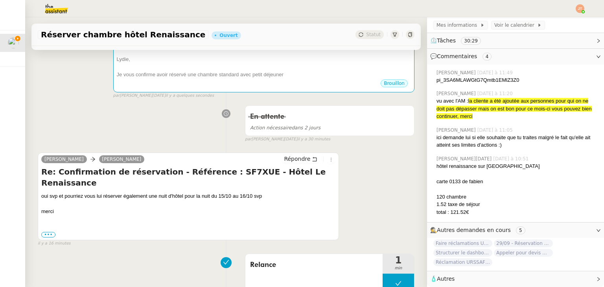
click at [500, 239] on span "29/09 - Réservation hôtel Renaissance" at bounding box center [523, 243] width 59 height 8
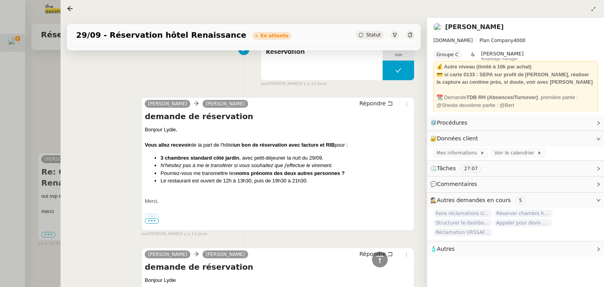
scroll to position [944, 0]
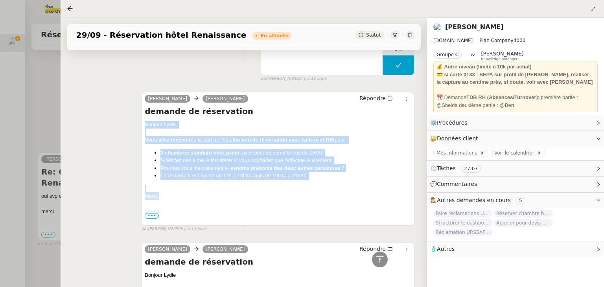
drag, startPoint x: 144, startPoint y: 123, endPoint x: 191, endPoint y: 196, distance: 86.7
click at [191, 196] on div "Bonjour [PERSON_NAME], Vous allez recevoir de la part de l'hôtel un bon de rése…" at bounding box center [278, 214] width 266 height 186
copy div "Bonjour [PERSON_NAME], Vous allez recevoir de la part de l'hôtel un bon de rése…"
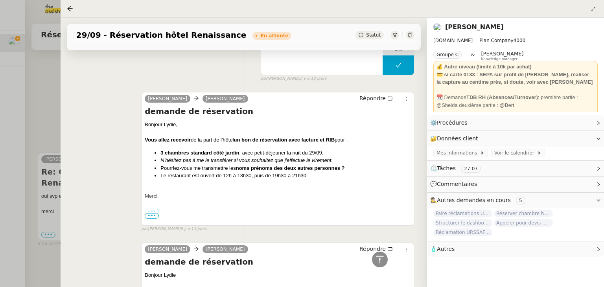
click at [57, 103] on div at bounding box center [302, 143] width 604 height 287
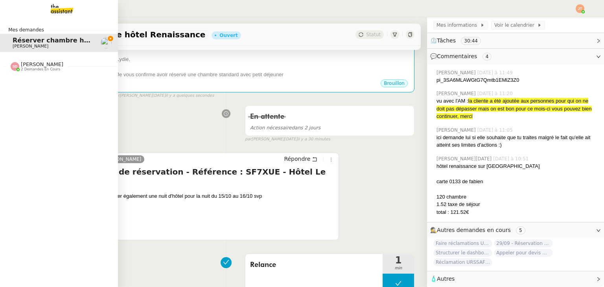
click at [13, 46] on span "[PERSON_NAME]" at bounding box center [52, 46] width 79 height 5
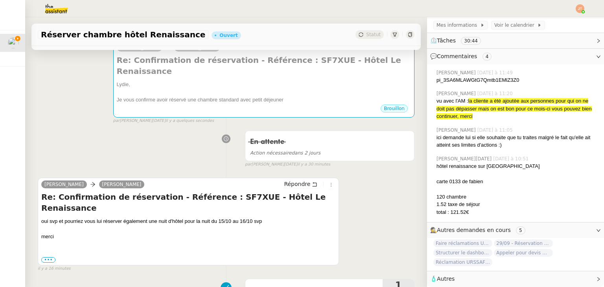
scroll to position [36, 0]
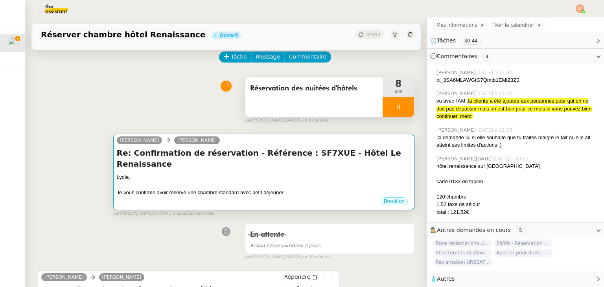
click at [221, 189] on div "Je vous confirme avoir réservé une chambre standard avec petit déjeuner" at bounding box center [264, 193] width 294 height 8
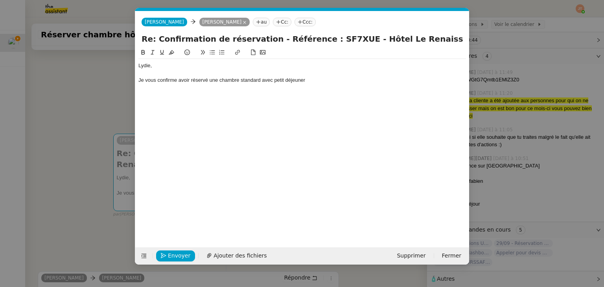
scroll to position [0, 17]
click at [319, 84] on div "Je vous confirme avoir réservé une chambre standard avec petit déjeuner" at bounding box center [302, 80] width 328 height 7
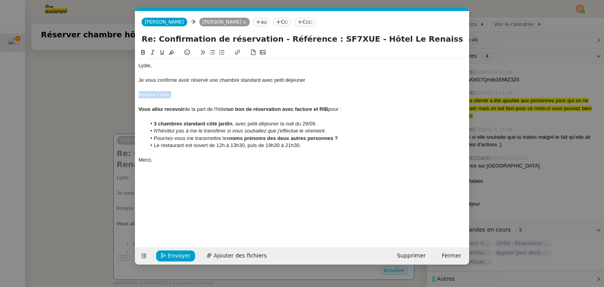
drag, startPoint x: 181, startPoint y: 96, endPoint x: 131, endPoint y: 98, distance: 49.6
click at [131, 98] on nz-modal-container "Service TA - VOYAGE - PROPOSITION GLOBALE A utiliser dans le cadre de propositi…" at bounding box center [302, 143] width 604 height 287
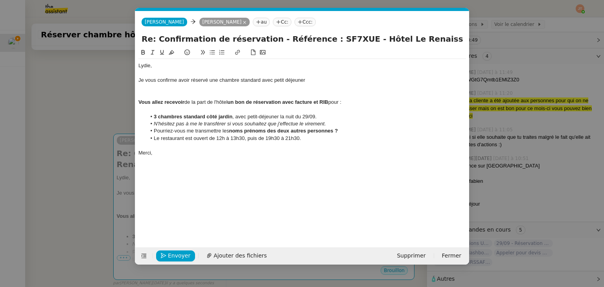
click at [310, 81] on div "Je vous confirme avoir réservé une chambre standard avec petit déjeuner" at bounding box center [302, 80] width 328 height 7
click at [208, 93] on div at bounding box center [302, 94] width 328 height 7
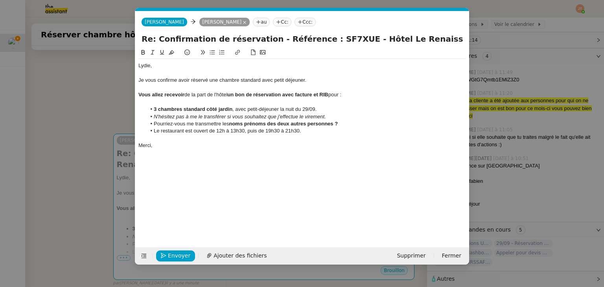
click at [355, 97] on div "Vous allez recevoir de la part de l'hôtel un bon de réservation avec facture et…" at bounding box center [302, 94] width 328 height 7
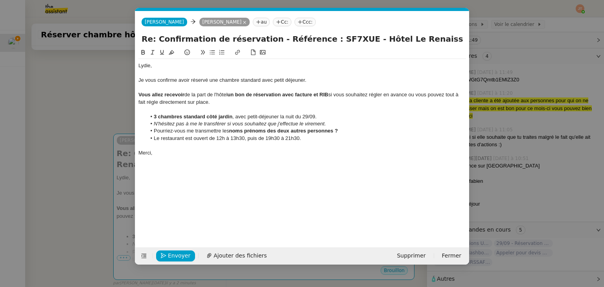
click at [157, 102] on div "Vous allez recevoir de la part de l'hôtel un bon de réservation avec facture et…" at bounding box center [302, 98] width 328 height 15
click at [222, 105] on div "Vous allez recevoir de la part de l'hôtel un bon de réservation avec facture et…" at bounding box center [302, 98] width 328 height 15
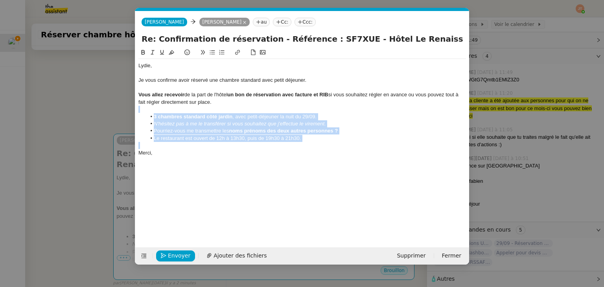
drag, startPoint x: 255, startPoint y: 141, endPoint x: 141, endPoint y: 112, distance: 117.6
click at [141, 112] on div "[PERSON_NAME], Je vous confirme avoir réservé une chambre standard avec petit d…" at bounding box center [302, 109] width 328 height 101
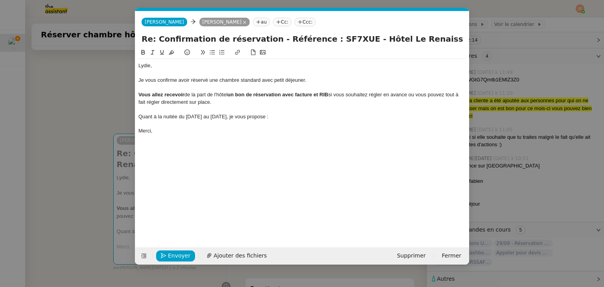
click at [84, 107] on nz-modal-container "Service TA - VOYAGE - PROPOSITION GLOBALE A utiliser dans le cadre de propositi…" at bounding box center [302, 143] width 604 height 287
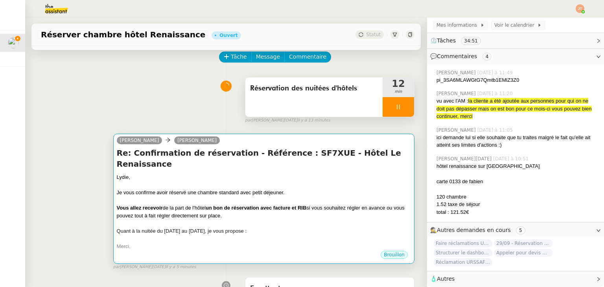
click at [174, 181] on div at bounding box center [264, 185] width 294 height 8
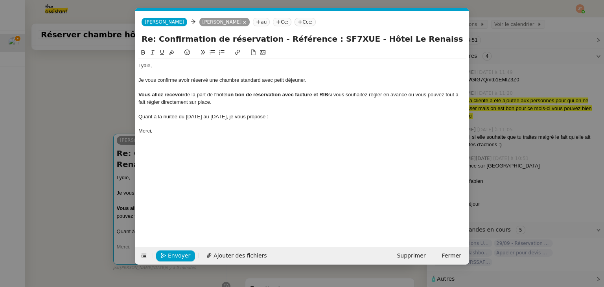
scroll to position [0, 17]
click at [299, 115] on div "Quant à la nuitée du [DATE] au [DATE], je vous propose :" at bounding box center [302, 116] width 328 height 7
click at [298, 124] on div at bounding box center [302, 123] width 328 height 7
click at [212, 54] on icon at bounding box center [213, 53] width 6 height 6
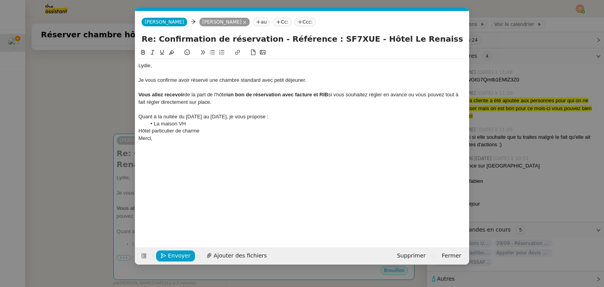
drag, startPoint x: 215, startPoint y: 133, endPoint x: 177, endPoint y: 132, distance: 38.9
click at [177, 132] on div "Hôtel particulier de charme" at bounding box center [302, 130] width 328 height 7
click at [221, 136] on div "Merci," at bounding box center [302, 138] width 328 height 7
click at [222, 131] on div "Hôtel particulier du 19ème siècle entirement rénové" at bounding box center [302, 130] width 328 height 7
click at [0, 0] on lt-span "enti è rement" at bounding box center [0, 0] width 0 height 0
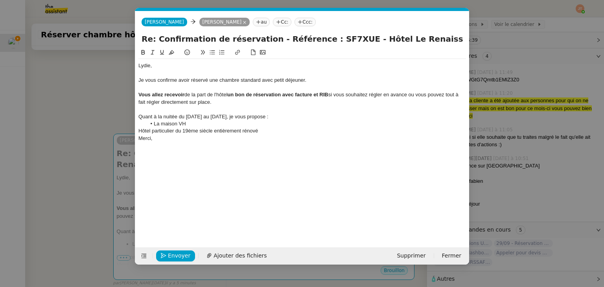
click at [187, 129] on div "Hôtel particulier du 19ème siècle entièrement rénové" at bounding box center [302, 130] width 328 height 7
click at [0, 0] on lt-strong "ᵉ" at bounding box center [0, 0] width 0 height 0
click at [263, 129] on div "Hôtel particulier du 19ᵉ siècle entièrement rénové" at bounding box center [302, 130] width 328 height 7
click at [204, 122] on li "La maison VH" at bounding box center [306, 123] width 320 height 7
drag, startPoint x: 186, startPoint y: 123, endPoint x: 155, endPoint y: 125, distance: 31.1
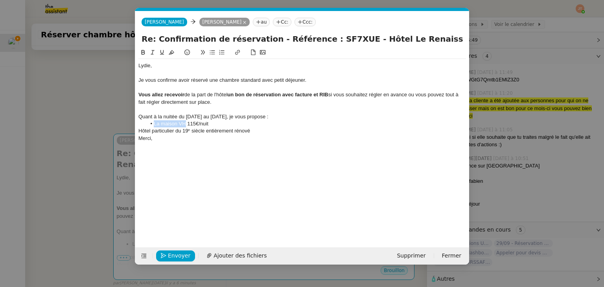
click at [155, 125] on li "La maison VH 115€/nuit" at bounding box center [306, 123] width 320 height 7
click at [145, 52] on icon at bounding box center [143, 53] width 6 height 6
click at [188, 144] on div "[PERSON_NAME], Je vous confirme avoir réservé une chambre standard avec petit d…" at bounding box center [302, 102] width 328 height 86
click at [304, 115] on div "Quant à la nuitée du [DATE] au [DATE], je vous propose :" at bounding box center [302, 116] width 328 height 7
click at [268, 139] on div "Hôtel particulier du 19ᵉ siècle entièrement rénové" at bounding box center [302, 138] width 328 height 7
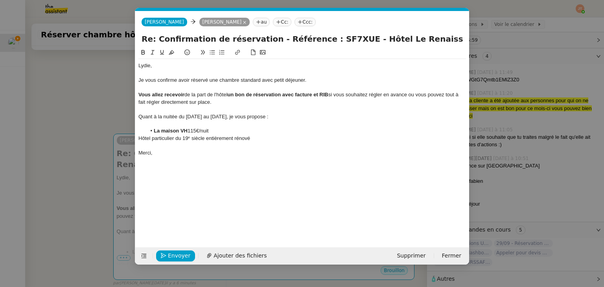
drag, startPoint x: 210, startPoint y: 133, endPoint x: 190, endPoint y: 131, distance: 19.7
click at [190, 131] on li "La maison VH 115€/nuit" at bounding box center [306, 130] width 320 height 7
click at [160, 54] on icon at bounding box center [162, 53] width 6 height 6
click at [214, 128] on li "La maison VH 115€/nuit" at bounding box center [306, 130] width 320 height 7
drag, startPoint x: 256, startPoint y: 139, endPoint x: 139, endPoint y: 139, distance: 117.2
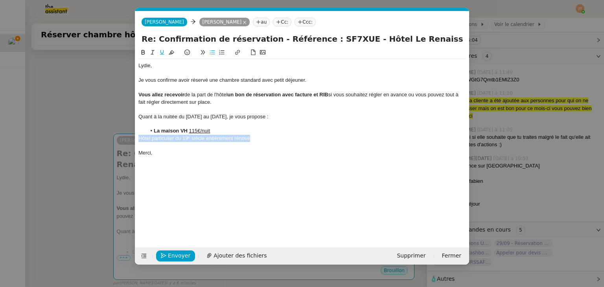
click at [139, 139] on div "Hôtel particulier du 19ᵉ siècle entièrement rénové" at bounding box center [302, 138] width 328 height 7
click at [261, 144] on div at bounding box center [302, 145] width 328 height 7
click at [261, 140] on div "Hôtel particulier du 19ᵉ siècle entièrement rénové" at bounding box center [302, 138] width 328 height 7
click at [261, 138] on div "Hôtel particulier du 19ᵉ siècle entièrement rénové" at bounding box center [302, 138] width 328 height 7
click at [208, 53] on button at bounding box center [212, 52] width 9 height 9
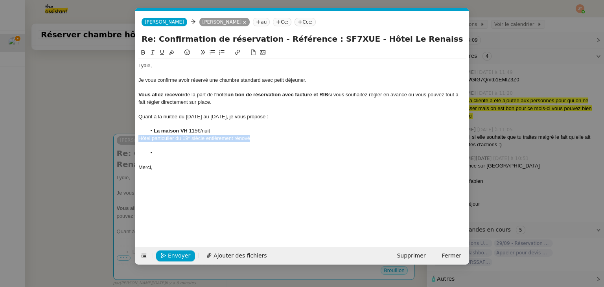
drag, startPoint x: 254, startPoint y: 137, endPoint x: 144, endPoint y: 125, distance: 111.2
click at [137, 138] on nz-spin "[PERSON_NAME], Je vous confirme avoir réservé une chambre standard avec petit d…" at bounding box center [302, 143] width 334 height 190
click at [153, 54] on icon at bounding box center [153, 53] width 6 height 6
click at [239, 151] on li at bounding box center [306, 152] width 320 height 7
click at [271, 138] on div "Hôtel particulier du 19ᵉ siècle entièrement rénové" at bounding box center [302, 138] width 328 height 7
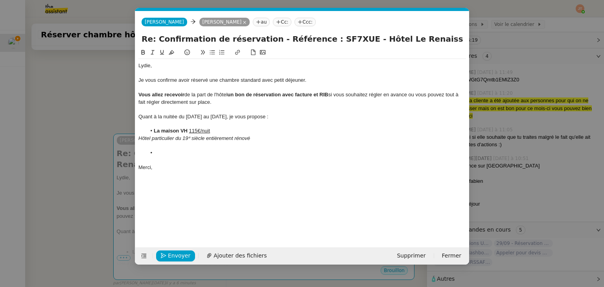
scroll to position [0, 0]
click at [174, 153] on li at bounding box center [306, 152] width 320 height 7
click at [184, 158] on div "Hôtel de charme" at bounding box center [302, 160] width 328 height 7
click at [184, 159] on div "Hôtel de charme" at bounding box center [302, 160] width 328 height 7
drag, startPoint x: 175, startPoint y: 159, endPoint x: 129, endPoint y: 159, distance: 46.0
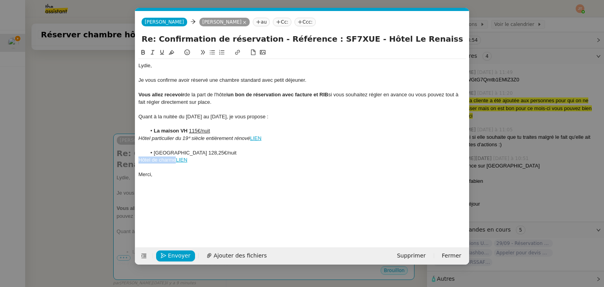
click at [129, 159] on nz-modal-container "Service TA - VOYAGE - PROPOSITION GLOBALE A utiliser dans le cadre de propositi…" at bounding box center [302, 143] width 604 height 287
click at [150, 50] on icon at bounding box center [153, 53] width 6 height 6
drag, startPoint x: 181, startPoint y: 152, endPoint x: 157, endPoint y: 121, distance: 39.0
click at [154, 151] on li "[GEOGRAPHIC_DATA] 128,25€/nuit" at bounding box center [306, 152] width 320 height 7
click at [143, 52] on icon at bounding box center [143, 53] width 6 height 6
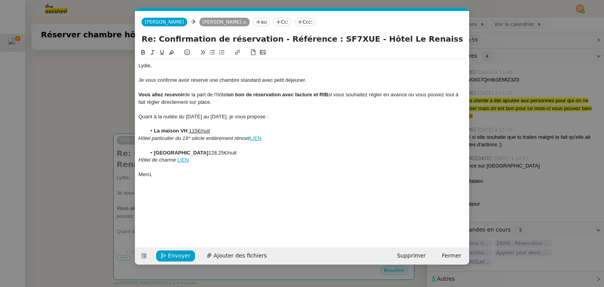
click at [219, 155] on li "[GEOGRAPHIC_DATA] 128,25€/nuit" at bounding box center [306, 152] width 320 height 7
click at [164, 180] on div "[PERSON_NAME], Je vous confirme avoir réservé une chambre standard avec petit d…" at bounding box center [302, 120] width 328 height 122
click at [163, 177] on div "Merci," at bounding box center [302, 174] width 328 height 7
click at [112, 118] on nz-modal-container "Service TA - VOYAGE - PROPOSITION GLOBALE A utiliser dans le cadre de propositi…" at bounding box center [302, 143] width 604 height 287
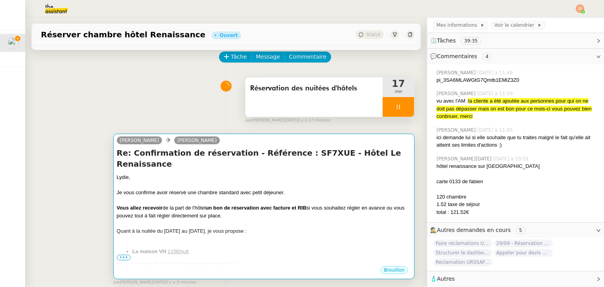
click at [207, 205] on strong "un bon de réservation avec facture et RIB" at bounding box center [256, 208] width 101 height 6
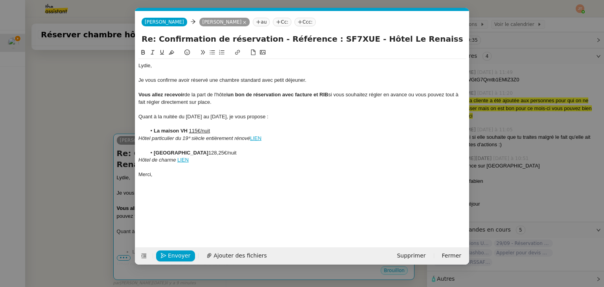
scroll to position [0, 17]
click at [177, 176] on div "Merci," at bounding box center [302, 174] width 328 height 7
click at [175, 253] on span "Envoyer" at bounding box center [179, 255] width 22 height 9
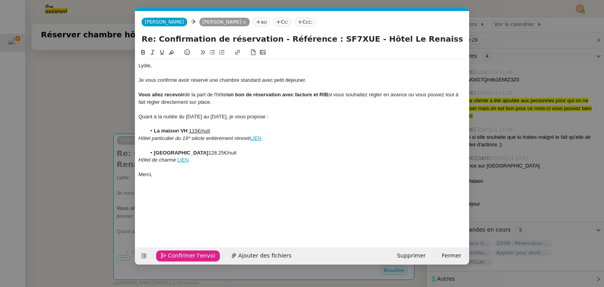
click at [175, 253] on span "Confirmer l'envoi" at bounding box center [191, 255] width 47 height 9
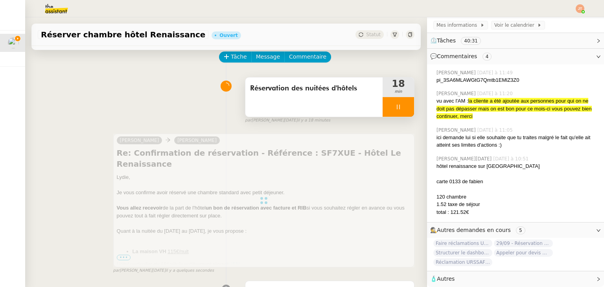
click at [385, 109] on div at bounding box center [398, 107] width 31 height 20
click at [403, 109] on icon at bounding box center [406, 107] width 6 height 6
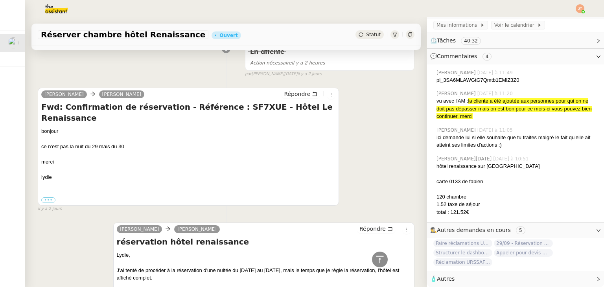
scroll to position [1178, 0]
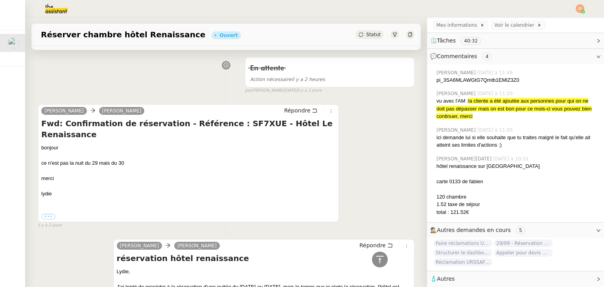
click at [499, 241] on span "29/09 - Réservation hôtel Renaissance" at bounding box center [523, 243] width 59 height 8
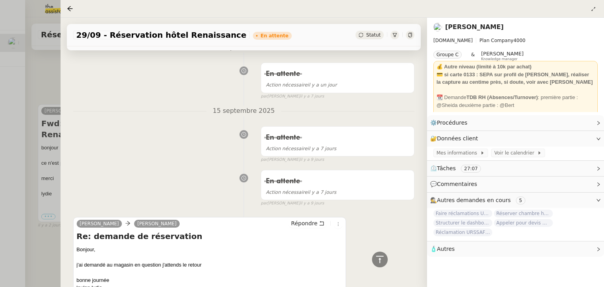
scroll to position [381, 0]
click at [46, 68] on div at bounding box center [302, 143] width 604 height 287
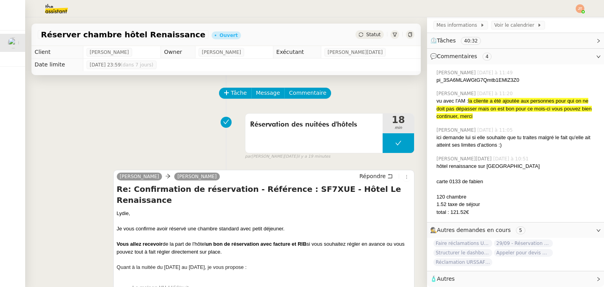
click at [366, 33] on span "Statut" at bounding box center [373, 35] width 15 height 6
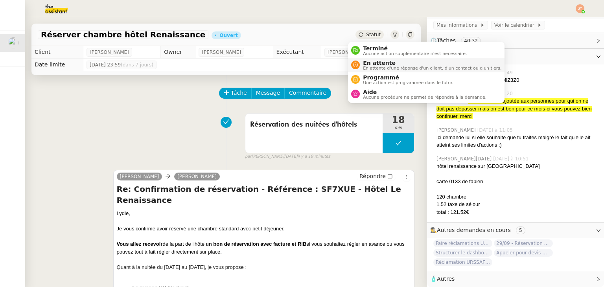
click at [371, 64] on span "En attente" at bounding box center [432, 63] width 138 height 6
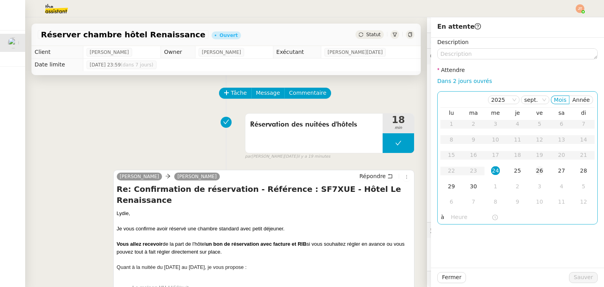
click at [535, 171] on div "26" at bounding box center [539, 170] width 9 height 9
click at [460, 215] on input "text" at bounding box center [471, 217] width 41 height 9
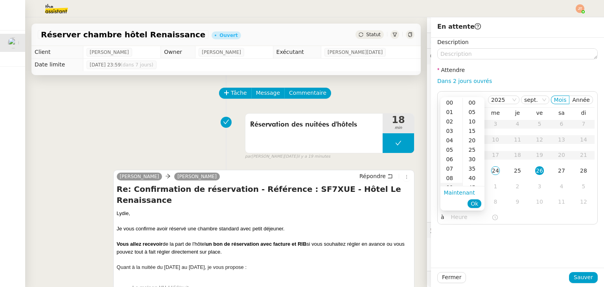
click at [455, 184] on div "09" at bounding box center [451, 187] width 22 height 9
click at [471, 180] on div "40" at bounding box center [474, 177] width 22 height 9
type input "09:40"
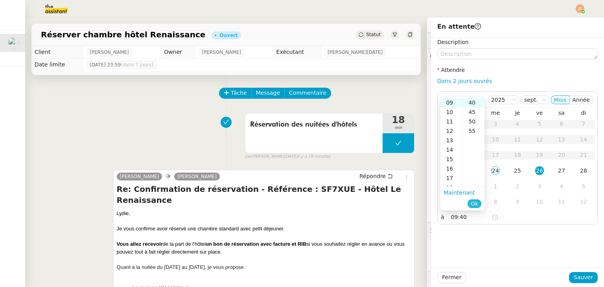
click at [475, 204] on span "Ok" at bounding box center [474, 204] width 7 height 8
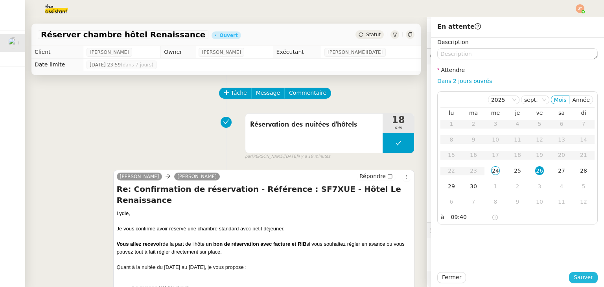
click at [574, 280] on span "Sauver" at bounding box center [583, 277] width 19 height 9
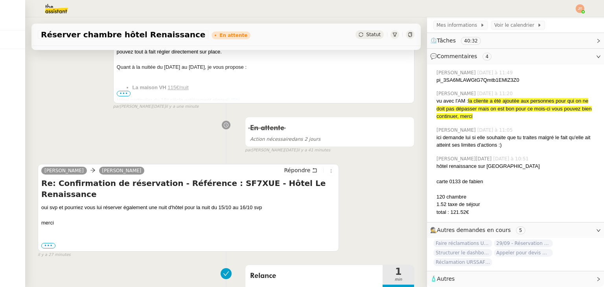
scroll to position [354, 0]
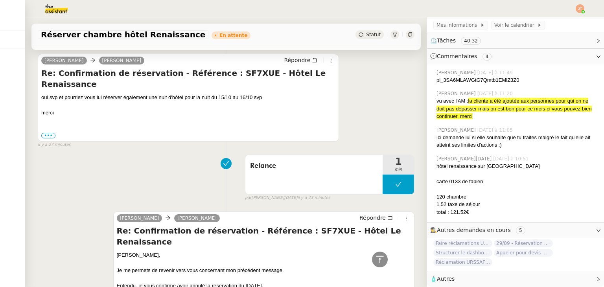
click at [575, 9] on div at bounding box center [302, 8] width 565 height 17
click at [577, 9] on img at bounding box center [580, 8] width 9 height 9
click at [551, 24] on span "Suivi" at bounding box center [551, 22] width 13 height 6
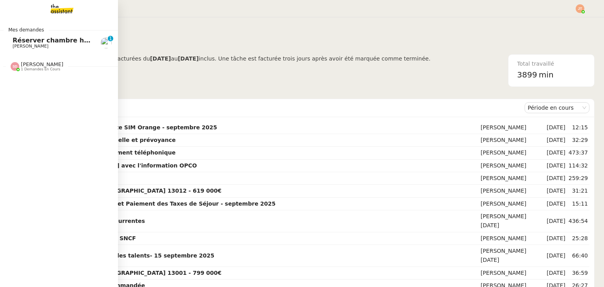
click at [25, 42] on span "Réserver chambre hôtel Renaissance" at bounding box center [79, 40] width 132 height 7
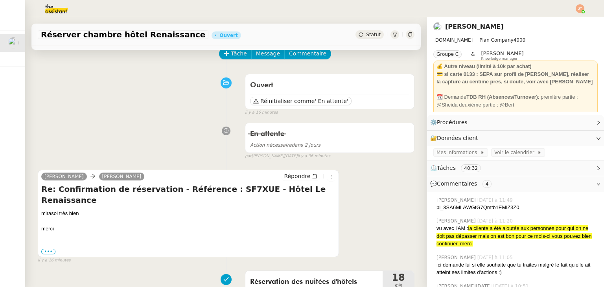
scroll to position [197, 0]
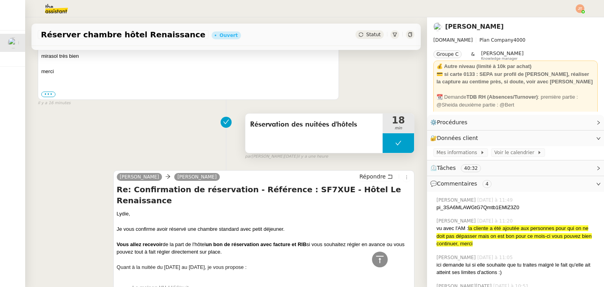
click at [383, 137] on button at bounding box center [398, 143] width 31 height 20
click at [383, 137] on div at bounding box center [391, 143] width 16 height 20
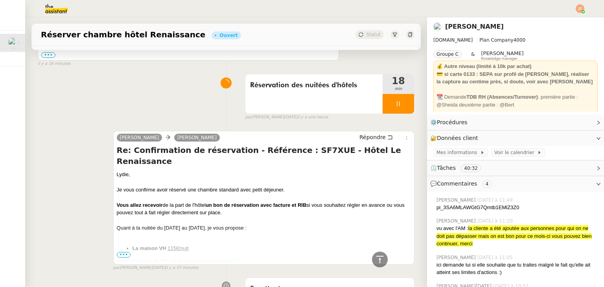
scroll to position [354, 0]
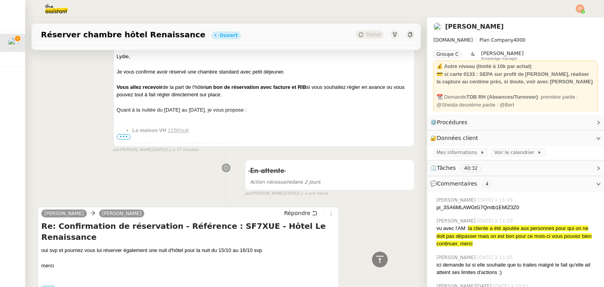
click at [125, 134] on span "•••" at bounding box center [124, 137] width 14 height 6
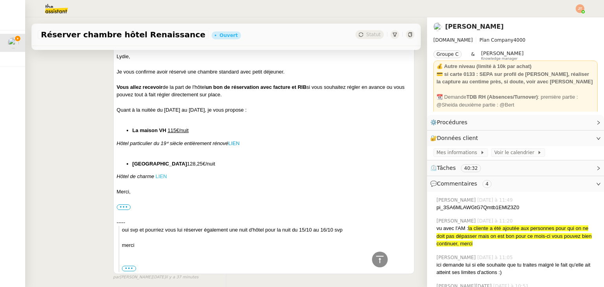
click at [162, 173] on link "LIEN" at bounding box center [161, 176] width 11 height 6
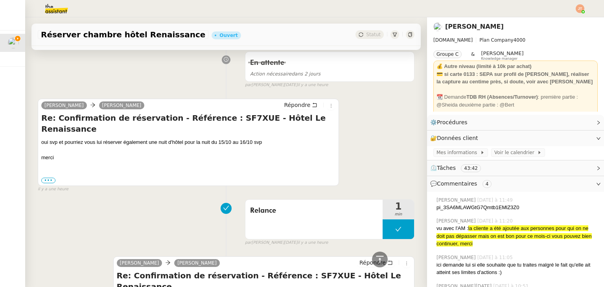
scroll to position [747, 0]
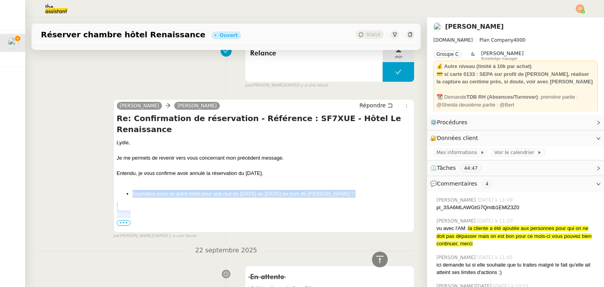
drag, startPoint x: 131, startPoint y: 150, endPoint x: 370, endPoint y: 175, distance: 240.4
click at [370, 175] on div "﻿Lydie﻿, Je me permets de revenir vers vous concernant mon précédent message. E…" at bounding box center [264, 264] width 294 height 250
click at [249, 190] on li "Souhaitez-vous un autre hôtel pour une nuit du [DATE] au [DATE] au nom de [PERS…" at bounding box center [272, 194] width 278 height 8
drag, startPoint x: 239, startPoint y: 151, endPoint x: 300, endPoint y: 151, distance: 61.3
click at [300, 190] on li "Souhaitez-vous un autre hôtel pour une nuit du [DATE] au [DATE] au nom de [PERS…" at bounding box center [272, 194] width 278 height 8
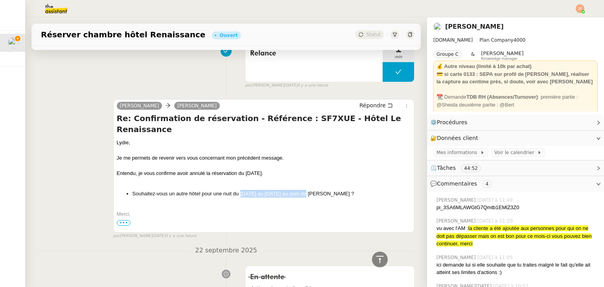
click at [300, 190] on li "Souhaitez-vous un autre hôtel pour une nuit du [DATE] au [DATE] au nom de [PERS…" at bounding box center [272, 194] width 278 height 8
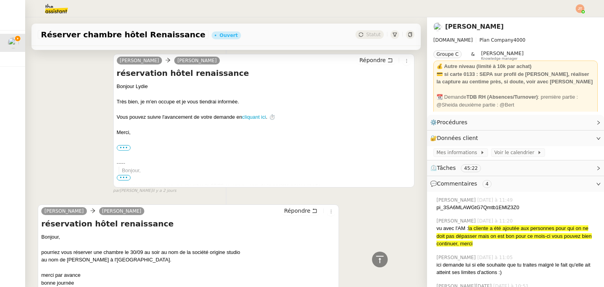
scroll to position [2266, 0]
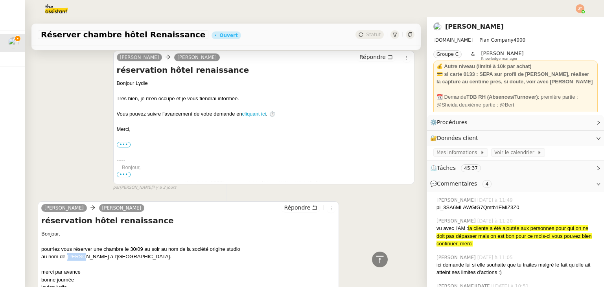
drag, startPoint x: 80, startPoint y: 201, endPoint x: 67, endPoint y: 201, distance: 12.6
click at [67, 253] on div "au nom de [PERSON_NAME] à l'[GEOGRAPHIC_DATA]." at bounding box center [188, 257] width 294 height 8
click at [114, 245] on div "pourriez vous réserver une chambre le 30/09 au soir au nom de la société origin…" at bounding box center [188, 249] width 294 height 8
drag, startPoint x: 192, startPoint y: 193, endPoint x: 241, endPoint y: 193, distance: 49.2
click at [241, 245] on div "pourriez vous réserver une chambre le 30/09 au soir au nom de la société origin…" at bounding box center [188, 249] width 294 height 8
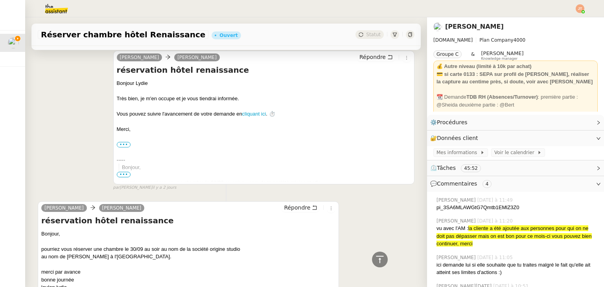
click at [190, 194] on div "Lydie Laulon camille Répondre réservation hôtel renaissance Bonjour, pourriez v…" at bounding box center [226, 247] width 377 height 106
drag, startPoint x: 131, startPoint y: 192, endPoint x: 140, endPoint y: 192, distance: 9.8
click at [140, 245] on div "pourriez vous réserver une chambre le 30/09 au soir au nom de la société origin…" at bounding box center [188, 249] width 294 height 8
click at [450, 153] on span "Mes informations" at bounding box center [458, 153] width 44 height 8
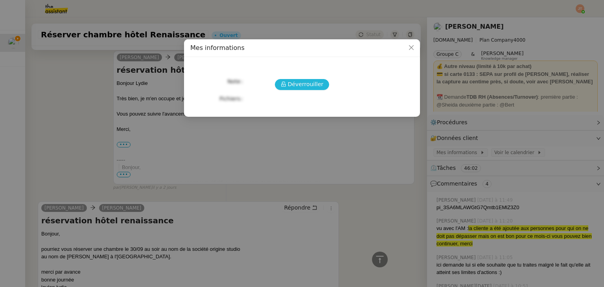
click at [299, 82] on span "Déverrouiller" at bounding box center [306, 84] width 36 height 9
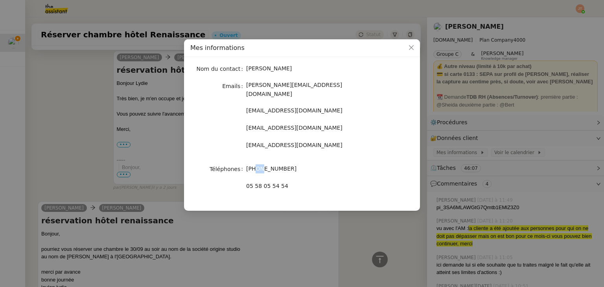
drag, startPoint x: 256, startPoint y: 161, endPoint x: 261, endPoint y: 161, distance: 5.5
click at [261, 166] on span "[PHONE_NUMBER]" at bounding box center [271, 169] width 50 height 6
click at [264, 166] on span "[PHONE_NUMBER]" at bounding box center [271, 169] width 50 height 6
drag, startPoint x: 264, startPoint y: 161, endPoint x: 269, endPoint y: 161, distance: 4.7
click at [269, 166] on span "[PHONE_NUMBER]" at bounding box center [271, 169] width 50 height 6
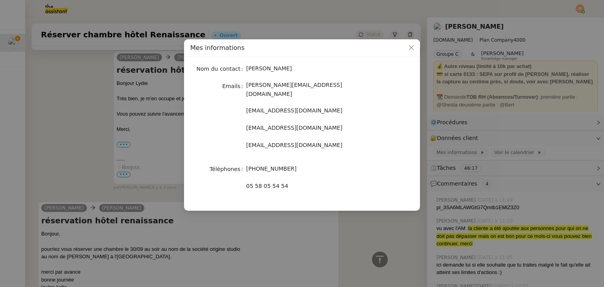
click at [276, 166] on span "[PHONE_NUMBER]" at bounding box center [271, 169] width 50 height 6
drag, startPoint x: 276, startPoint y: 161, endPoint x: 291, endPoint y: 161, distance: 14.9
click at [291, 164] on div "[PHONE_NUMBER]" at bounding box center [311, 168] width 130 height 9
click at [127, 133] on nz-modal-container "Mes informations Nom du contact [PERSON_NAME] Emails [PERSON_NAME][EMAIL_ADDRES…" at bounding box center [302, 143] width 604 height 287
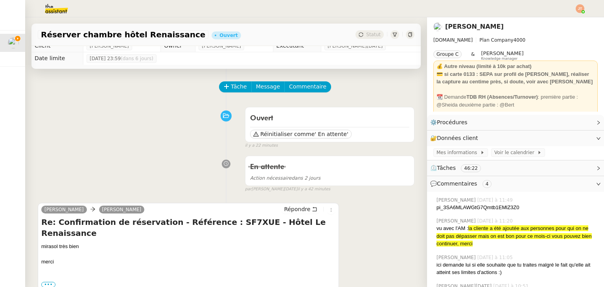
scroll to position [0, 0]
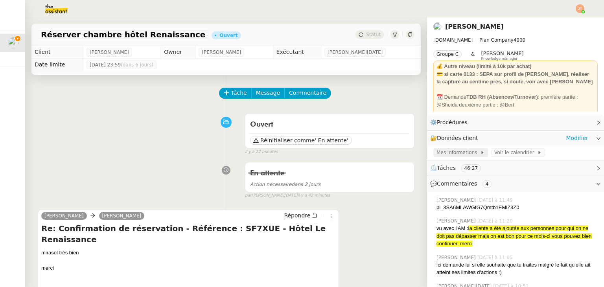
click at [436, 149] on span "Mes informations" at bounding box center [458, 153] width 44 height 8
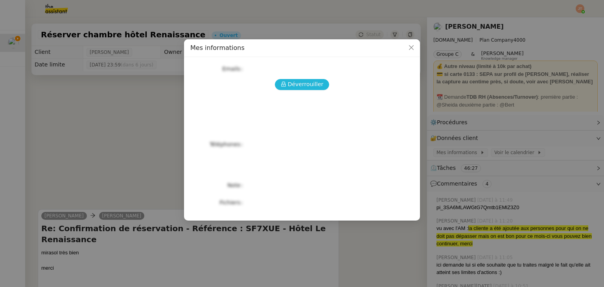
click at [308, 89] on button "Déverrouiller" at bounding box center [302, 84] width 55 height 11
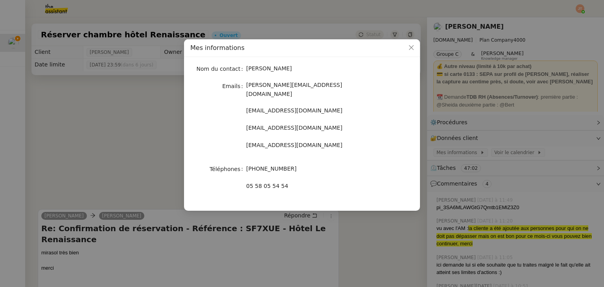
click at [320, 87] on span "[PERSON_NAME][EMAIL_ADDRESS][DOMAIN_NAME]" at bounding box center [294, 89] width 96 height 15
click at [321, 87] on span "[PERSON_NAME][EMAIL_ADDRESS][DOMAIN_NAME]" at bounding box center [294, 89] width 96 height 15
drag, startPoint x: 247, startPoint y: 86, endPoint x: 338, endPoint y: 88, distance: 91.3
click at [338, 88] on div "[PERSON_NAME][EMAIL_ADDRESS][DOMAIN_NAME]" at bounding box center [311, 90] width 130 height 18
click at [334, 87] on span "[PERSON_NAME][EMAIL_ADDRESS][DOMAIN_NAME]" at bounding box center [294, 89] width 96 height 15
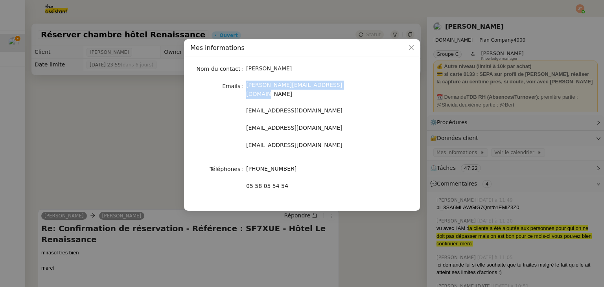
drag, startPoint x: 336, startPoint y: 87, endPoint x: 246, endPoint y: 88, distance: 90.1
click at [246, 88] on span "[PERSON_NAME][EMAIL_ADDRESS][DOMAIN_NAME]" at bounding box center [294, 89] width 96 height 15
click at [246, 89] on div at bounding box center [246, 89] width 0 height 0
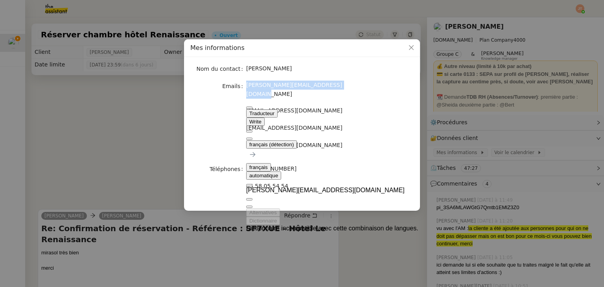
click at [252, 138] on button at bounding box center [249, 139] width 6 height 2
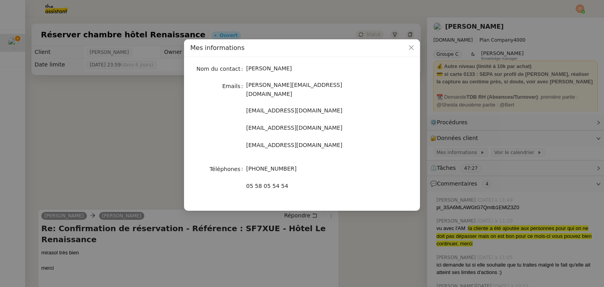
click at [321, 94] on div "Nom du contact Lydie Laulon Emails lydie.laulon@mont-de-marsan.leclerc llaulon@…" at bounding box center [301, 130] width 223 height 135
click at [412, 48] on icon "Close" at bounding box center [411, 47] width 6 height 6
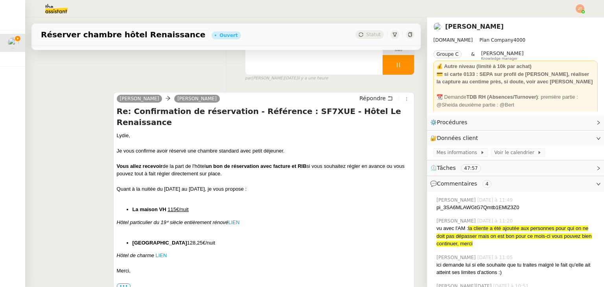
scroll to position [275, 0]
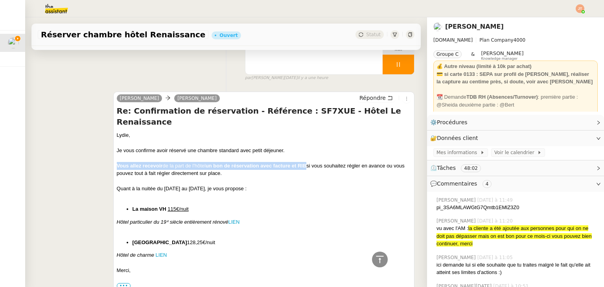
drag, startPoint x: 114, startPoint y: 142, endPoint x: 306, endPoint y: 144, distance: 191.9
click at [306, 162] on div "Vous allez recevoir de la part de l'hôtel un bon de réservation avec facture et…" at bounding box center [264, 169] width 294 height 15
click at [229, 162] on div "Vous allez recevoir de la part de l'hôtel un bon de réservation avec facture et…" at bounding box center [264, 169] width 294 height 15
drag, startPoint x: 239, startPoint y: 150, endPoint x: 111, endPoint y: 144, distance: 127.6
click at [113, 144] on div "camille Lydie Laulon Répondre Re: Confirmation de réservation - Référence : SF7…" at bounding box center [263, 222] width 301 height 261
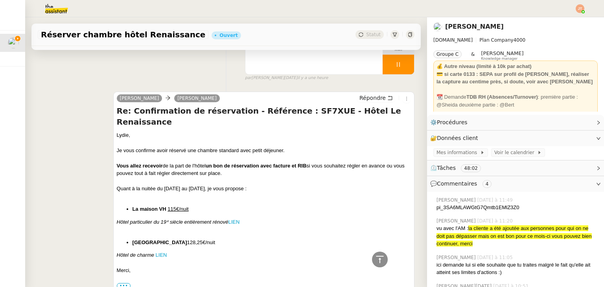
click at [175, 162] on div "Vous allez recevoir de la part de l'hôtel un bon de réservation avec facture et…" at bounding box center [264, 169] width 294 height 15
drag, startPoint x: 115, startPoint y: 144, endPoint x: 238, endPoint y: 150, distance: 123.2
click at [238, 162] on div "Vous allez recevoir de la part de l'hôtel un bon de réservation avec facture et…" at bounding box center [264, 169] width 294 height 15
click at [235, 162] on div "Vous allez recevoir de la part de l'hôtel un bon de réservation avec facture et…" at bounding box center [264, 169] width 294 height 15
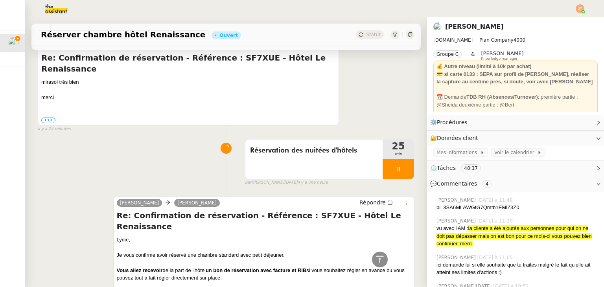
scroll to position [162, 0]
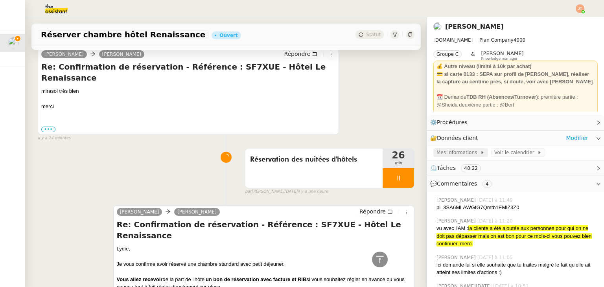
click at [439, 151] on span "Mes informations" at bounding box center [458, 153] width 44 height 8
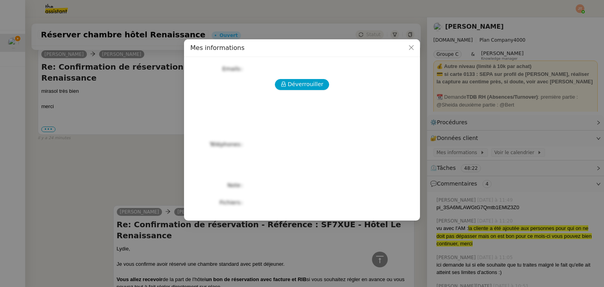
click at [309, 91] on div "Déverrouiller Emails Téléphones Note Fichiers Upload" at bounding box center [301, 135] width 223 height 145
click at [306, 88] on span "Déverrouiller" at bounding box center [306, 84] width 36 height 9
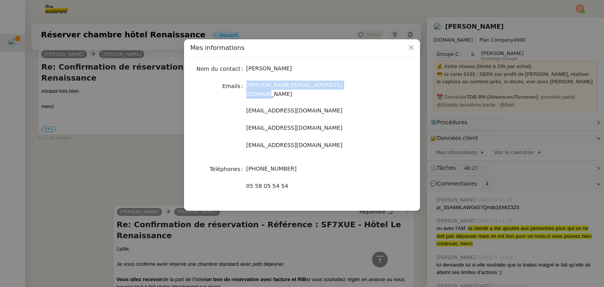
drag, startPoint x: 246, startPoint y: 85, endPoint x: 337, endPoint y: 84, distance: 90.8
click at [337, 84] on div "[PERSON_NAME][EMAIL_ADDRESS][DOMAIN_NAME]" at bounding box center [311, 90] width 130 height 18
click at [339, 84] on div "[PERSON_NAME][EMAIL_ADDRESS][DOMAIN_NAME]" at bounding box center [311, 90] width 130 height 18
drag, startPoint x: 337, startPoint y: 84, endPoint x: 246, endPoint y: 85, distance: 91.6
click at [246, 85] on div "[PERSON_NAME][EMAIL_ADDRESS][DOMAIN_NAME]" at bounding box center [311, 90] width 130 height 18
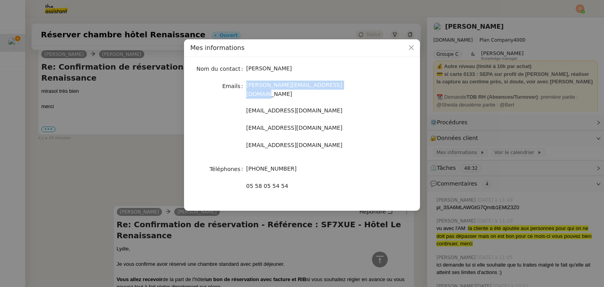
click at [246, 85] on div "[PERSON_NAME][EMAIL_ADDRESS][DOMAIN_NAME]" at bounding box center [311, 90] width 130 height 18
drag, startPoint x: 246, startPoint y: 85, endPoint x: 338, endPoint y: 85, distance: 92.4
click at [338, 85] on div "[PERSON_NAME][EMAIL_ADDRESS][DOMAIN_NAME]" at bounding box center [311, 90] width 130 height 18
drag, startPoint x: 338, startPoint y: 85, endPoint x: 247, endPoint y: 86, distance: 90.8
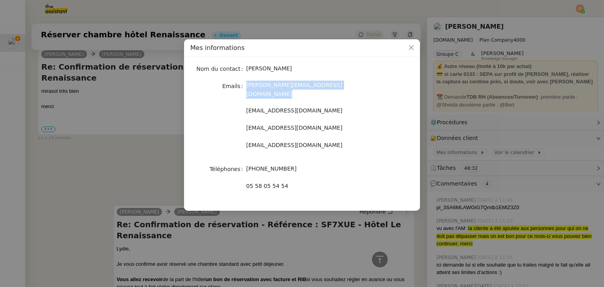
click at [247, 86] on div "[PERSON_NAME][EMAIL_ADDRESS][DOMAIN_NAME]" at bounding box center [311, 90] width 130 height 18
click at [245, 86] on label "Emails" at bounding box center [234, 86] width 24 height 11
drag, startPoint x: 245, startPoint y: 86, endPoint x: 344, endPoint y: 85, distance: 98.3
click at [344, 85] on nz-form-item "Emails lydie.laulon@mont-de-marsan.leclerc" at bounding box center [301, 90] width 223 height 18
click at [342, 85] on div "[PERSON_NAME][EMAIL_ADDRESS][DOMAIN_NAME]" at bounding box center [311, 90] width 130 height 18
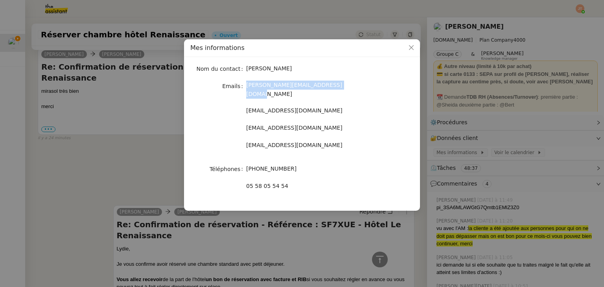
drag, startPoint x: 278, startPoint y: 87, endPoint x: 245, endPoint y: 87, distance: 33.0
click at [245, 87] on nz-form-item "Emails lydie.laulon@mont-de-marsan.leclerc" at bounding box center [301, 90] width 223 height 18
click at [245, 87] on label "Emails" at bounding box center [234, 86] width 24 height 11
drag, startPoint x: 245, startPoint y: 87, endPoint x: 337, endPoint y: 86, distance: 91.6
click at [337, 86] on nz-form-item "Emails lydie.laulon@mont-de-marsan.leclerc" at bounding box center [301, 90] width 223 height 18
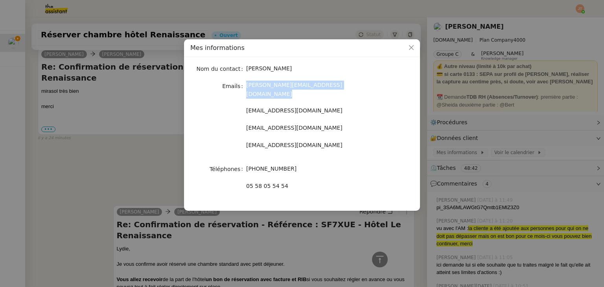
click at [346, 85] on div "[PERSON_NAME][EMAIL_ADDRESS][DOMAIN_NAME]" at bounding box center [311, 90] width 130 height 18
drag, startPoint x: 344, startPoint y: 85, endPoint x: 245, endPoint y: 87, distance: 98.7
click at [245, 87] on nz-form-item "Emails lydie.laulon@mont-de-marsan.leclerc" at bounding box center [301, 90] width 223 height 18
click at [245, 87] on label "Emails" at bounding box center [234, 86] width 24 height 11
drag, startPoint x: 245, startPoint y: 87, endPoint x: 334, endPoint y: 89, distance: 89.3
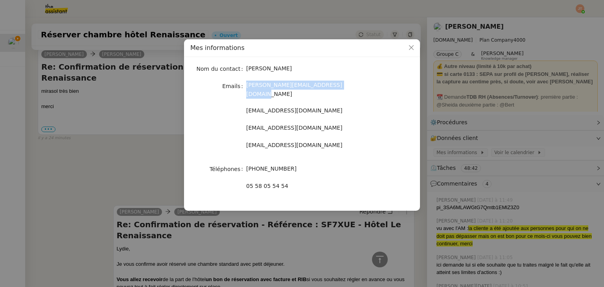
click at [334, 89] on nz-form-item "Emails lydie.laulon@mont-de-marsan.leclerc" at bounding box center [301, 90] width 223 height 18
click at [338, 86] on div "[PERSON_NAME][EMAIL_ADDRESS][DOMAIN_NAME]" at bounding box center [311, 90] width 130 height 18
drag, startPoint x: 338, startPoint y: 86, endPoint x: 246, endPoint y: 85, distance: 92.0
click at [246, 85] on div "[PERSON_NAME][EMAIL_ADDRESS][DOMAIN_NAME]" at bounding box center [311, 90] width 130 height 18
click at [411, 49] on icon "Close" at bounding box center [411, 47] width 6 height 6
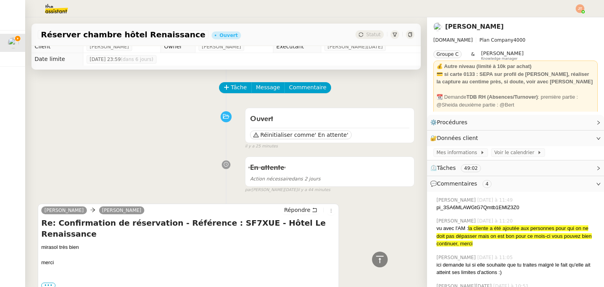
scroll to position [0, 0]
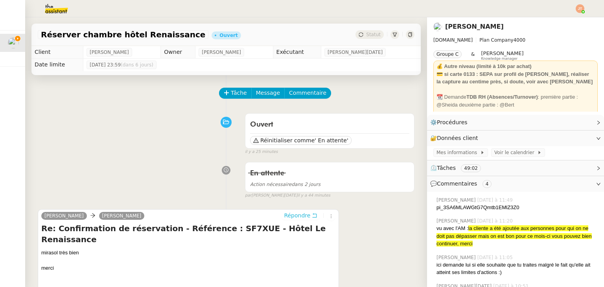
click at [286, 217] on span "Répondre" at bounding box center [297, 216] width 26 height 8
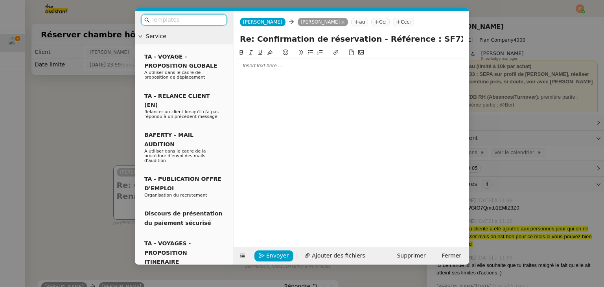
click at [266, 71] on div at bounding box center [351, 65] width 229 height 13
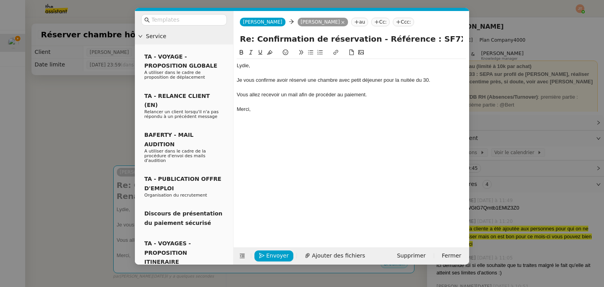
click at [264, 110] on div "Merci," at bounding box center [351, 109] width 229 height 7
click at [48, 123] on nz-modal-container "Service TA - VOYAGE - PROPOSITION GLOBALE A utiliser dans le cadre de propositi…" at bounding box center [302, 143] width 604 height 287
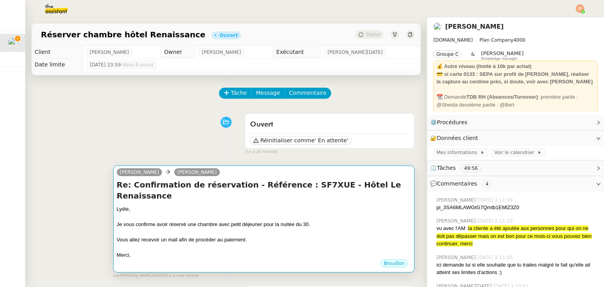
click at [329, 228] on div at bounding box center [264, 232] width 294 height 8
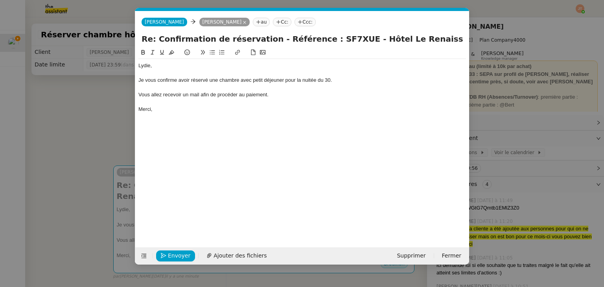
scroll to position [0, 17]
click at [102, 131] on nz-modal-container "Service TA - VOYAGE - PROPOSITION GLOBALE A utiliser dans le cadre de propositi…" at bounding box center [302, 143] width 604 height 287
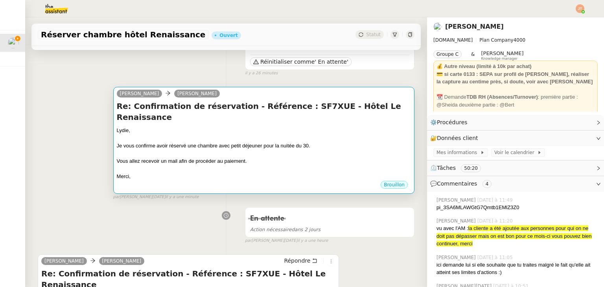
scroll to position [79, 0]
click at [258, 142] on div "Je vous confirme avoir réservé une chambre avec petit déjeuner pour la nuitée d…" at bounding box center [264, 146] width 294 height 8
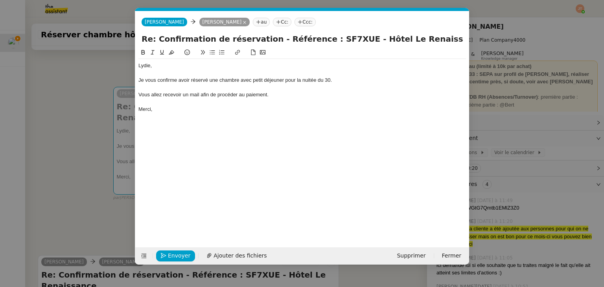
scroll to position [0, 17]
click at [209, 79] on div "Je vous confirme avoir réservé une chambre avec petit déjeuner pour la nuitée d…" at bounding box center [302, 80] width 328 height 7
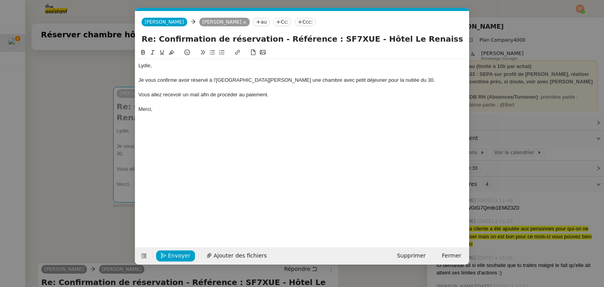
click at [80, 141] on nz-modal-container "Service TA - VOYAGE - PROPOSITION GLOBALE A utiliser dans le cadre de propositi…" at bounding box center [302, 143] width 604 height 287
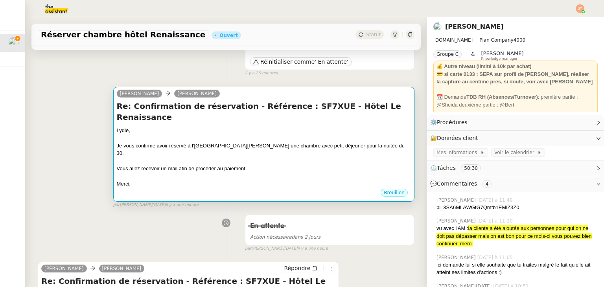
click at [220, 142] on div "Je vous confirme avoir réservé à l'hôtel Marisol une chambre avec petit déjeune…" at bounding box center [264, 149] width 294 height 15
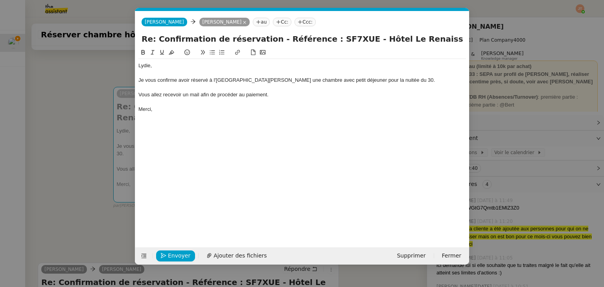
click at [90, 134] on nz-modal-container "Service TA - VOYAGE - PROPOSITION GLOBALE A utiliser dans le cadre de propositi…" at bounding box center [302, 143] width 604 height 287
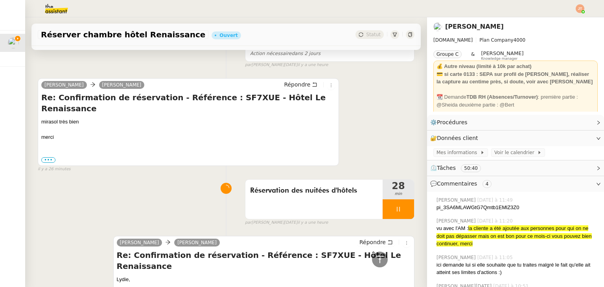
scroll to position [157, 0]
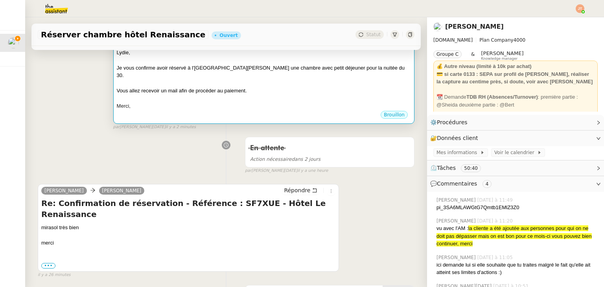
click at [194, 110] on div "Brouillon" at bounding box center [264, 116] width 294 height 12
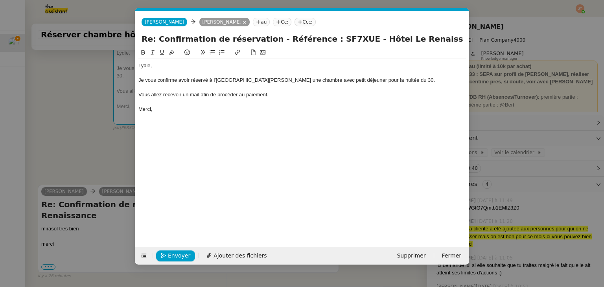
scroll to position [0, 17]
click at [173, 252] on span "Envoyer" at bounding box center [179, 255] width 22 height 9
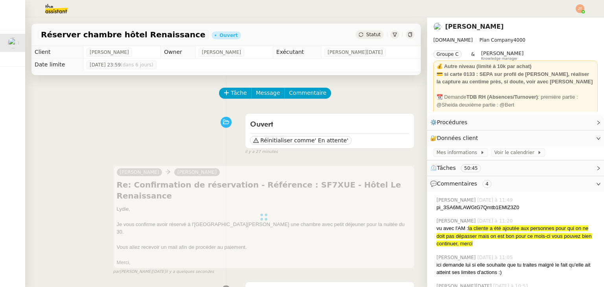
click at [355, 41] on div "Réserver chambre hôtel Renaissance Ouvert Statut" at bounding box center [225, 35] width 389 height 22
click at [357, 36] on div "Statut" at bounding box center [369, 34] width 28 height 9
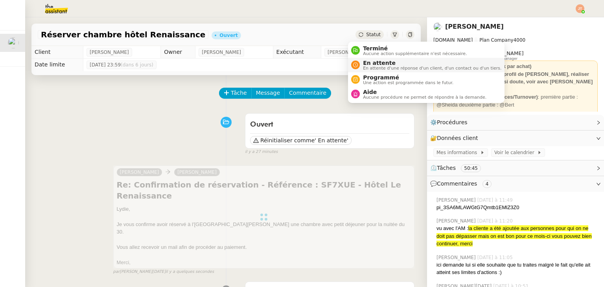
click at [372, 62] on span "En attente" at bounding box center [432, 63] width 138 height 6
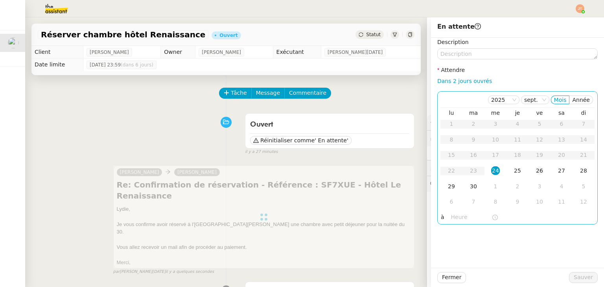
click at [536, 171] on div "26" at bounding box center [539, 170] width 9 height 9
click at [443, 224] on div "Description Attendre Dans 2 jours ouvrés 2025 sept. Mois Année lu ma me je ve s…" at bounding box center [517, 131] width 160 height 187
click at [451, 218] on input "text" at bounding box center [471, 217] width 41 height 9
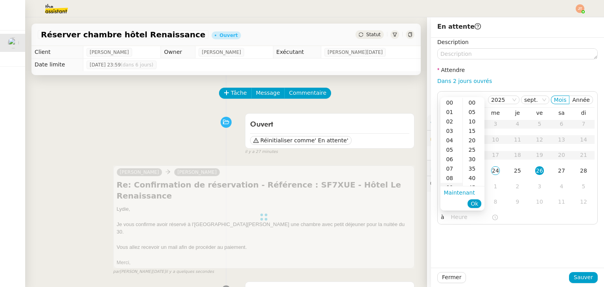
click at [452, 185] on div "09" at bounding box center [451, 187] width 22 height 9
click at [473, 130] on div "40" at bounding box center [474, 130] width 22 height 9
type input "09:40"
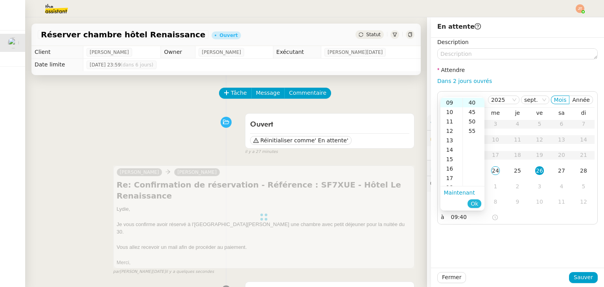
click at [475, 204] on span "Ok" at bounding box center [474, 204] width 7 height 8
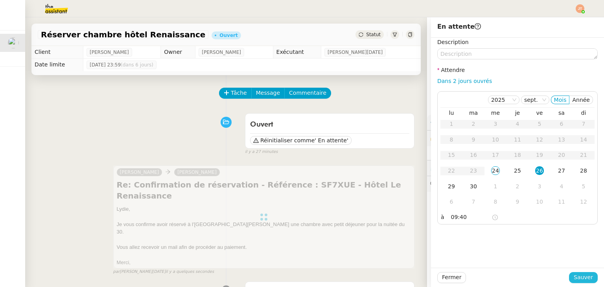
click at [578, 277] on span "Sauver" at bounding box center [583, 277] width 19 height 9
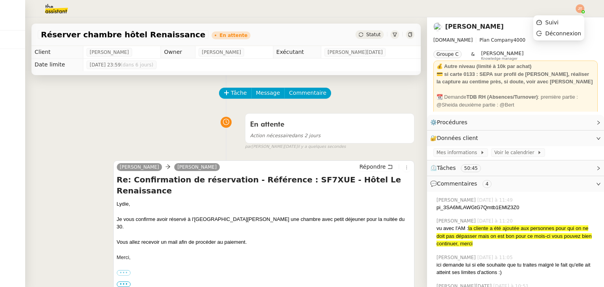
click at [582, 9] on img at bounding box center [580, 8] width 9 height 9
click at [549, 22] on span "Suivi" at bounding box center [551, 22] width 13 height 6
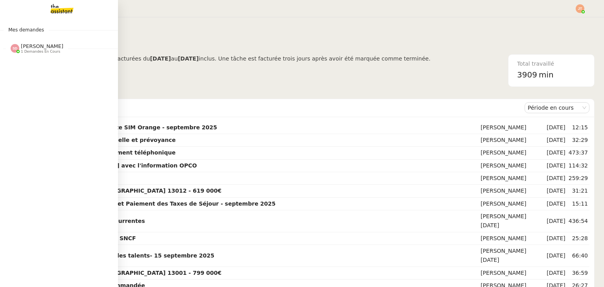
click at [44, 45] on span "[PERSON_NAME]" at bounding box center [42, 46] width 42 height 6
